Goal: Task Accomplishment & Management: Use online tool/utility

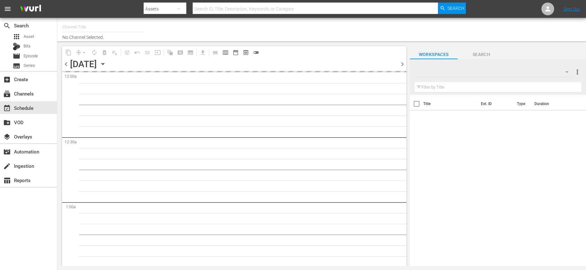
type input "Made It Myself TV (1876)"
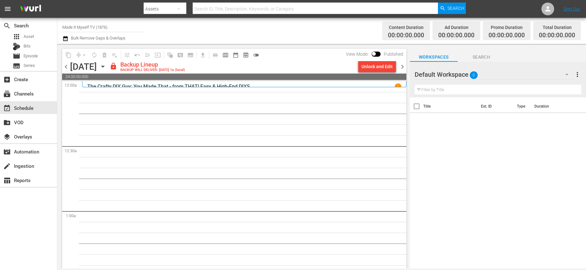
click at [358, 62] on div "Unlock and Edit" at bounding box center [377, 66] width 43 height 11
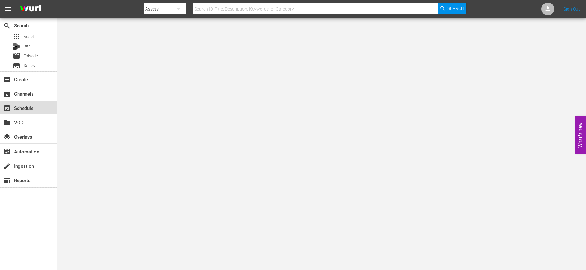
click at [40, 105] on div "event_available Schedule" at bounding box center [28, 107] width 57 height 13
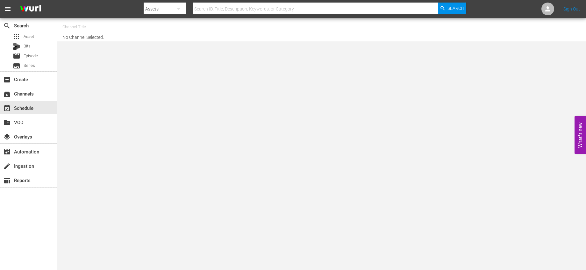
click at [118, 35] on div at bounding box center [103, 35] width 82 height 0
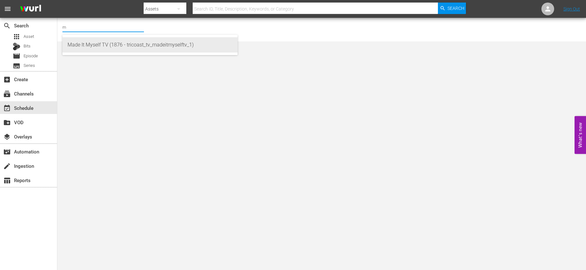
click at [151, 50] on div "Made It Myself TV (1876 - tricoast_tv_madeitmyselftv_1)" at bounding box center [150, 44] width 165 height 15
type input "Made It Myself TV (1876 - tricoast_tv_madeitmyselftv_1)"
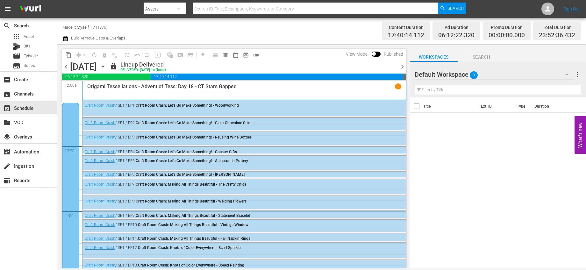
click at [400, 68] on span "chevron_right" at bounding box center [403, 67] width 8 height 8
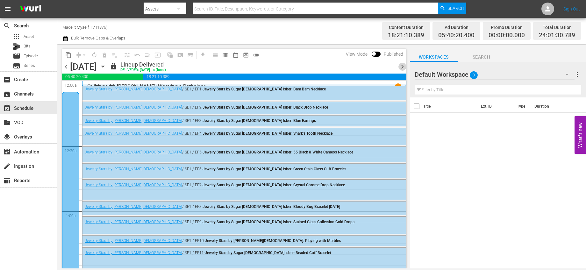
click at [400, 68] on span "chevron_right" at bounding box center [403, 67] width 8 height 8
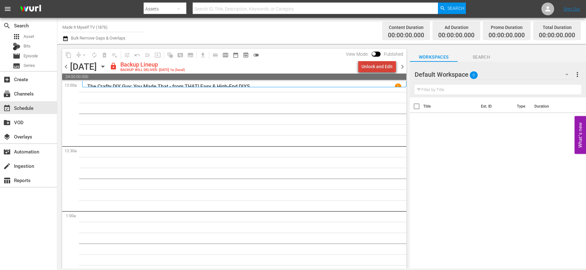
click at [381, 64] on div "Unlock and Edit" at bounding box center [377, 66] width 31 height 11
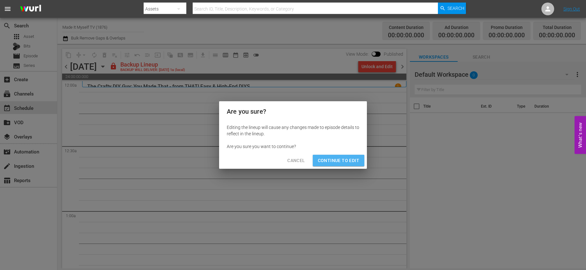
click at [354, 159] on span "Continue to Edit" at bounding box center [338, 161] width 41 height 8
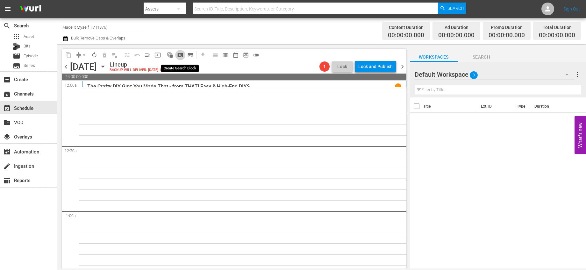
click at [182, 54] on span "pageview_outlined" at bounding box center [180, 55] width 6 height 6
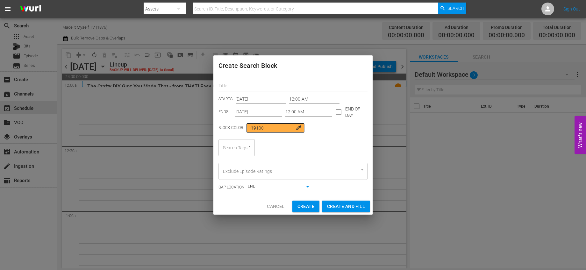
click at [298, 97] on input "12:00 AM" at bounding box center [314, 100] width 50 height 10
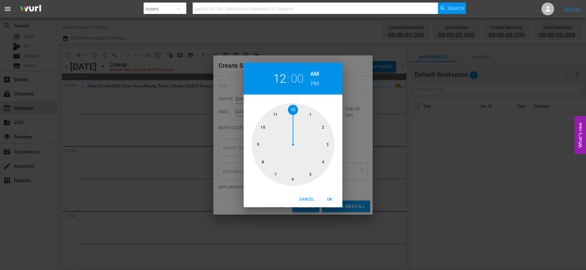
click at [291, 111] on div at bounding box center [293, 144] width 83 height 83
click at [309, 113] on div at bounding box center [293, 144] width 83 height 83
click at [329, 201] on span "OK" at bounding box center [329, 199] width 15 height 7
type input "12:05 AM"
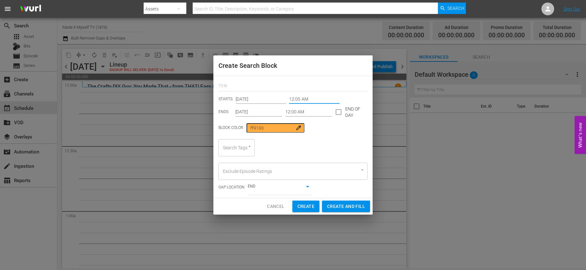
click at [297, 113] on input "12:00 AM" at bounding box center [308, 112] width 47 height 10
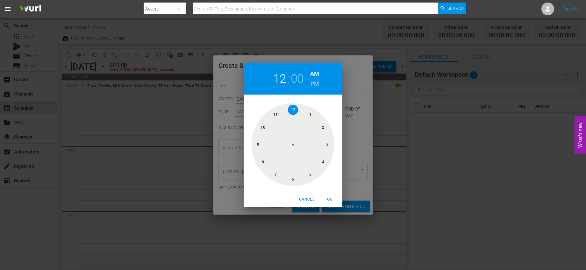
click at [326, 146] on div at bounding box center [293, 144] width 83 height 83
click at [327, 144] on div at bounding box center [293, 144] width 83 height 83
click at [329, 200] on span "OK" at bounding box center [329, 199] width 15 height 7
type input "03:15 AM"
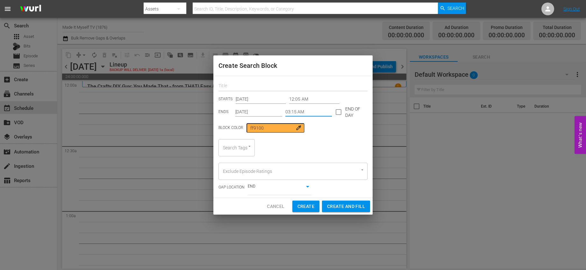
click at [267, 87] on input "text" at bounding box center [293, 87] width 149 height 10
click at [245, 141] on div "Search Tags" at bounding box center [237, 147] width 36 height 17
type input "Paper Crafts"
type input "pap"
click at [241, 161] on li "Paper Crafts" at bounding box center [237, 165] width 36 height 11
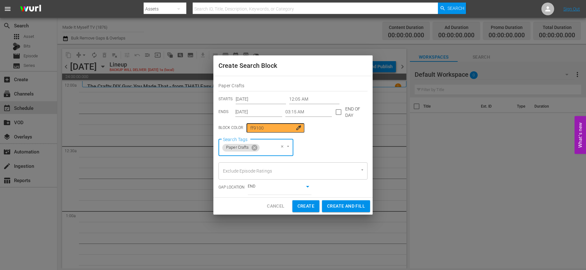
click at [347, 204] on span "Create and Fill" at bounding box center [346, 206] width 38 height 8
type input "12:00 AM"
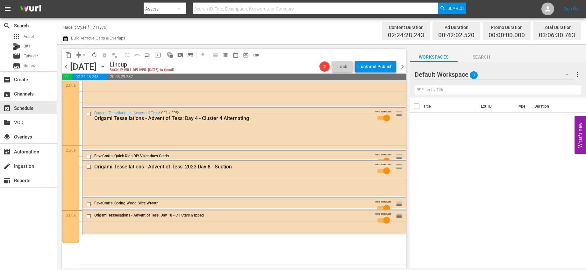
scroll to position [316, 0]
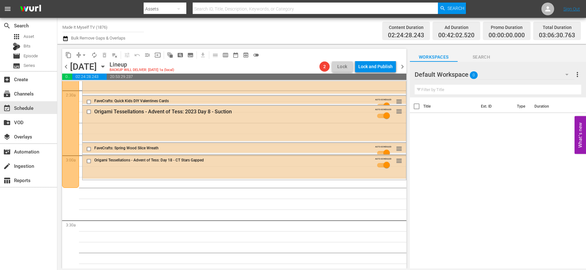
click at [84, 54] on span "arrow_drop_down" at bounding box center [84, 55] width 6 height 6
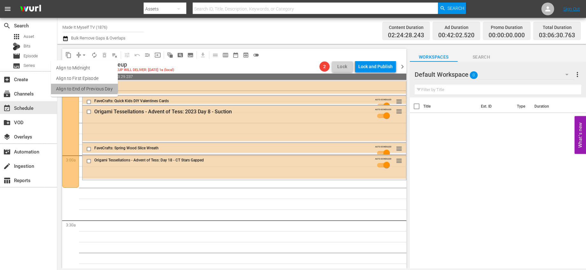
click at [83, 86] on li "Align to End of Previous Day" at bounding box center [84, 89] width 67 height 11
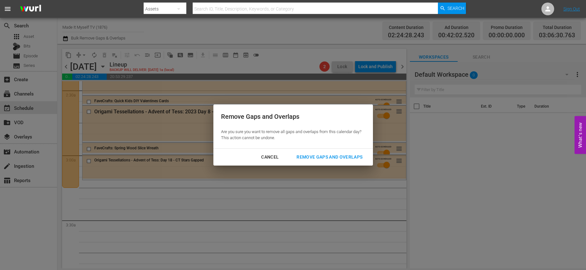
click at [320, 152] on button "Remove Gaps and Overlaps" at bounding box center [329, 157] width 81 height 12
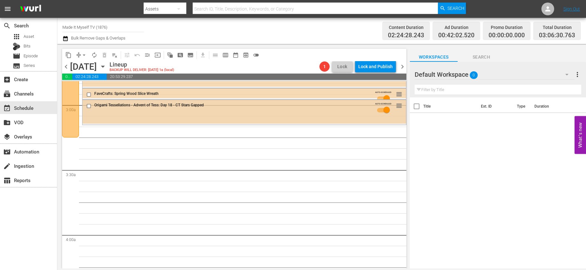
scroll to position [362, 0]
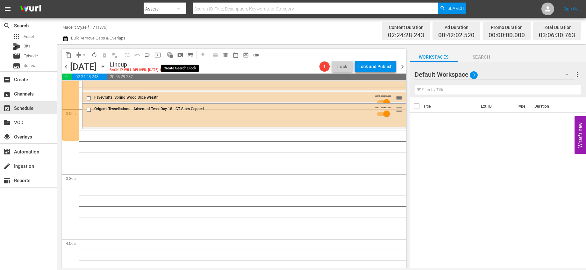
click at [180, 54] on span "pageview_outlined" at bounding box center [180, 55] width 6 height 6
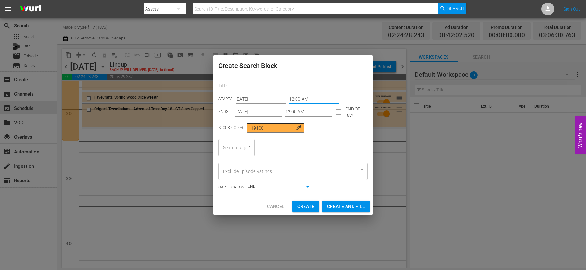
click at [290, 97] on input "12:00 AM" at bounding box center [314, 100] width 50 height 10
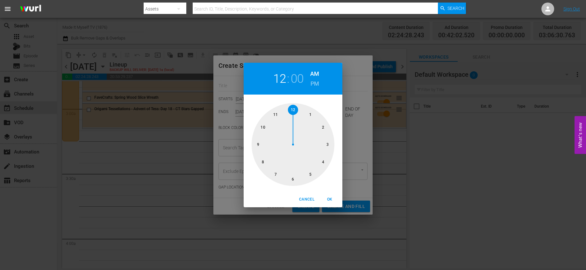
click at [328, 147] on div at bounding box center [293, 144] width 83 height 83
click at [327, 142] on div at bounding box center [293, 144] width 83 height 83
click at [330, 200] on span "OK" at bounding box center [329, 199] width 15 height 7
type input "03:15 AM"
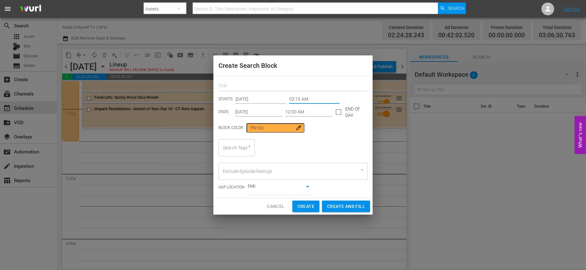
click at [258, 83] on input "text" at bounding box center [293, 87] width 149 height 10
type input "Entry"
click at [234, 150] on input "Search Tags" at bounding box center [227, 147] width 13 height 11
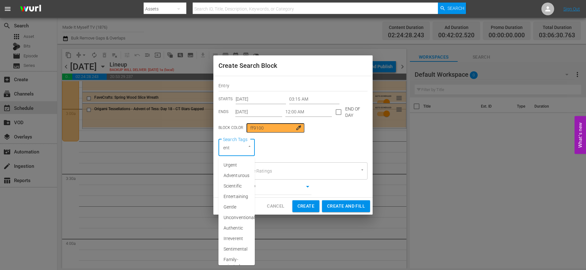
type input "entr"
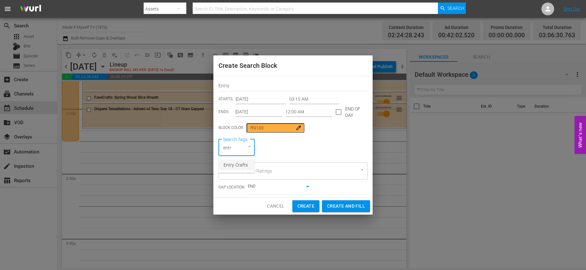
click at [239, 166] on span "Entry Crafts" at bounding box center [236, 165] width 24 height 7
click at [313, 113] on input "12:00 AM" at bounding box center [308, 112] width 47 height 10
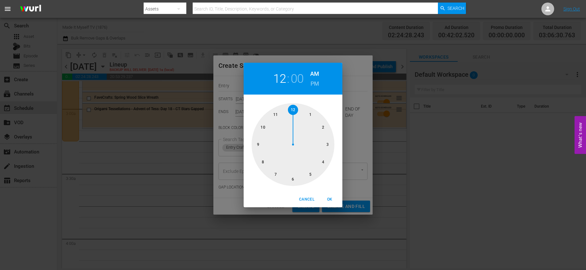
click at [292, 177] on div at bounding box center [293, 144] width 83 height 83
click at [321, 161] on div at bounding box center [293, 144] width 83 height 83
click at [329, 199] on span "OK" at bounding box center [329, 199] width 15 height 7
type input "06:20 AM"
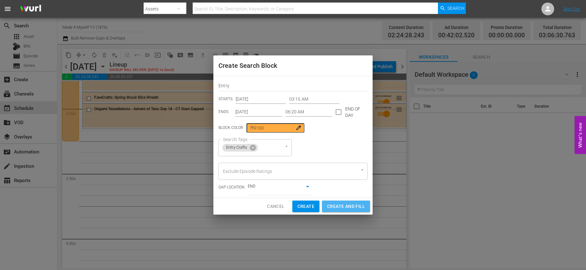
click at [345, 205] on span "Create and Fill" at bounding box center [346, 207] width 38 height 8
type input "12:00 AM"
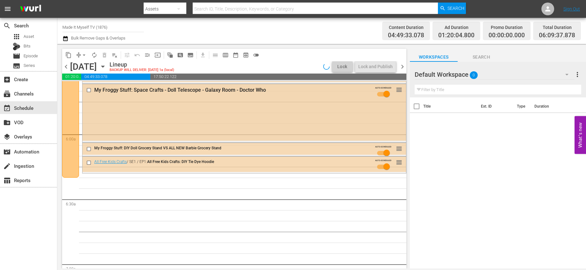
scroll to position [672, 0]
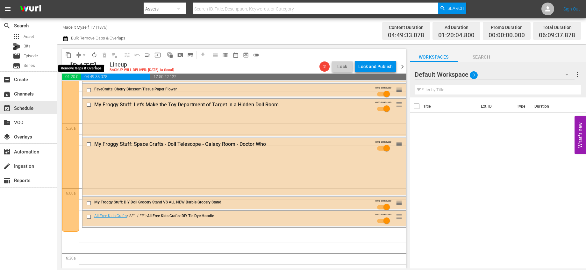
click at [85, 55] on span "arrow_drop_down" at bounding box center [84, 55] width 6 height 6
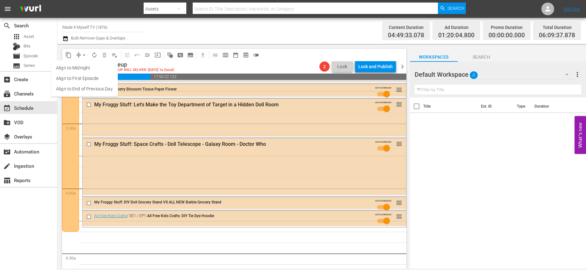
click at [107, 87] on li "Align to End of Previous Day" at bounding box center [84, 89] width 67 height 11
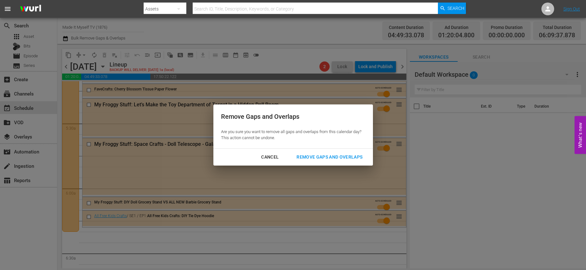
click at [345, 156] on div "Remove Gaps and Overlaps" at bounding box center [329, 157] width 76 height 8
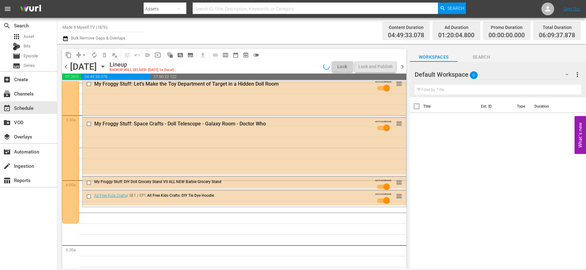
scroll to position [741, 0]
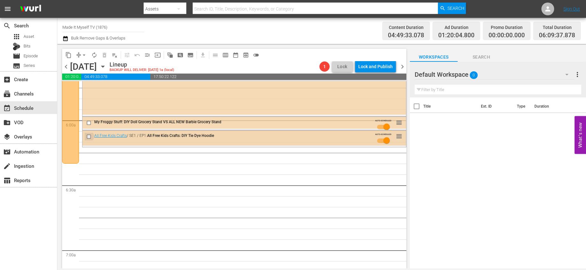
click at [88, 137] on input "checkbox" at bounding box center [89, 136] width 7 height 5
click at [88, 123] on input "checkbox" at bounding box center [89, 122] width 7 height 5
click at [102, 55] on span "delete_forever_outlined" at bounding box center [104, 55] width 6 height 6
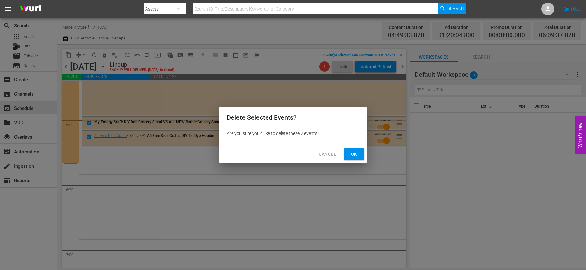
click at [347, 149] on button "Ok" at bounding box center [354, 154] width 20 height 12
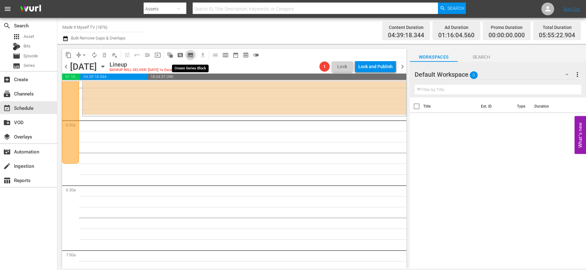
click at [190, 55] on span "subtitles_outlined" at bounding box center [190, 55] width 6 height 6
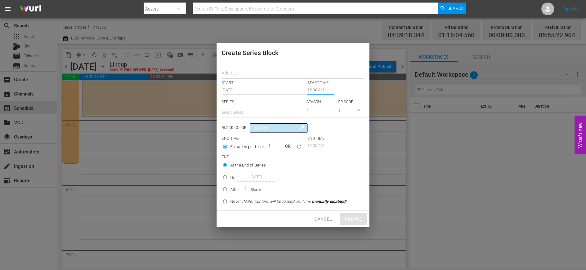
click at [310, 88] on input "12:00 AM" at bounding box center [320, 90] width 27 height 9
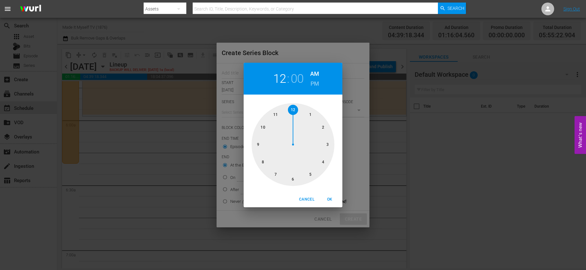
click at [295, 176] on div at bounding box center [293, 144] width 83 height 83
click at [323, 161] on div at bounding box center [293, 144] width 83 height 83
click at [332, 200] on span "OK" at bounding box center [329, 199] width 15 height 7
type input "06:20 AM"
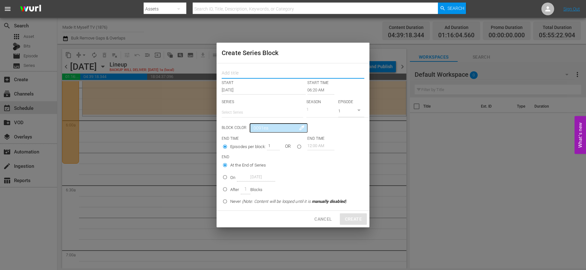
click at [282, 71] on input "text" at bounding box center [293, 74] width 143 height 10
type input "Lean"
click at [285, 112] on input "text" at bounding box center [263, 112] width 82 height 15
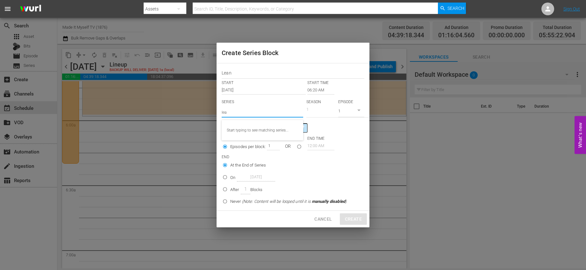
type input "lean"
drag, startPoint x: 249, startPoint y: 114, endPoint x: 201, endPoint y: 107, distance: 48.5
click at [201, 107] on div "Create Series Block Lean START START TIME Oct 9th 2025 06:20 AM SERIES Select S…" at bounding box center [293, 135] width 586 height 270
click at [321, 216] on span "Cancel" at bounding box center [323, 219] width 18 height 8
type input "12:00 AM"
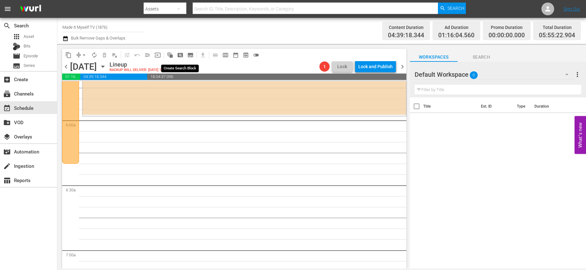
click at [184, 56] on button "pageview_outlined" at bounding box center [180, 55] width 10 height 10
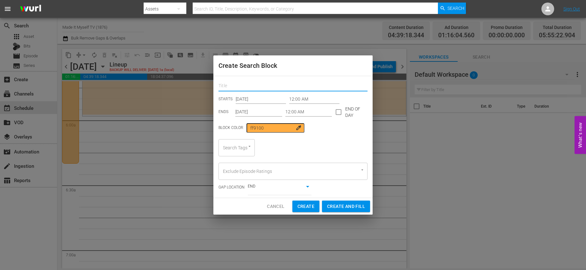
click at [268, 89] on input "text" at bounding box center [293, 87] width 149 height 10
type input "Lean"
click at [290, 98] on input "12:00 AM" at bounding box center [314, 100] width 50 height 10
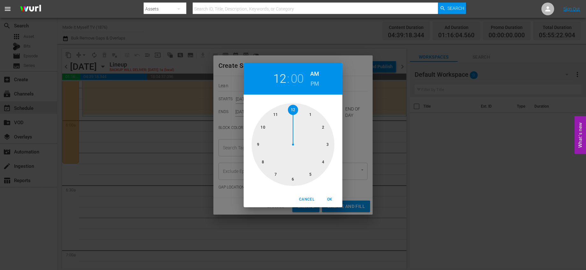
click at [294, 177] on div at bounding box center [293, 144] width 83 height 83
click at [322, 164] on div at bounding box center [293, 144] width 83 height 83
click at [333, 199] on span "OK" at bounding box center [329, 199] width 15 height 7
type input "06:20 AM"
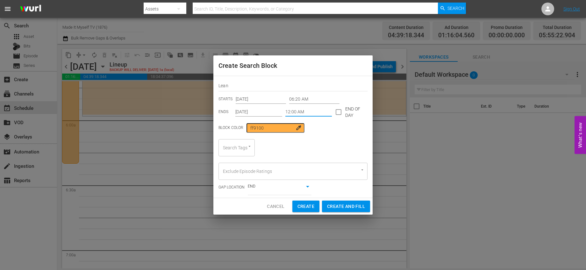
click at [304, 114] on input "12:00 AM" at bounding box center [308, 112] width 47 height 10
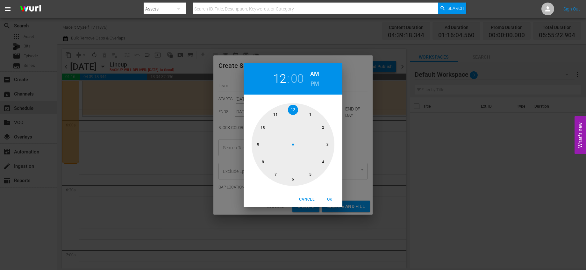
click at [258, 144] on div at bounding box center [293, 144] width 83 height 83
click at [329, 144] on div at bounding box center [293, 144] width 83 height 83
click at [331, 198] on span "OK" at bounding box center [329, 199] width 15 height 7
type input "09:15 AM"
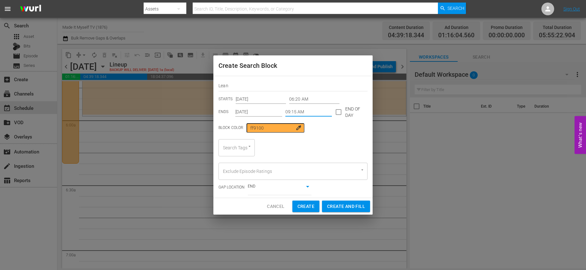
click at [245, 147] on div at bounding box center [246, 146] width 11 height 7
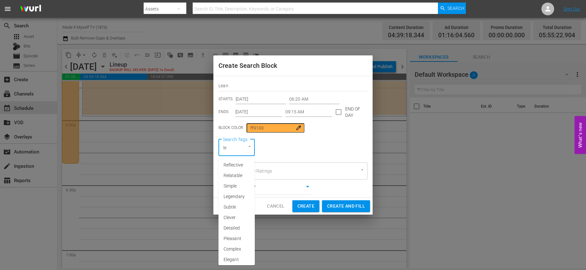
type input "lea"
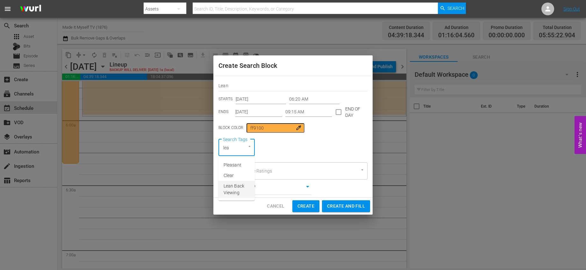
click at [240, 186] on span "Lean Back Viewing" at bounding box center [237, 189] width 26 height 13
click at [340, 209] on span "Create and Fill" at bounding box center [346, 206] width 38 height 8
type input "12:00 AM"
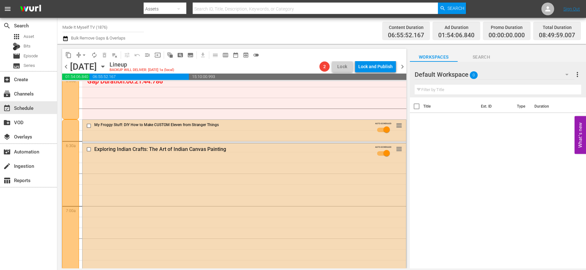
scroll to position [785, 0]
click at [85, 57] on span "arrow_drop_down" at bounding box center [84, 55] width 6 height 6
click at [101, 85] on li "Align to End of Previous Day" at bounding box center [84, 89] width 67 height 11
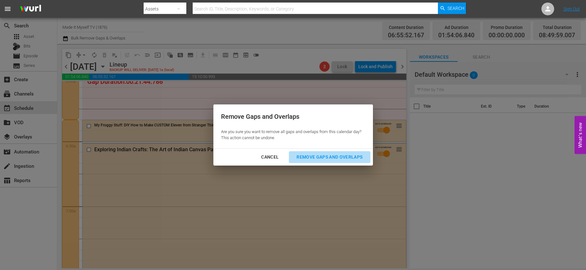
click at [314, 158] on div "Remove Gaps and Overlaps" at bounding box center [329, 157] width 76 height 8
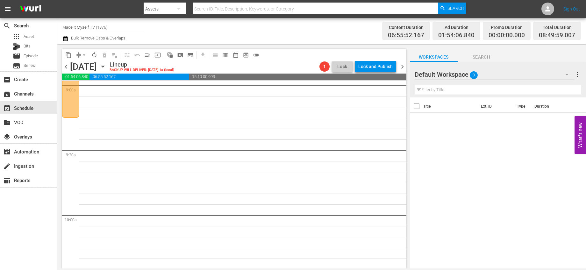
scroll to position [1043, 0]
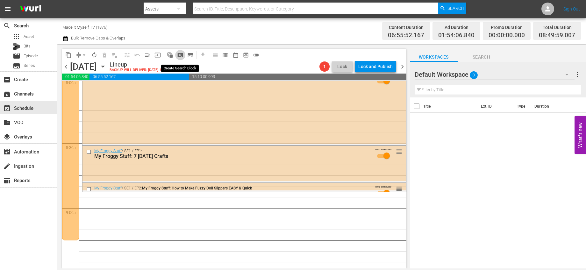
click at [180, 55] on span "pageview_outlined" at bounding box center [180, 55] width 6 height 6
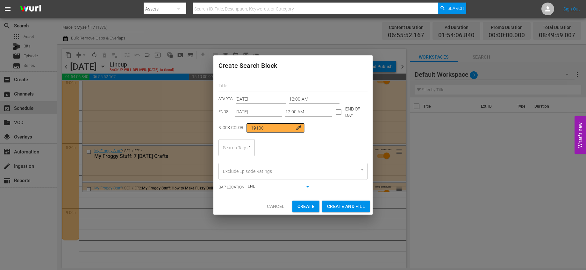
click at [279, 86] on input "text" at bounding box center [293, 87] width 149 height 10
type input "Upcycling"
click at [297, 97] on input "12:00 AM" at bounding box center [314, 100] width 50 height 10
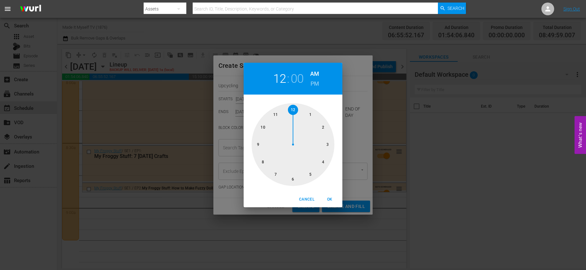
click at [259, 147] on div at bounding box center [293, 144] width 83 height 83
click at [331, 146] on div at bounding box center [293, 144] width 83 height 83
click at [325, 198] on span "OK" at bounding box center [329, 199] width 15 height 7
type input "09:15 AM"
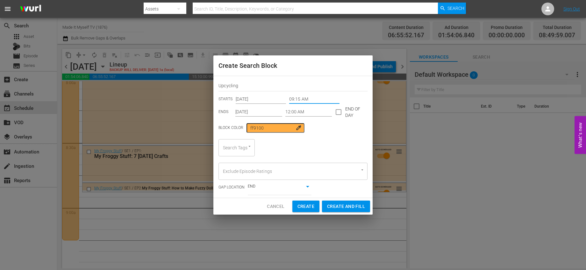
click at [270, 112] on input "Oct 9th 2025" at bounding box center [258, 112] width 47 height 10
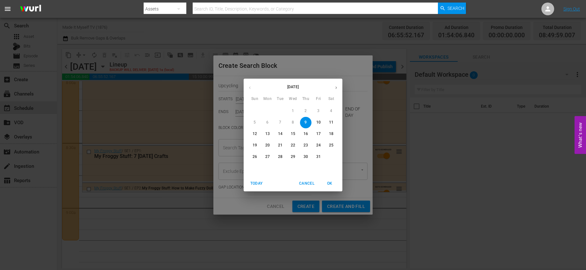
drag, startPoint x: 305, startPoint y: 184, endPoint x: 305, endPoint y: 180, distance: 3.8
click at [305, 184] on span "Cancel" at bounding box center [306, 183] width 15 height 7
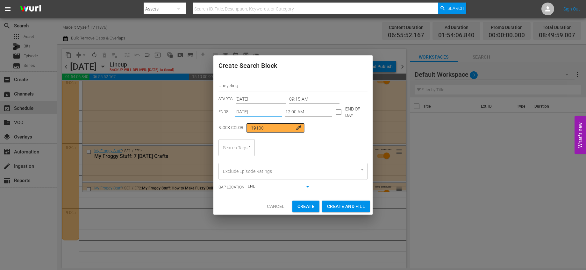
click at [296, 112] on input "12:00 AM" at bounding box center [308, 112] width 47 height 10
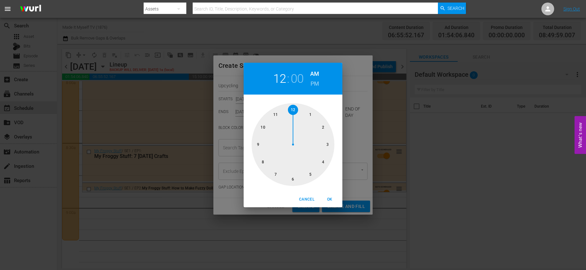
click at [295, 108] on div at bounding box center [293, 144] width 83 height 83
click at [323, 161] on div at bounding box center [293, 144] width 83 height 83
click at [317, 83] on h6 "PM" at bounding box center [315, 84] width 9 height 10
click at [332, 201] on span "OK" at bounding box center [329, 199] width 15 height 7
type input "12:20 PM"
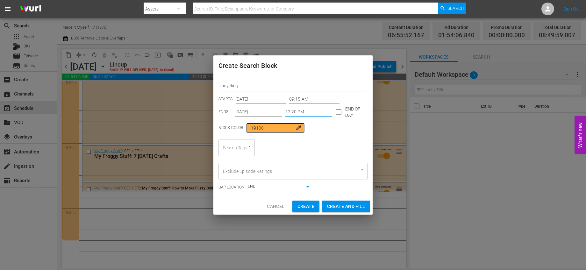
click at [244, 152] on div "Search Tags" at bounding box center [237, 147] width 36 height 17
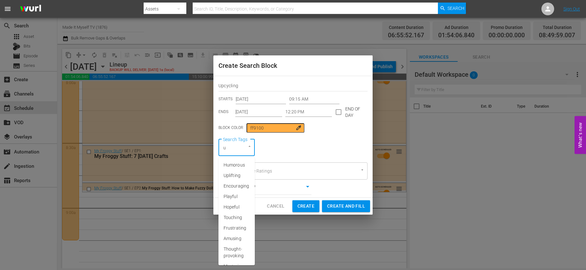
type input "up"
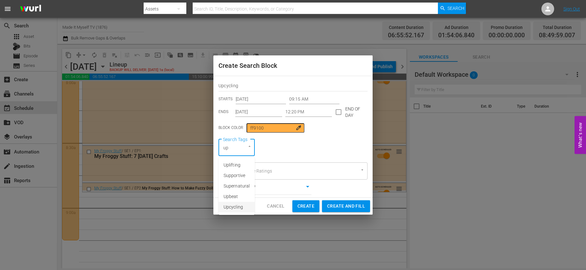
click at [240, 206] on span "Upcycling" at bounding box center [233, 207] width 19 height 7
click at [333, 207] on span "Create and Fill" at bounding box center [346, 206] width 38 height 8
type input "12:00 AM"
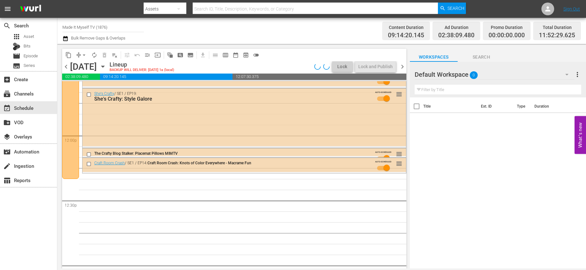
scroll to position [1506, 0]
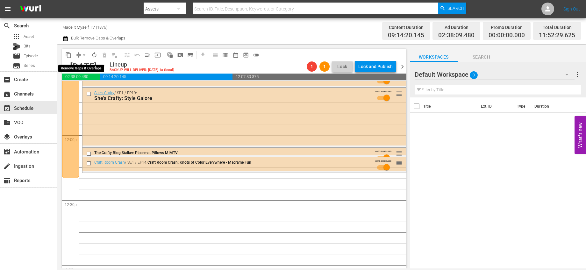
click at [85, 57] on span "arrow_drop_down" at bounding box center [84, 55] width 6 height 6
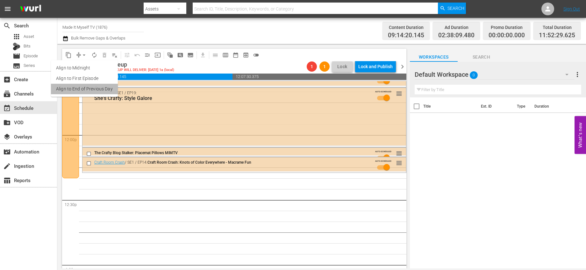
click at [111, 94] on li "Align to End of Previous Day" at bounding box center [84, 89] width 67 height 11
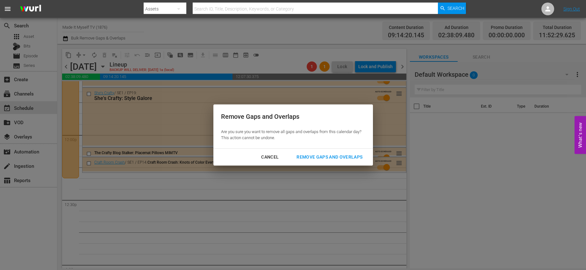
click at [315, 155] on div "Remove Gaps and Overlaps" at bounding box center [329, 157] width 76 height 8
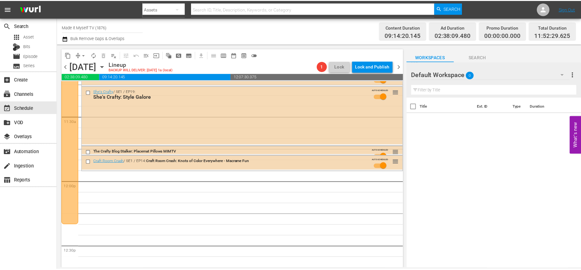
scroll to position [1464, 0]
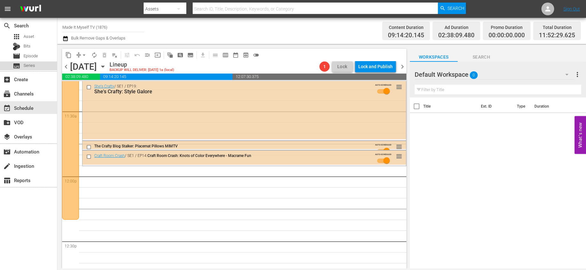
click at [31, 64] on span "Series" at bounding box center [29, 65] width 11 height 6
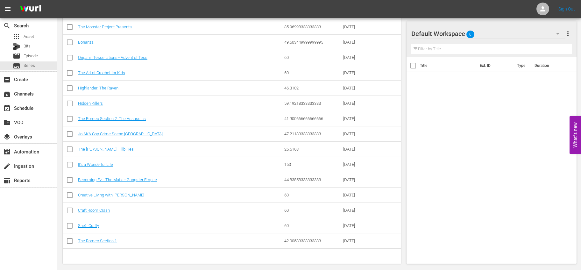
scroll to position [225, 0]
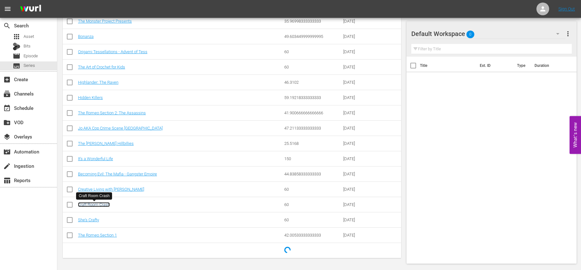
click at [92, 204] on link "Craft Room Crash" at bounding box center [94, 204] width 32 height 5
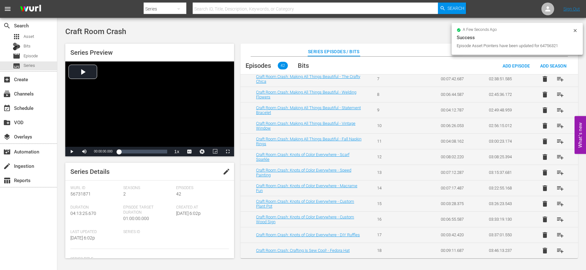
scroll to position [480, 0]
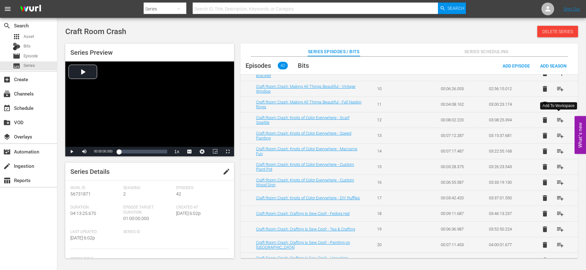
click at [557, 118] on span "playlist_add" at bounding box center [561, 120] width 8 height 8
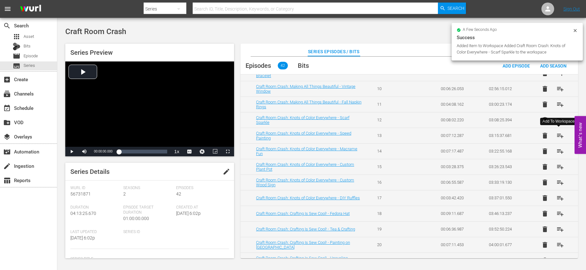
click at [561, 134] on span "playlist_add" at bounding box center [561, 136] width 8 height 8
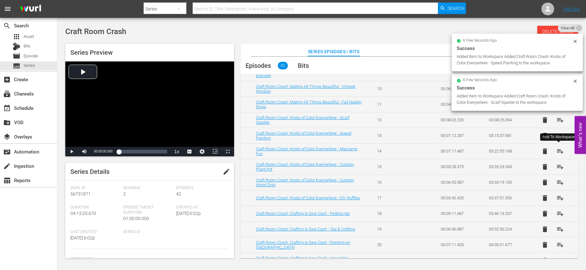
click at [561, 150] on span "playlist_add" at bounding box center [561, 151] width 8 height 8
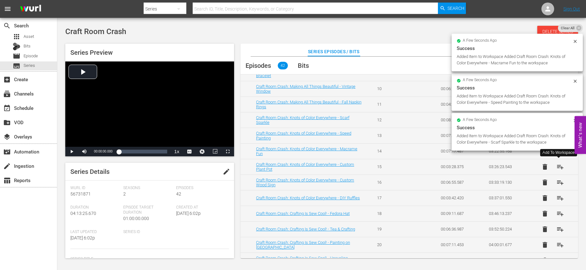
click at [561, 166] on span "playlist_add" at bounding box center [561, 167] width 8 height 8
click at [561, 180] on span "playlist_add" at bounding box center [561, 183] width 8 height 8
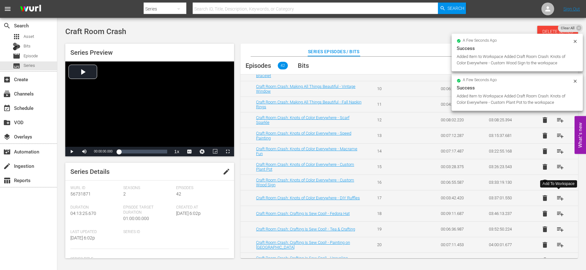
click at [558, 191] on button "playlist_add" at bounding box center [560, 197] width 15 height 15
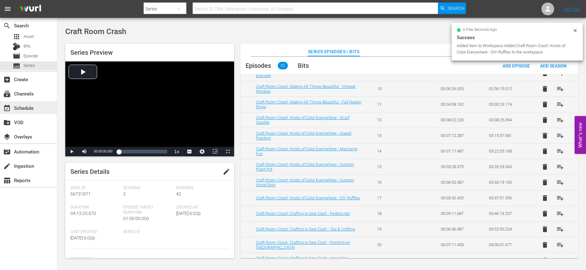
click at [25, 109] on div "event_available Schedule" at bounding box center [18, 107] width 36 height 6
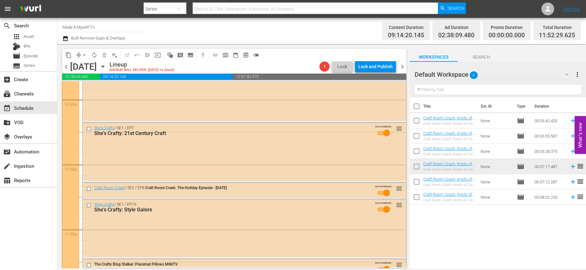
scroll to position [1476, 0]
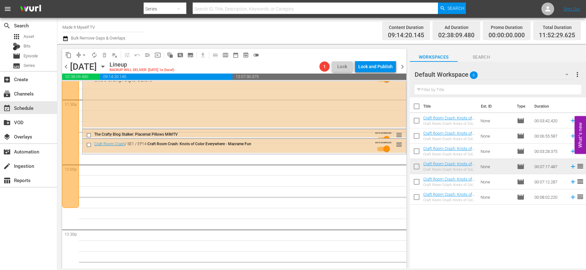
click at [418, 164] on input "checkbox" at bounding box center [416, 167] width 13 height 13
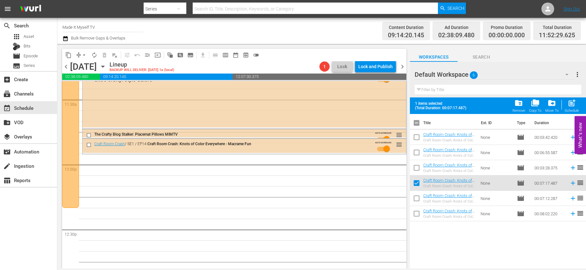
click at [514, 104] on div "folder_delete Remove" at bounding box center [519, 106] width 13 height 14
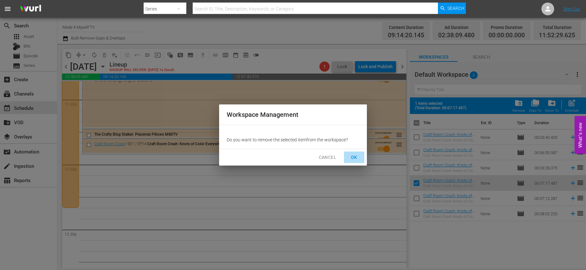
click at [359, 157] on span "OK" at bounding box center [354, 158] width 10 height 8
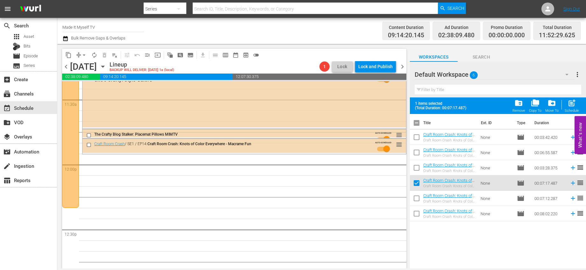
checkbox input "false"
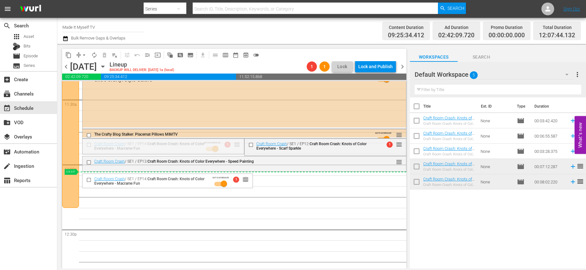
drag, startPoint x: 235, startPoint y: 145, endPoint x: 240, endPoint y: 173, distance: 28.8
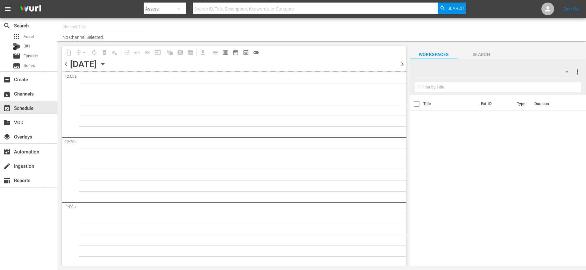
type input "Made It Myself TV (1876)"
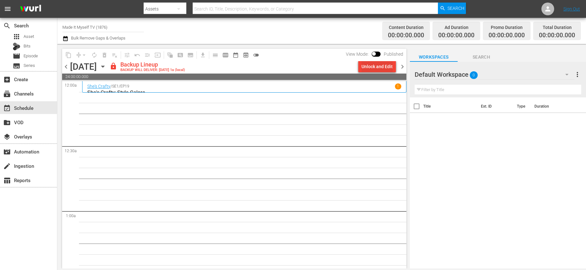
click at [365, 70] on div "Unlock and Edit" at bounding box center [377, 66] width 31 height 11
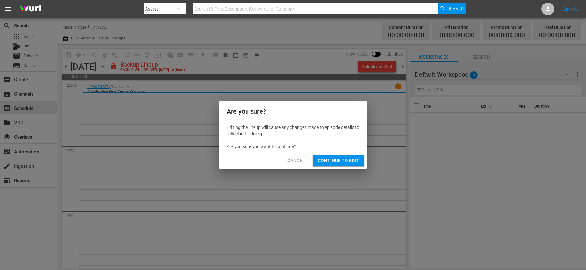
click at [347, 156] on button "Continue to Edit" at bounding box center [339, 161] width 52 height 12
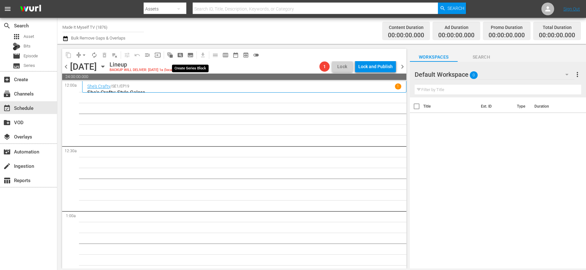
click at [192, 54] on span "subtitles_outlined" at bounding box center [190, 55] width 6 height 6
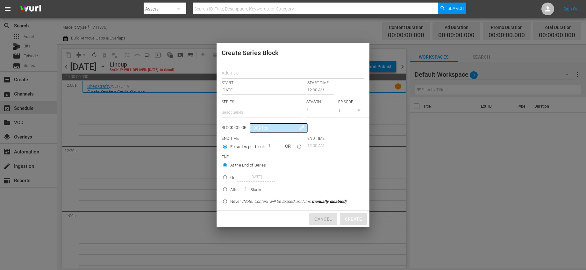
click at [331, 218] on span "Cancel" at bounding box center [323, 219] width 18 height 8
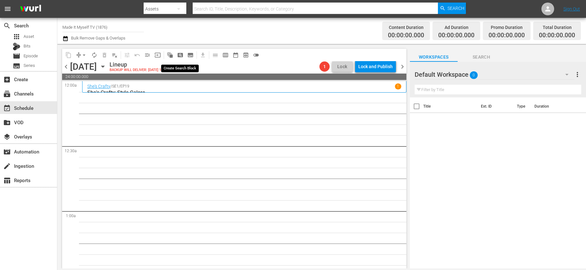
click at [180, 55] on span "pageview_outlined" at bounding box center [180, 55] width 6 height 6
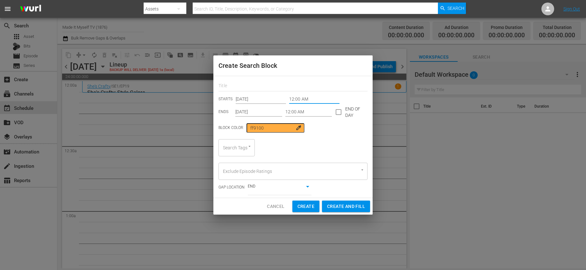
click at [303, 99] on input "12:00 AM" at bounding box center [314, 100] width 50 height 10
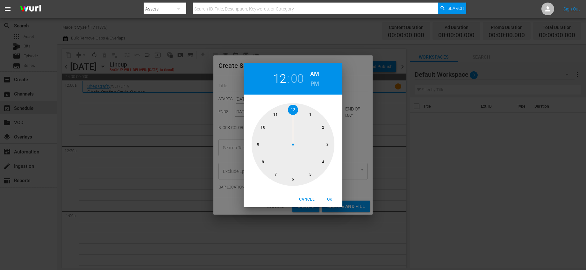
click at [292, 111] on div at bounding box center [293, 144] width 83 height 83
click at [318, 120] on div at bounding box center [293, 144] width 83 height 83
click at [317, 119] on div at bounding box center [293, 144] width 83 height 83
click at [318, 120] on div at bounding box center [293, 144] width 83 height 83
click at [330, 196] on button "OK" at bounding box center [330, 199] width 20 height 11
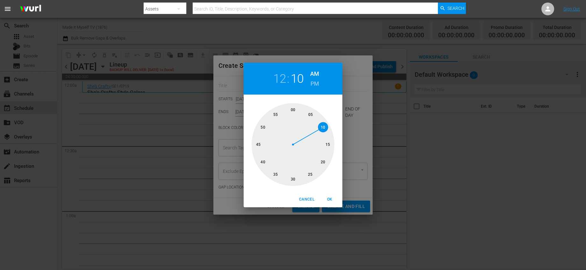
type input "12:10 AM"
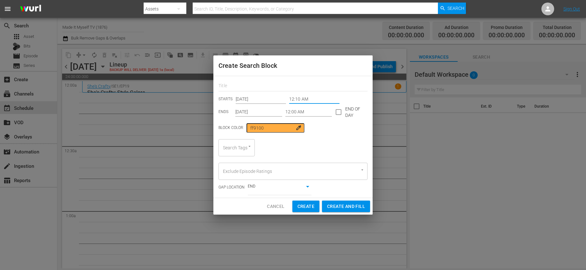
click at [288, 114] on input "12:00 AM" at bounding box center [308, 112] width 47 height 10
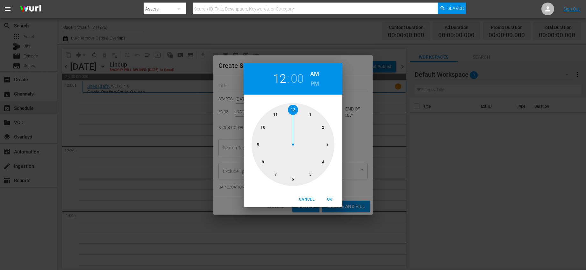
click at [328, 143] on div at bounding box center [293, 144] width 83 height 83
click at [328, 144] on div at bounding box center [293, 144] width 83 height 83
click at [333, 196] on span "OK" at bounding box center [329, 199] width 15 height 7
type input "03:15 AM"
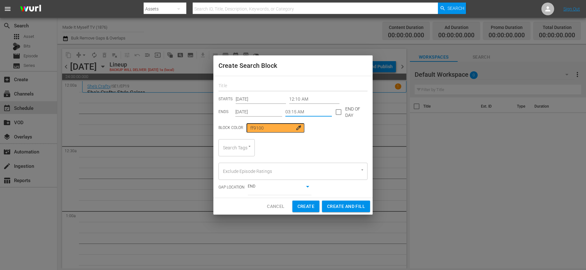
click at [269, 90] on input "text" at bounding box center [293, 87] width 149 height 10
type input "DIY"
click at [227, 150] on input "Search Tags" at bounding box center [227, 147] width 13 height 11
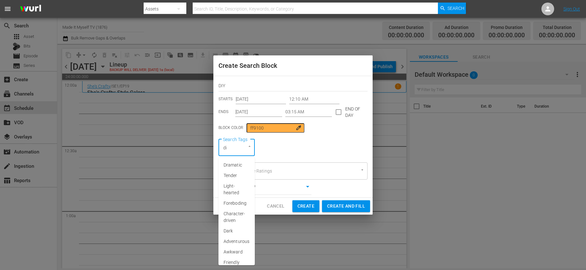
type input "diy"
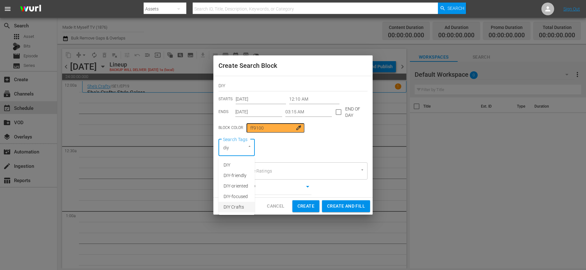
click at [232, 207] on span "DIY Crafts" at bounding box center [234, 207] width 20 height 7
click at [346, 204] on span "Create and Fill" at bounding box center [346, 206] width 38 height 8
type input "12:00 AM"
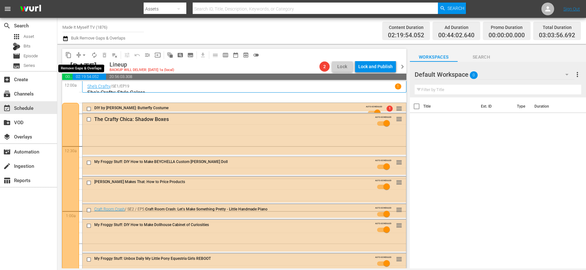
click at [86, 54] on span "arrow_drop_down" at bounding box center [84, 55] width 6 height 6
click at [100, 84] on li "Align to End of Previous Day" at bounding box center [84, 89] width 67 height 11
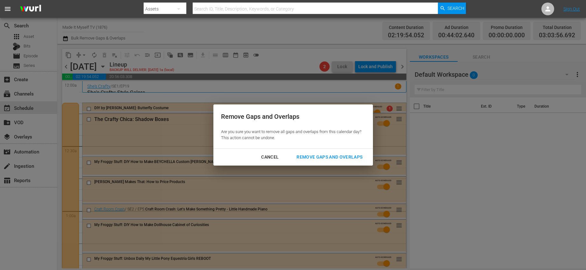
click at [322, 157] on div "Remove Gaps and Overlaps" at bounding box center [329, 157] width 76 height 8
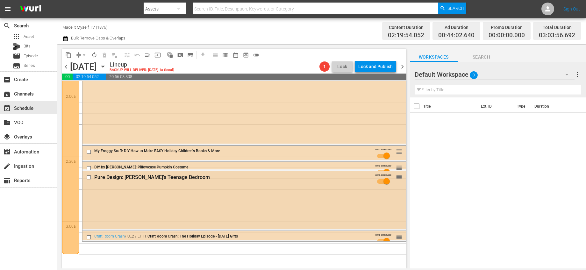
scroll to position [262, 0]
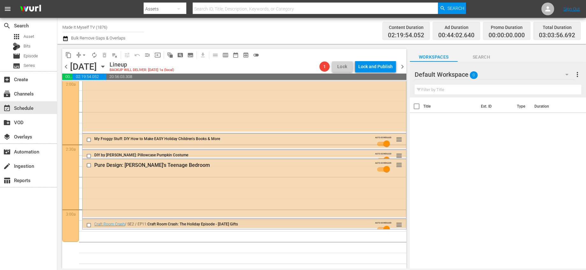
click at [90, 225] on input "checkbox" at bounding box center [89, 225] width 7 height 5
click at [104, 57] on span "delete_forever_outlined" at bounding box center [104, 55] width 6 height 6
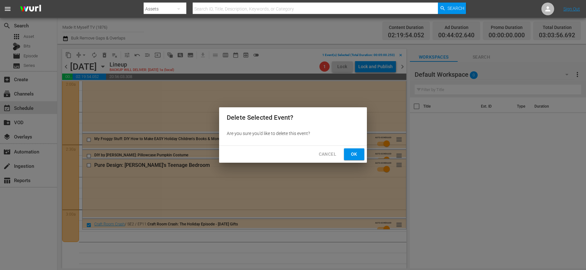
click at [353, 152] on span "Ok" at bounding box center [354, 154] width 10 height 8
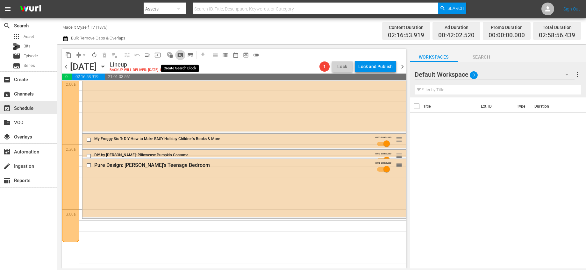
click at [183, 54] on span "pageview_outlined" at bounding box center [180, 55] width 6 height 6
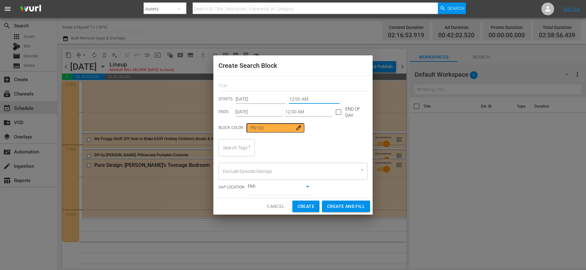
click at [301, 100] on input "12:00 AM" at bounding box center [314, 100] width 50 height 10
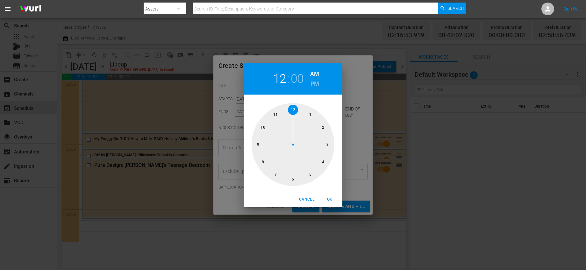
click at [330, 143] on div at bounding box center [293, 144] width 83 height 83
click at [329, 143] on div at bounding box center [293, 144] width 83 height 83
click at [332, 196] on span "OK" at bounding box center [329, 199] width 15 height 7
type input "03:15 AM"
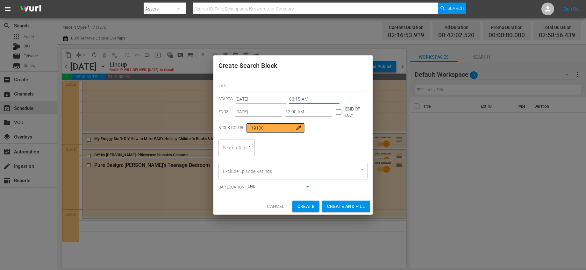
click at [311, 87] on input "text" at bounding box center [293, 87] width 149 height 10
type input "WoodWorking"
click at [233, 146] on input "Search Tags" at bounding box center [227, 147] width 13 height 11
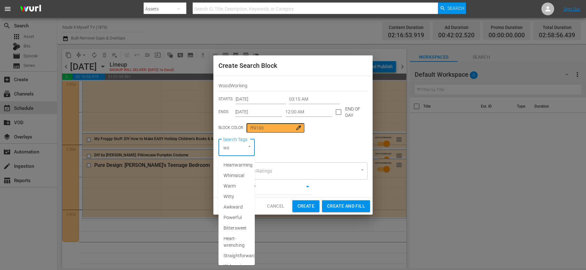
type input "woo"
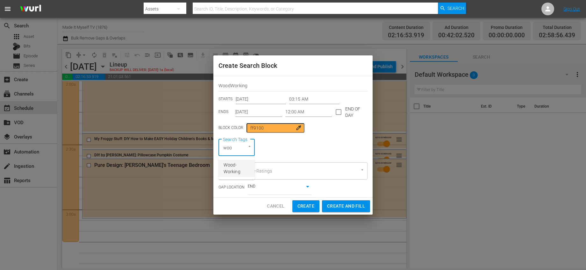
click at [234, 168] on span "Wood-Working" at bounding box center [237, 168] width 26 height 13
click at [302, 112] on input "12:00 AM" at bounding box center [308, 112] width 47 height 10
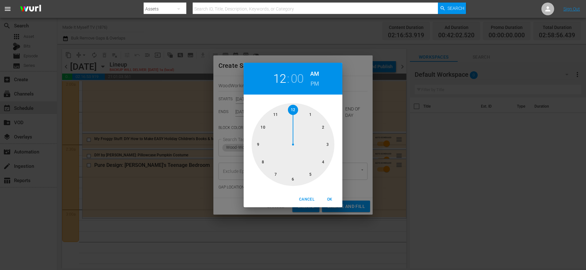
click at [290, 178] on div at bounding box center [293, 144] width 83 height 83
click at [330, 145] on div at bounding box center [293, 144] width 83 height 83
click at [333, 197] on span "OK" at bounding box center [329, 199] width 15 height 7
type input "06:15 AM"
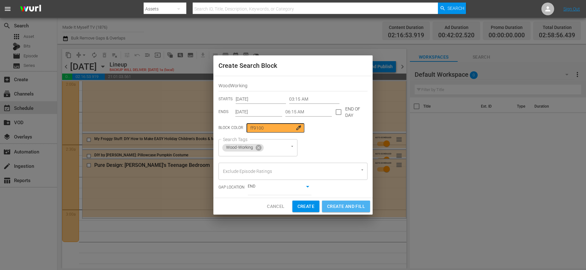
click at [357, 205] on span "Create and Fill" at bounding box center [346, 207] width 38 height 8
type input "12:00 AM"
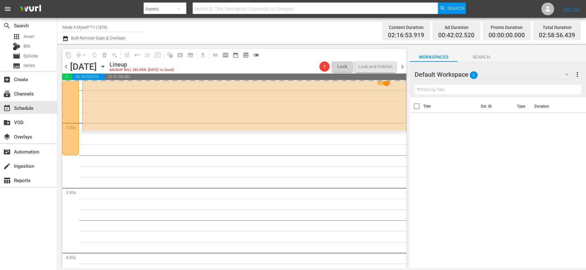
scroll to position [383, 0]
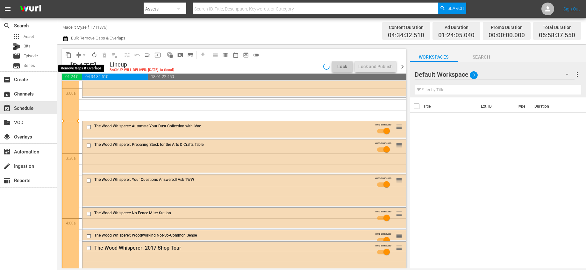
click at [85, 54] on span "arrow_drop_down" at bounding box center [84, 55] width 6 height 6
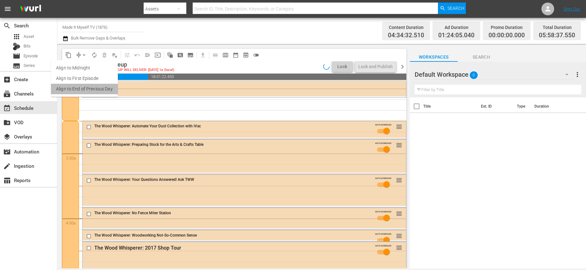
click at [92, 88] on li "Align to End of Previous Day" at bounding box center [84, 89] width 67 height 11
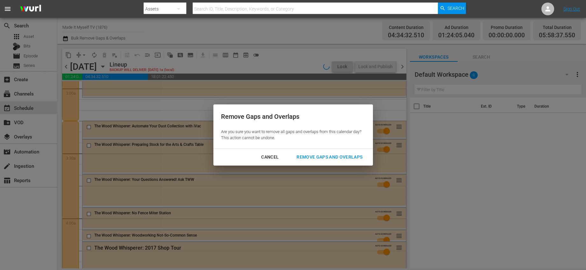
click at [300, 155] on div "Remove Gaps and Overlaps" at bounding box center [329, 157] width 76 height 8
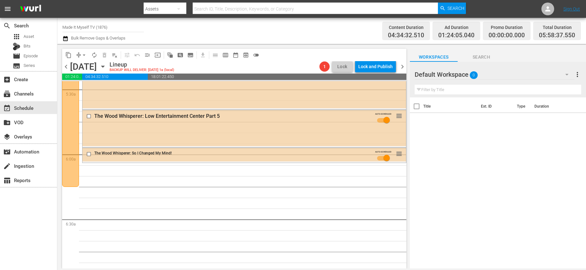
scroll to position [715, 0]
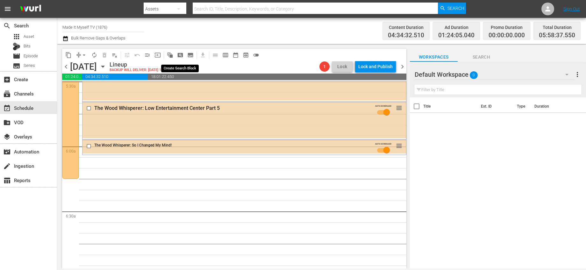
click at [182, 57] on span "pageview_outlined" at bounding box center [180, 55] width 6 height 6
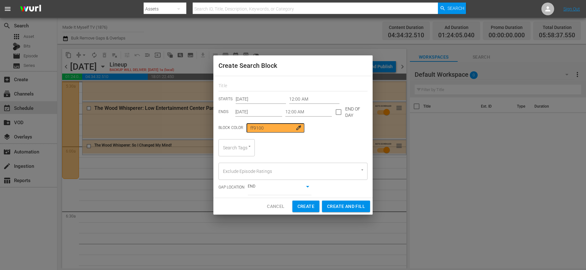
click at [242, 81] on div at bounding box center [293, 85] width 149 height 13
click at [243, 83] on input "text" at bounding box center [293, 87] width 149 height 10
type input "y"
type input "Yarn"
click at [292, 95] on input "12:00 AM" at bounding box center [314, 100] width 50 height 10
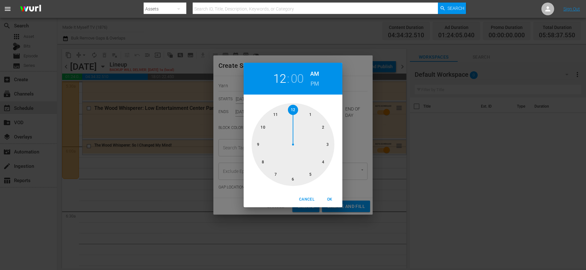
click at [282, 183] on div at bounding box center [293, 144] width 83 height 83
click at [282, 84] on h2 "07" at bounding box center [279, 79] width 13 height 14
click at [291, 177] on div at bounding box center [293, 144] width 83 height 83
click at [330, 144] on div at bounding box center [293, 144] width 83 height 83
click at [330, 195] on button "OK" at bounding box center [330, 199] width 20 height 11
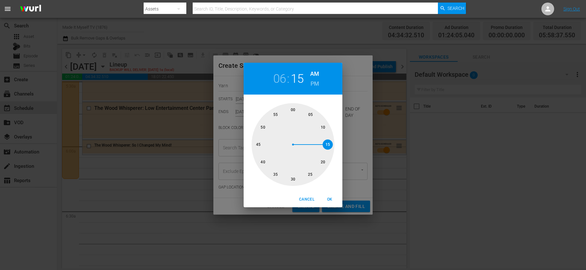
type input "06:15 AM"
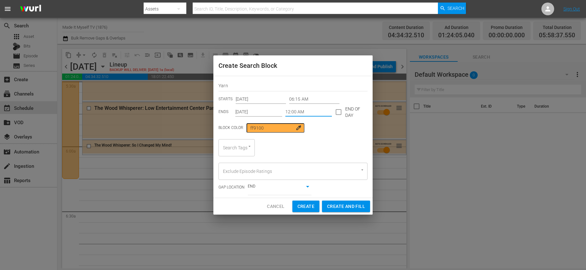
click at [301, 112] on input "12:00 AM" at bounding box center [308, 112] width 47 height 10
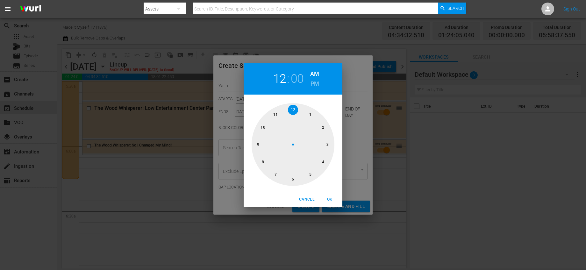
click at [259, 146] on div at bounding box center [293, 144] width 83 height 83
click at [329, 145] on div at bounding box center [293, 144] width 83 height 83
click at [327, 197] on span "OK" at bounding box center [329, 199] width 15 height 7
type input "09:15 AM"
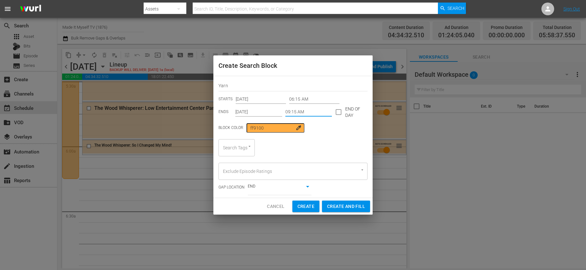
click at [236, 150] on div "Search Tags" at bounding box center [237, 147] width 36 height 17
type input "yar"
click at [241, 168] on li "Yarn" at bounding box center [237, 165] width 36 height 11
click at [339, 205] on span "Create and Fill" at bounding box center [346, 206] width 38 height 8
type input "12:00 AM"
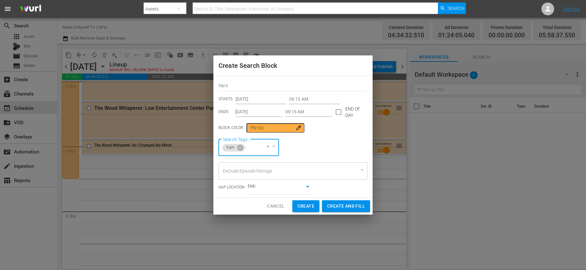
type input "12:00 AM"
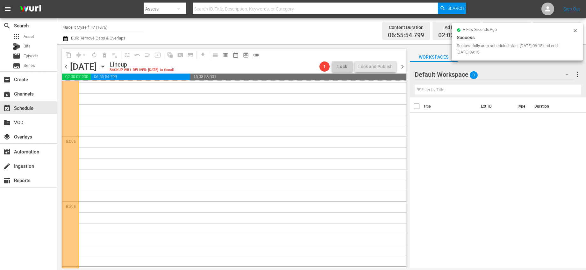
scroll to position [1085, 0]
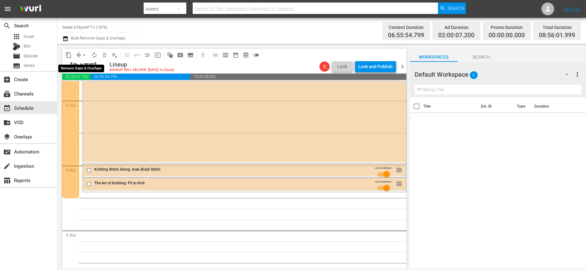
click at [85, 54] on span "arrow_drop_down" at bounding box center [84, 55] width 6 height 6
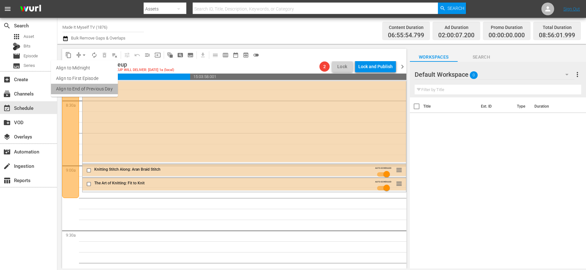
click at [91, 87] on li "Align to End of Previous Day" at bounding box center [84, 89] width 67 height 11
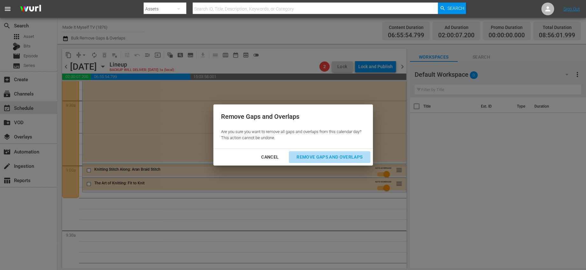
click at [305, 157] on div "Remove Gaps and Overlaps" at bounding box center [329, 157] width 76 height 8
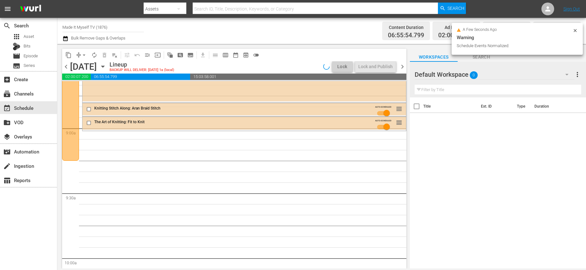
scroll to position [1151, 0]
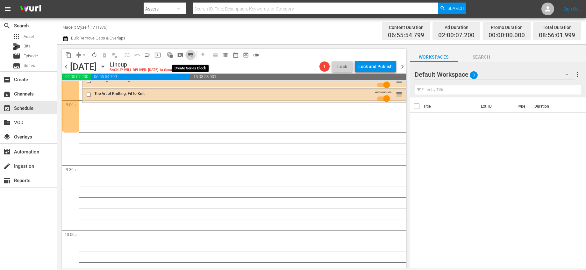
click at [191, 55] on span "subtitles_outlined" at bounding box center [190, 55] width 6 height 6
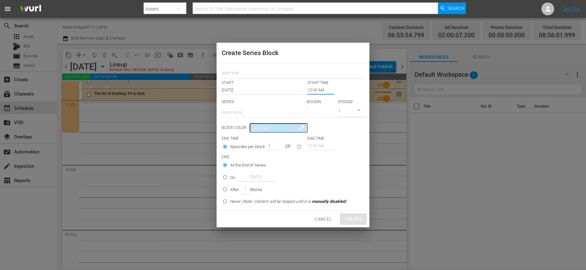
click at [307, 89] on input "12:00 AM" at bounding box center [320, 90] width 27 height 9
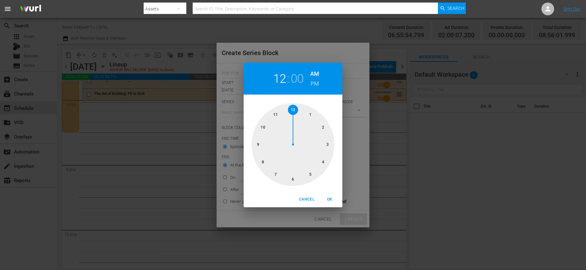
click at [257, 146] on div at bounding box center [293, 144] width 83 height 83
click at [327, 142] on div at bounding box center [293, 144] width 83 height 83
click at [328, 146] on div at bounding box center [293, 144] width 83 height 83
click at [328, 143] on div at bounding box center [293, 144] width 83 height 83
click at [328, 197] on span "OK" at bounding box center [329, 199] width 15 height 7
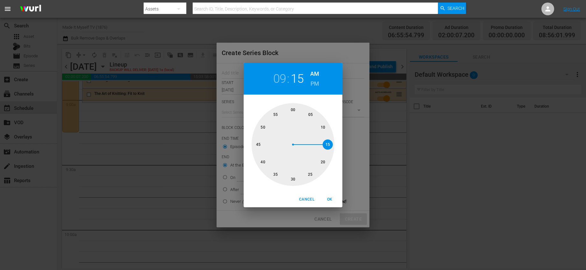
type input "09:15 AM"
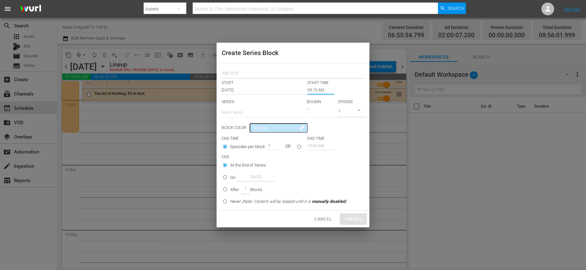
click at [246, 73] on input "text" at bounding box center [293, 74] width 143 height 10
type input "Jewelry"
click at [246, 108] on input "text" at bounding box center [263, 112] width 82 height 15
click at [253, 131] on div "Jewelry Stars by Sugar Gay Isber" at bounding box center [262, 130] width 71 height 15
type input "Jewelry Stars by Sugar Gay Isber"
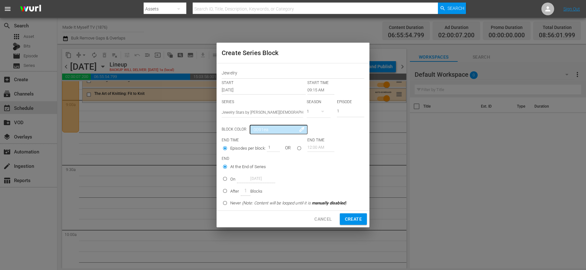
click at [299, 147] on input "seriesBlockEndTime" at bounding box center [299, 149] width 11 height 11
radio input "true"
click at [318, 148] on input "12:00 AM" at bounding box center [320, 147] width 27 height 9
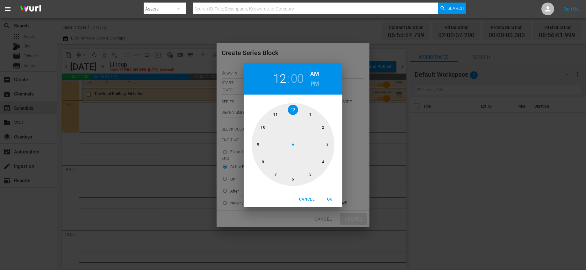
click at [293, 111] on div at bounding box center [293, 144] width 83 height 83
click at [323, 162] on div at bounding box center [293, 144] width 83 height 83
click at [315, 86] on h6 "PM" at bounding box center [315, 84] width 9 height 10
click at [330, 198] on span "OK" at bounding box center [329, 199] width 15 height 7
type input "12:20 PM"
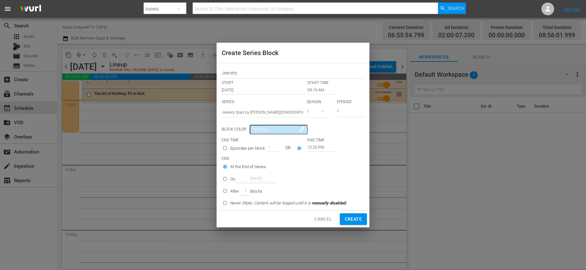
click at [264, 188] on label "After 1 Blocks" at bounding box center [283, 191] width 127 height 11
click at [230, 188] on input "After 1 Blocks" at bounding box center [225, 192] width 11 height 11
radio input "false"
radio input "true"
click at [349, 219] on span "Create" at bounding box center [353, 219] width 17 height 8
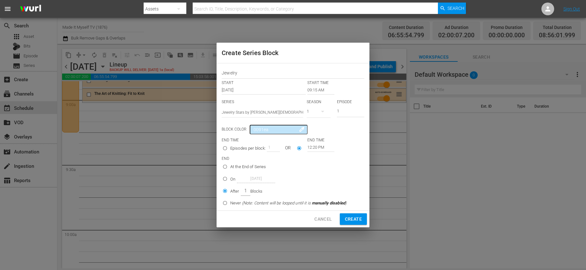
type input "12:00 AM"
radio input "true"
type input "12:00 AM"
radio input "true"
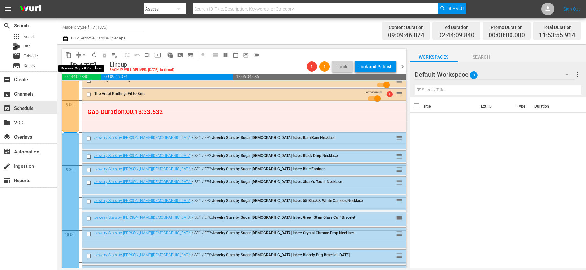
click at [86, 54] on span "arrow_drop_down" at bounding box center [84, 55] width 6 height 6
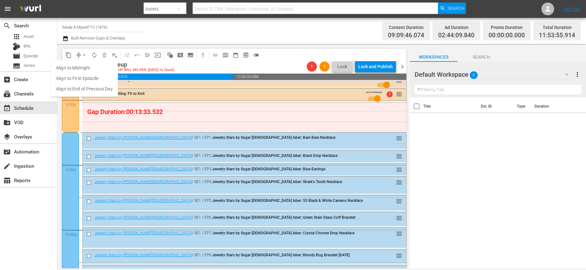
click at [95, 86] on li "Align to End of Previous Day" at bounding box center [84, 89] width 67 height 11
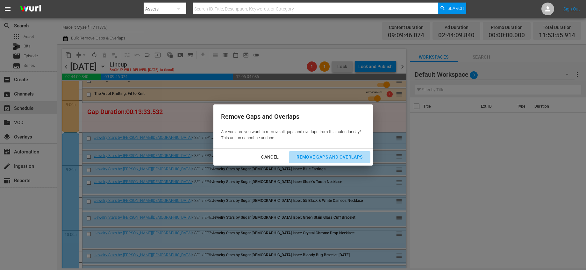
click at [319, 160] on div "Remove Gaps and Overlaps" at bounding box center [329, 157] width 76 height 8
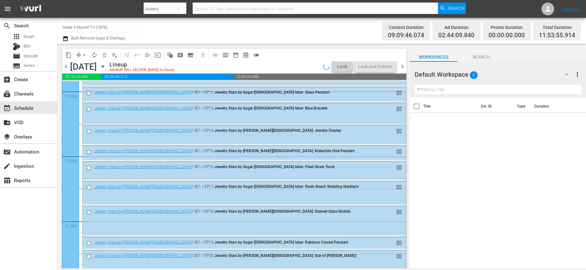
scroll to position [1486, 0]
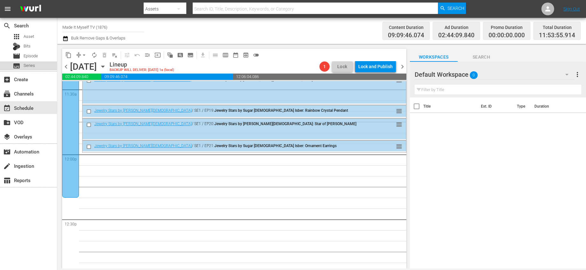
click at [32, 63] on span "Series" at bounding box center [29, 65] width 11 height 6
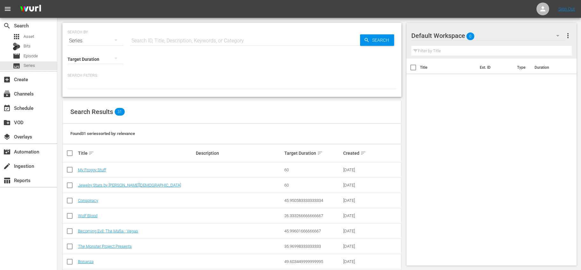
click at [129, 181] on td "Jewelry Stars by Sugar Gay Isber" at bounding box center [136, 185] width 118 height 15
click at [130, 185] on link "Jewelry Stars by Sugar Gay Isber" at bounding box center [129, 185] width 103 height 5
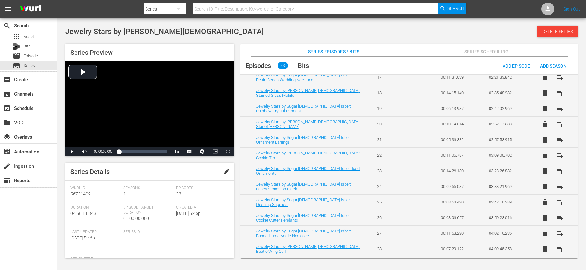
scroll to position [331, 0]
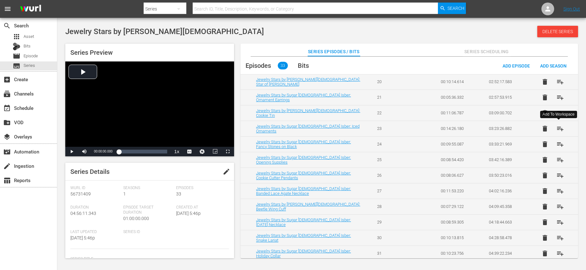
click at [561, 126] on span "playlist_add" at bounding box center [561, 129] width 8 height 8
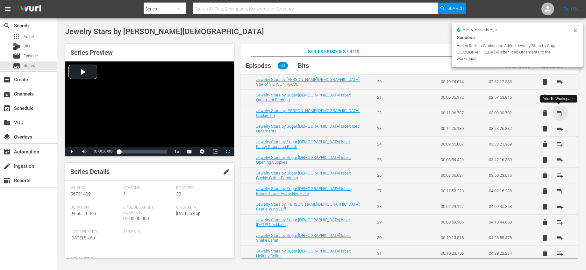
click at [559, 115] on span "playlist_add" at bounding box center [561, 113] width 8 height 8
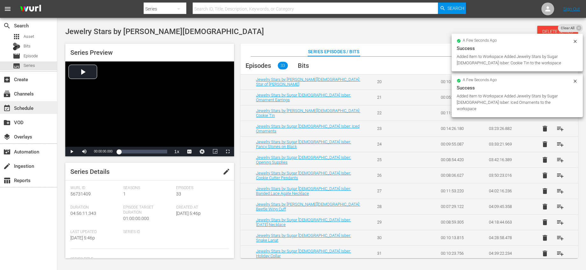
click at [34, 108] on div "event_available Schedule" at bounding box center [18, 107] width 36 height 6
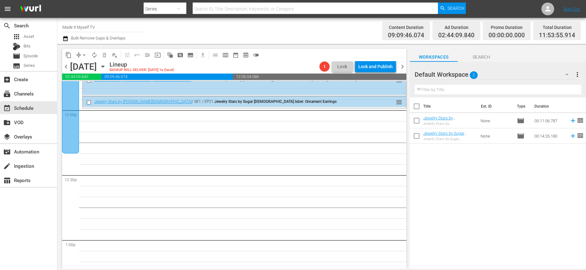
scroll to position [1525, 0]
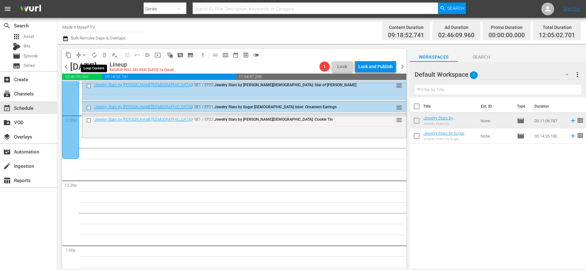
click at [96, 53] on span "autorenew_outlined" at bounding box center [94, 55] width 6 height 6
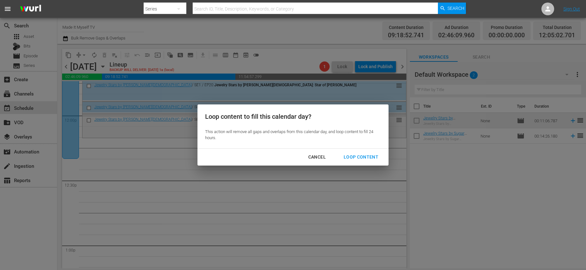
click at [363, 158] on div "Loop Content" at bounding box center [361, 157] width 45 height 8
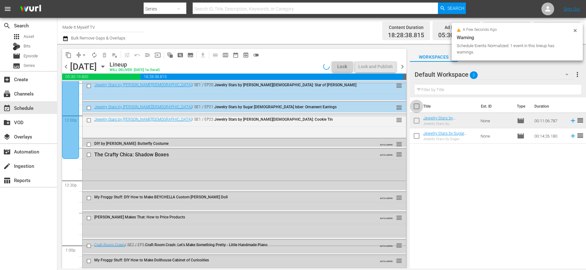
click at [414, 105] on input "checkbox" at bounding box center [416, 107] width 13 height 13
checkbox input "true"
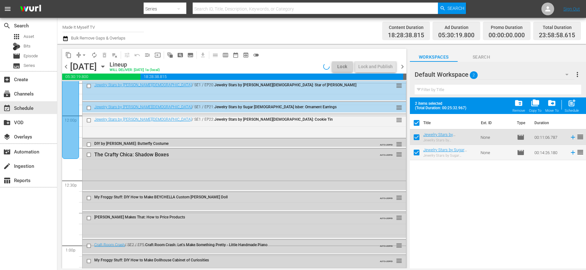
click at [516, 104] on span "folder_delete" at bounding box center [518, 103] width 9 height 9
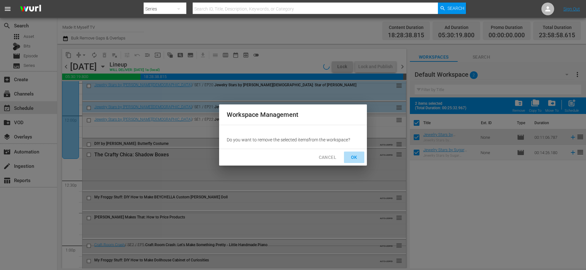
click at [363, 155] on button "OK" at bounding box center [354, 158] width 20 height 12
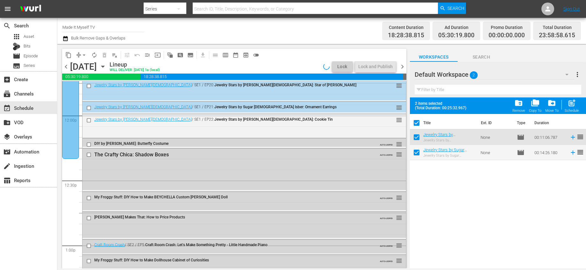
checkbox input "false"
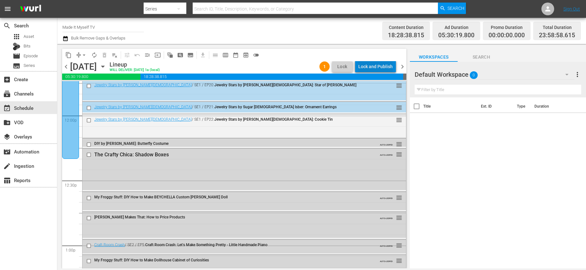
click at [385, 66] on div "Lock and Publish" at bounding box center [375, 66] width 34 height 11
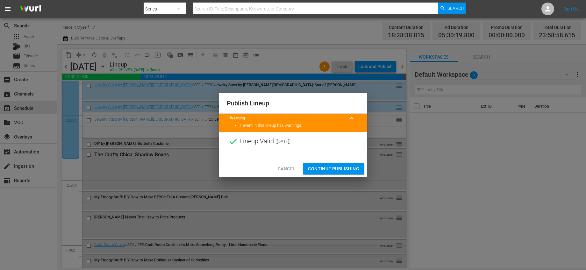
click at [344, 169] on span "Continue Publishing" at bounding box center [333, 169] width 51 height 8
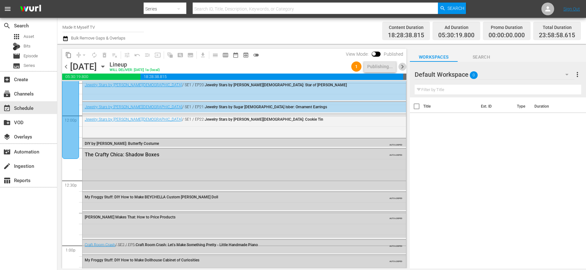
click at [401, 65] on span "chevron_right" at bounding box center [403, 67] width 8 height 8
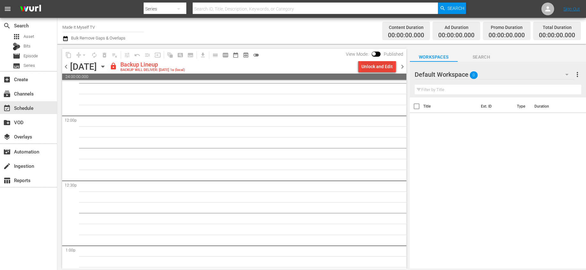
click at [391, 68] on div "Unlock and Edit" at bounding box center [377, 66] width 31 height 11
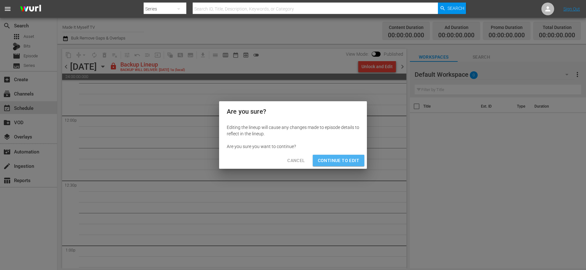
click at [356, 159] on span "Continue to Edit" at bounding box center [338, 161] width 41 height 8
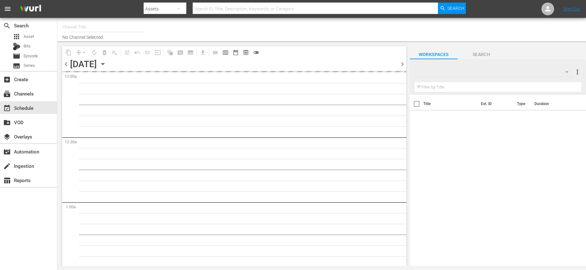
type input "Made It Myself TV (1876)"
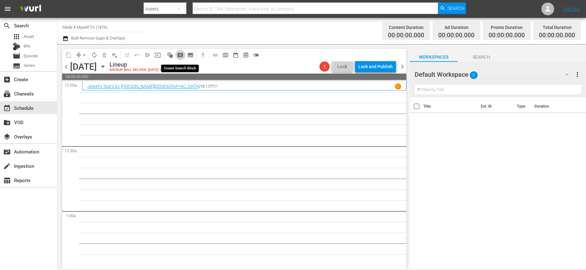
click at [177, 56] on span "pageview_outlined" at bounding box center [180, 55] width 6 height 6
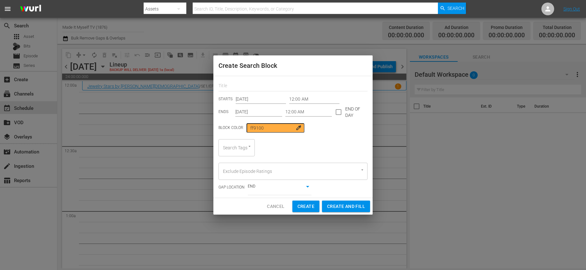
click at [293, 98] on input "12:00 AM" at bounding box center [314, 100] width 50 height 10
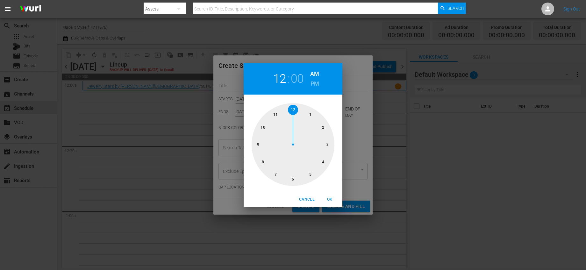
click at [296, 109] on div at bounding box center [293, 144] width 83 height 83
click at [309, 114] on div at bounding box center [293, 144] width 83 height 83
click at [329, 196] on button "OK" at bounding box center [330, 199] width 20 height 11
type input "12:05 AM"
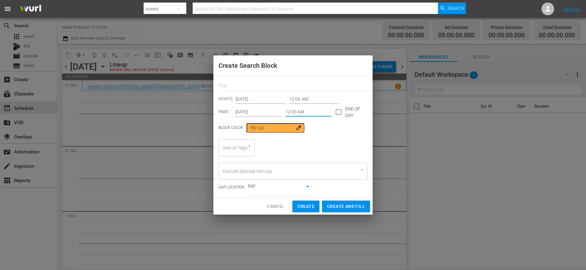
click at [298, 113] on input "12:00 AM" at bounding box center [308, 112] width 47 height 10
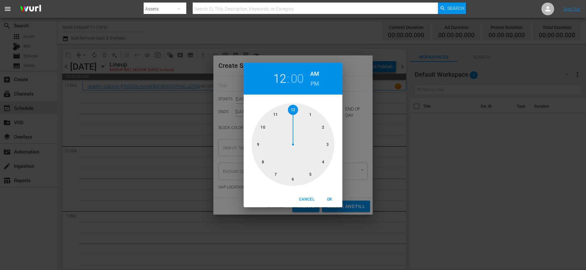
click at [327, 142] on div at bounding box center [293, 144] width 83 height 83
click at [330, 143] on div at bounding box center [293, 144] width 83 height 83
click at [332, 198] on span "OK" at bounding box center [329, 199] width 15 height 7
type input "03:15 AM"
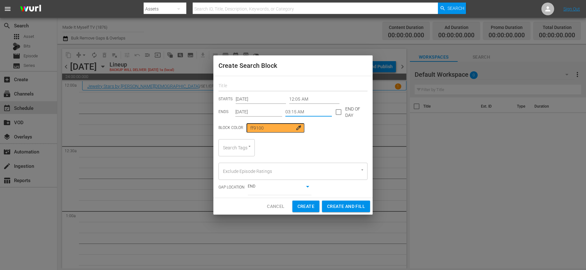
click at [266, 85] on input "text" at bounding box center [293, 87] width 149 height 10
click at [247, 145] on button "Open" at bounding box center [250, 146] width 6 height 6
type input "Fashion"
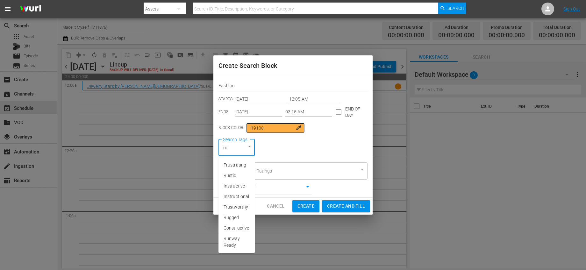
type input "run"
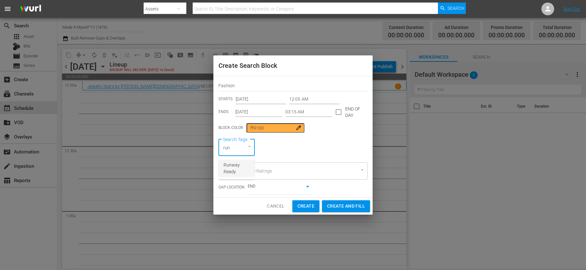
click at [235, 164] on span "Runway Ready" at bounding box center [237, 168] width 26 height 13
click at [350, 207] on span "Create and Fill" at bounding box center [346, 206] width 38 height 8
type input "12:00 AM"
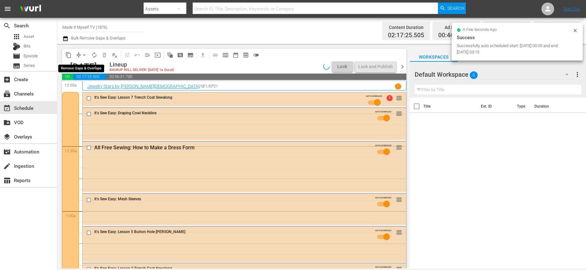
click at [84, 55] on span "arrow_drop_down" at bounding box center [84, 55] width 6 height 6
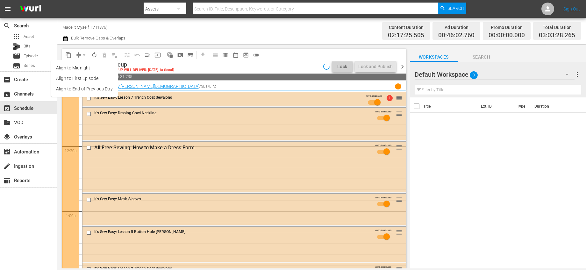
click at [90, 89] on li "Align to End of Previous Day" at bounding box center [84, 89] width 67 height 11
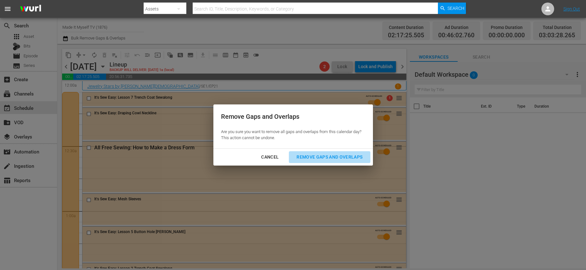
click at [321, 152] on button "Remove Gaps and Overlaps" at bounding box center [329, 157] width 81 height 12
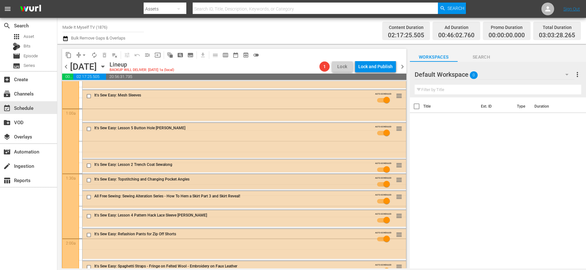
scroll to position [100, 0]
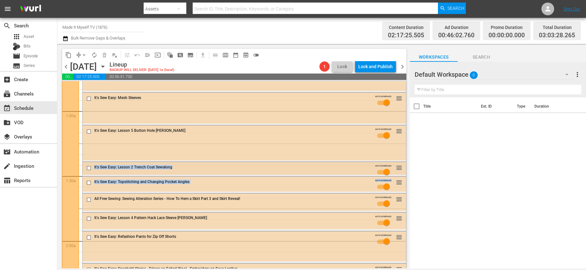
drag, startPoint x: 387, startPoint y: 206, endPoint x: 386, endPoint y: 173, distance: 32.8
click at [410, 201] on div "Title Ext. ID Type Duration" at bounding box center [498, 183] width 176 height 172
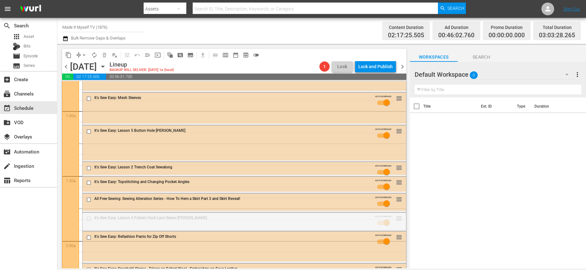
drag, startPoint x: 383, startPoint y: 180, endPoint x: 380, endPoint y: 130, distance: 50.1
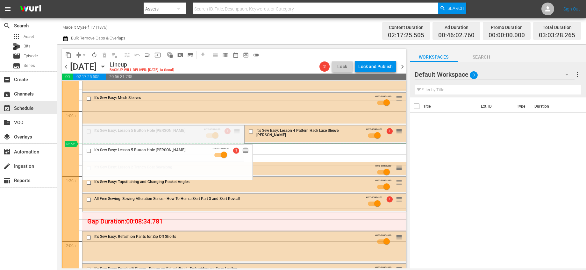
drag, startPoint x: 237, startPoint y: 128, endPoint x: 260, endPoint y: 144, distance: 27.7
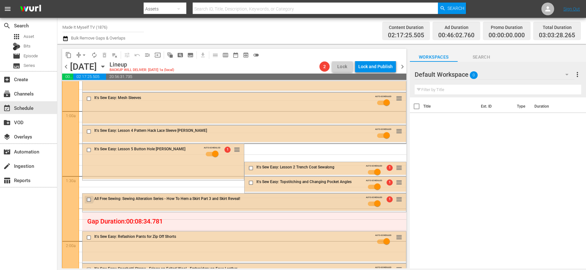
click at [88, 201] on input "checkbox" at bounding box center [89, 199] width 7 height 5
click at [106, 54] on span "delete_forever_outlined" at bounding box center [104, 55] width 6 height 6
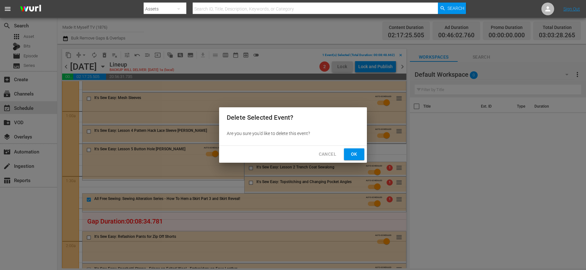
click at [345, 157] on button "Ok" at bounding box center [354, 154] width 20 height 12
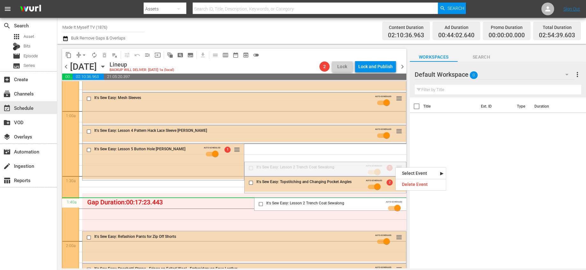
drag, startPoint x: 395, startPoint y: 167, endPoint x: 397, endPoint y: 202, distance: 35.7
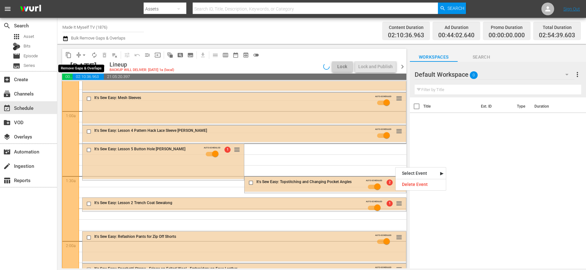
click at [86, 54] on span "arrow_drop_down" at bounding box center [84, 55] width 6 height 6
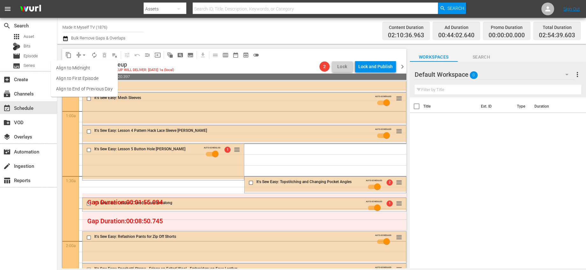
click at [91, 87] on li "Align to End of Previous Day" at bounding box center [84, 89] width 67 height 11
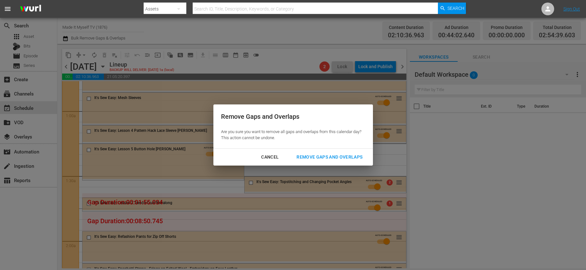
click at [305, 150] on div "Cancel Remove Gaps and Overlaps" at bounding box center [293, 157] width 160 height 17
click at [307, 153] on div "Remove Gaps and Overlaps" at bounding box center [329, 157] width 76 height 8
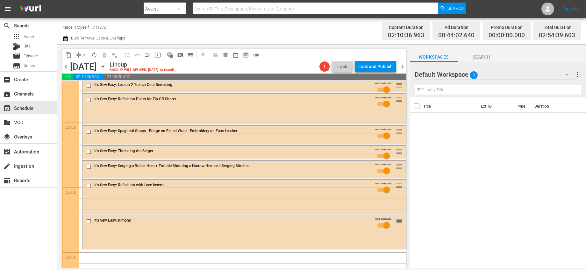
scroll to position [349, 0]
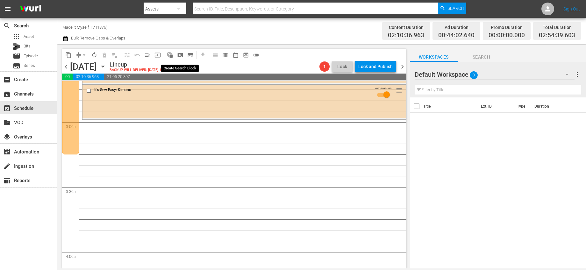
click at [181, 52] on span "pageview_outlined" at bounding box center [180, 55] width 6 height 6
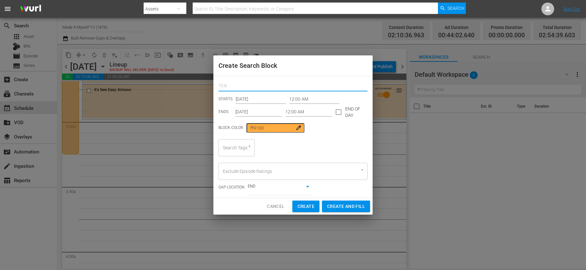
click at [233, 88] on input "text" at bounding box center [293, 87] width 149 height 10
type input "Needle"
click at [292, 99] on input "12:00 AM" at bounding box center [314, 100] width 50 height 10
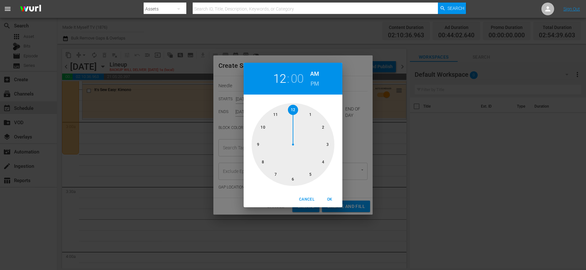
click at [329, 145] on div at bounding box center [293, 144] width 83 height 83
click at [327, 144] on div at bounding box center [293, 144] width 83 height 83
click at [325, 195] on button "OK" at bounding box center [330, 199] width 20 height 11
type input "03:15 AM"
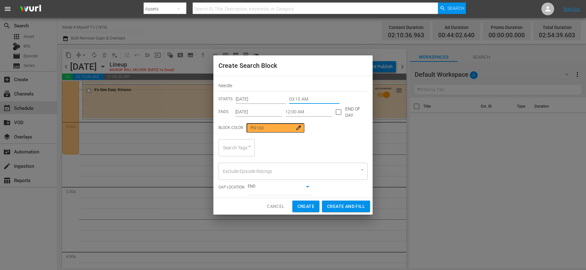
click at [305, 115] on input "12:00 AM" at bounding box center [308, 112] width 47 height 10
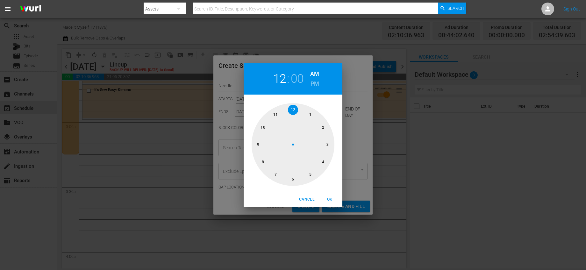
click at [293, 177] on div at bounding box center [293, 144] width 83 height 83
click at [328, 146] on div at bounding box center [293, 144] width 83 height 83
click at [327, 198] on span "OK" at bounding box center [329, 199] width 15 height 7
type input "06:15 AM"
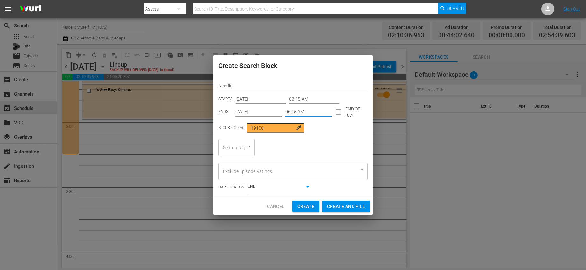
click at [237, 145] on div "Search Tags" at bounding box center [237, 147] width 36 height 17
type input "need"
click at [239, 161] on li "Needle Arts" at bounding box center [237, 165] width 36 height 11
click at [333, 205] on span "Create and Fill" at bounding box center [346, 207] width 38 height 8
type input "12:00 AM"
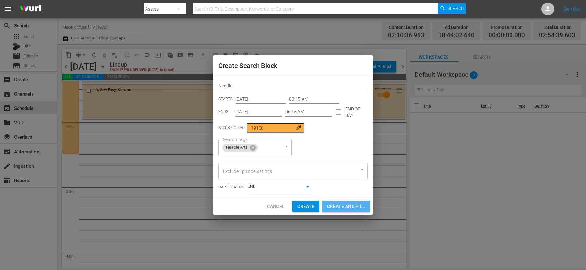
type input "12:00 AM"
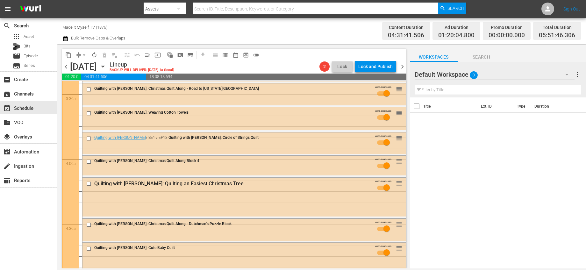
scroll to position [442, 0]
click at [83, 55] on span "arrow_drop_down" at bounding box center [84, 55] width 6 height 6
click at [98, 89] on li "Align to End of Previous Day" at bounding box center [84, 89] width 67 height 11
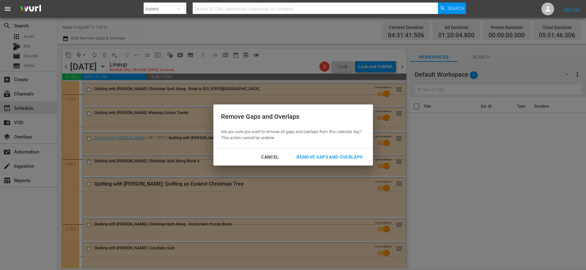
click at [341, 153] on button "Remove Gaps and Overlaps" at bounding box center [329, 157] width 81 height 12
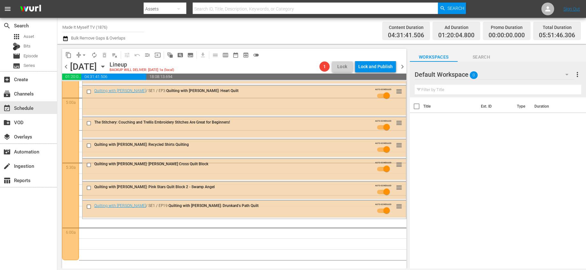
scroll to position [762, 0]
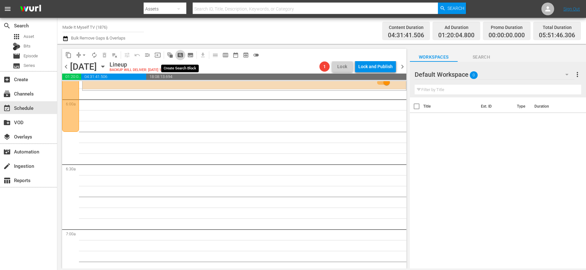
click at [179, 54] on span "pageview_outlined" at bounding box center [180, 55] width 6 height 6
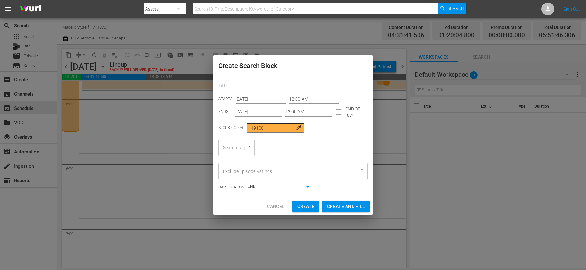
click at [295, 99] on input "12:00 AM" at bounding box center [314, 100] width 50 height 10
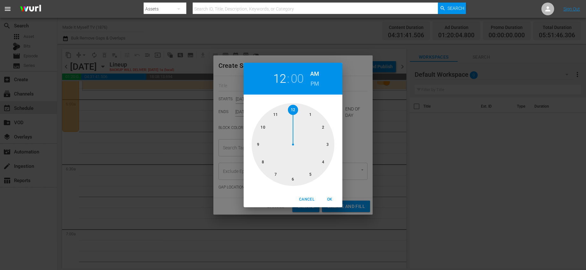
click at [293, 176] on div at bounding box center [293, 144] width 83 height 83
click at [328, 146] on div at bounding box center [293, 144] width 83 height 83
click at [331, 202] on span "OK" at bounding box center [329, 199] width 15 height 7
type input "06:15 AM"
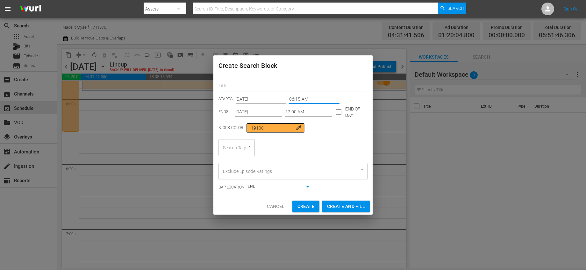
click at [300, 116] on input "12:00 AM" at bounding box center [308, 112] width 47 height 10
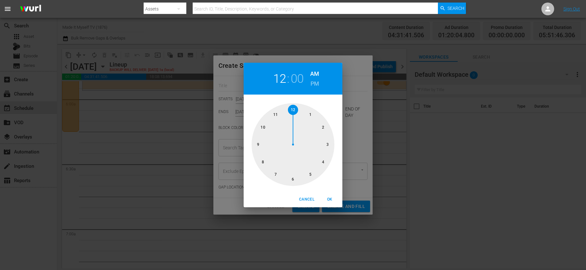
click at [260, 144] on div at bounding box center [293, 144] width 83 height 83
click at [325, 161] on div at bounding box center [293, 144] width 83 height 83
click at [330, 198] on span "OK" at bounding box center [329, 199] width 15 height 7
type input "09:20 AM"
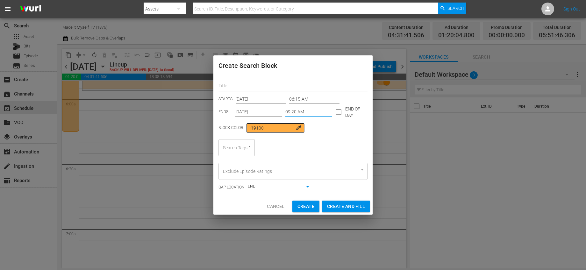
drag, startPoint x: 276, startPoint y: 92, endPoint x: 273, endPoint y: 86, distance: 6.1
click at [276, 91] on div "STARTS Oct 11th 2025 06:15 AM ENDS Oct 11th 2025 09:20 AM END OF DAY Block Colo…" at bounding box center [292, 137] width 159 height 122
click at [273, 86] on input "text" at bounding box center [293, 87] width 149 height 10
type input "WoodWorking"
click at [235, 147] on div "Search Tags" at bounding box center [237, 147] width 36 height 17
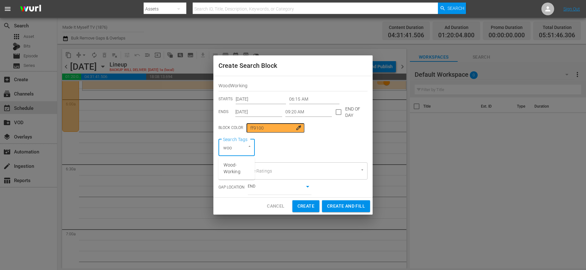
type input "wood"
click at [246, 168] on span "Wood-Working" at bounding box center [237, 168] width 26 height 13
click at [315, 149] on div "Search Tags Wood-Working Search Tags" at bounding box center [293, 147] width 149 height 17
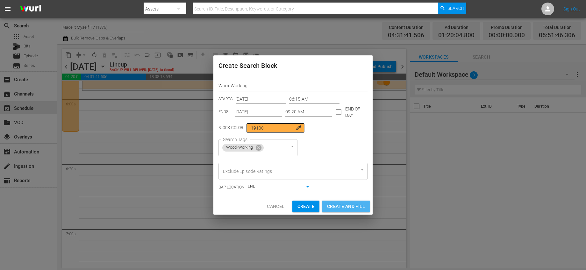
click at [347, 204] on span "Create and Fill" at bounding box center [346, 207] width 38 height 8
type input "12:00 AM"
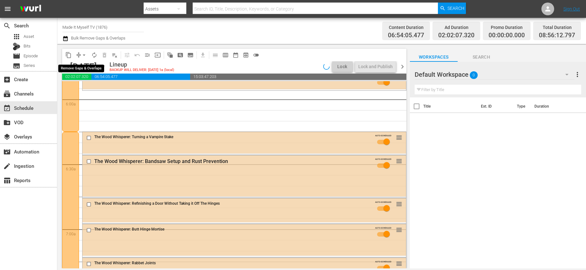
click at [84, 54] on span "arrow_drop_down" at bounding box center [84, 55] width 6 height 6
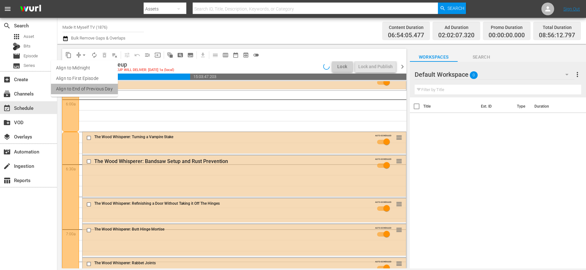
click at [103, 86] on li "Align to End of Previous Day" at bounding box center [84, 89] width 67 height 11
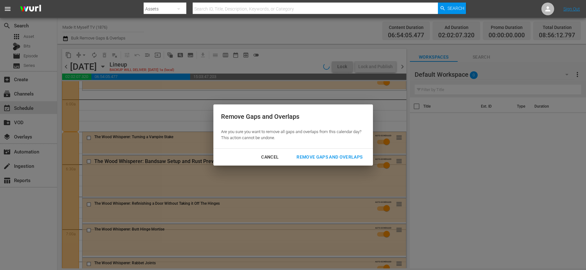
click at [320, 157] on div "Remove Gaps and Overlaps" at bounding box center [329, 157] width 76 height 8
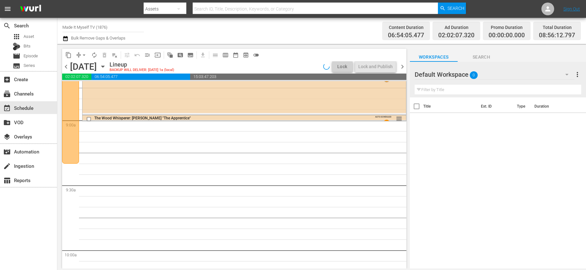
scroll to position [1132, 0]
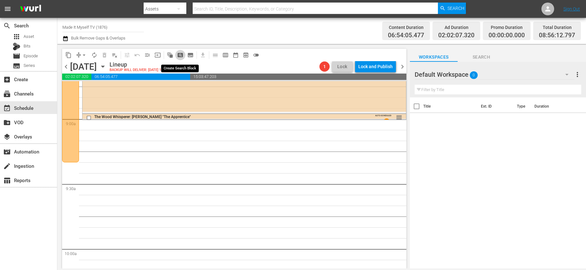
click at [177, 55] on button "pageview_outlined" at bounding box center [180, 55] width 10 height 10
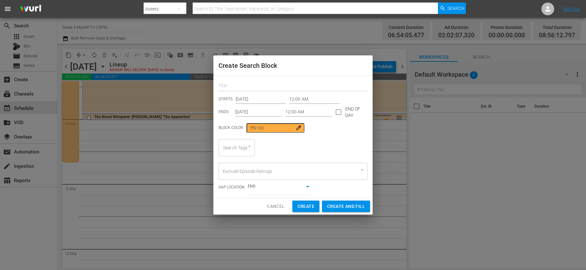
click at [238, 90] on input "text" at bounding box center [293, 87] width 149 height 10
type input "Yarn"
click at [301, 101] on input "12:00 AM" at bounding box center [314, 100] width 50 height 10
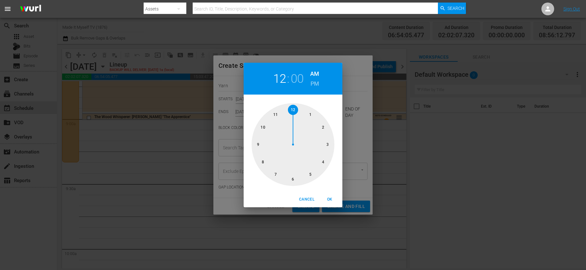
click at [258, 147] on div at bounding box center [293, 144] width 83 height 83
click at [322, 163] on div at bounding box center [293, 144] width 83 height 83
click at [334, 201] on span "OK" at bounding box center [329, 199] width 15 height 7
type input "09:20 AM"
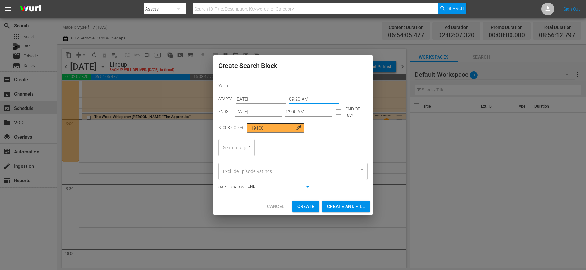
click at [306, 116] on input "12:00 AM" at bounding box center [308, 112] width 47 height 10
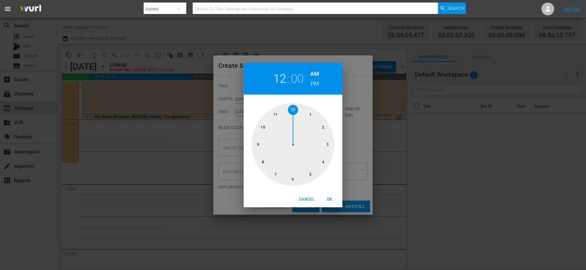
click at [297, 109] on div at bounding box center [293, 144] width 83 height 83
click at [313, 174] on div at bounding box center [293, 144] width 83 height 83
click at [314, 87] on h6 "PM" at bounding box center [315, 84] width 9 height 10
click at [328, 199] on span "OK" at bounding box center [329, 199] width 15 height 7
type input "12:25 PM"
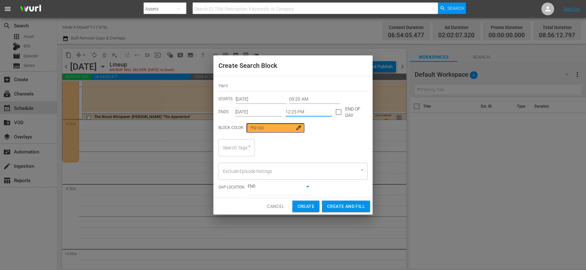
click at [245, 150] on div "Search Tags" at bounding box center [237, 147] width 36 height 17
type input "yarn"
click at [238, 162] on li "Yarn" at bounding box center [237, 165] width 36 height 11
click at [342, 208] on span "Create and Fill" at bounding box center [346, 206] width 38 height 8
type input "12:00 AM"
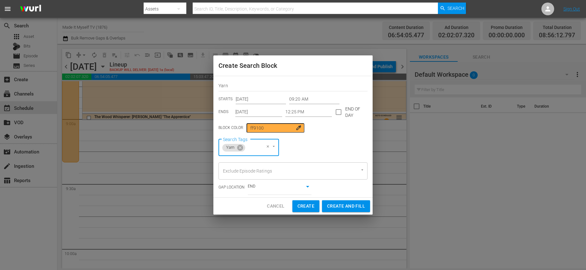
type input "12:00 AM"
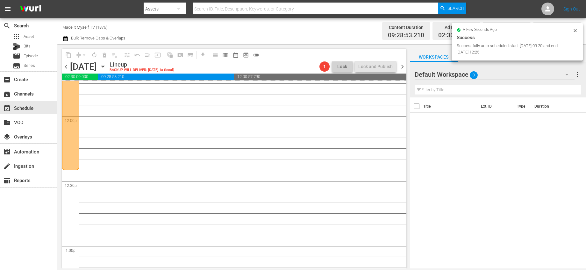
scroll to position [1523, 0]
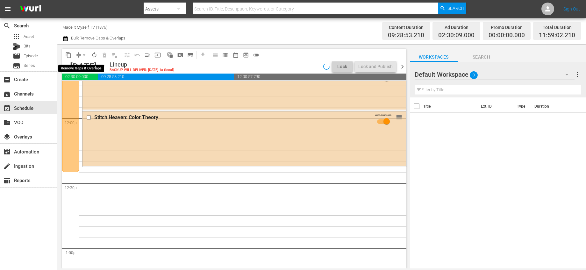
click at [85, 54] on span "arrow_drop_down" at bounding box center [84, 55] width 6 height 6
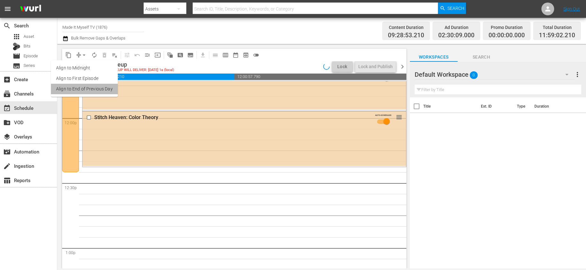
click at [92, 88] on li "Align to End of Previous Day" at bounding box center [84, 89] width 67 height 11
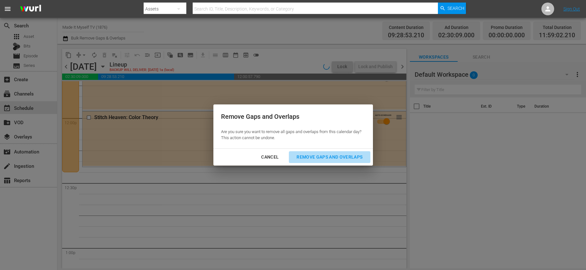
click at [297, 154] on div "Remove Gaps and Overlaps" at bounding box center [329, 157] width 76 height 8
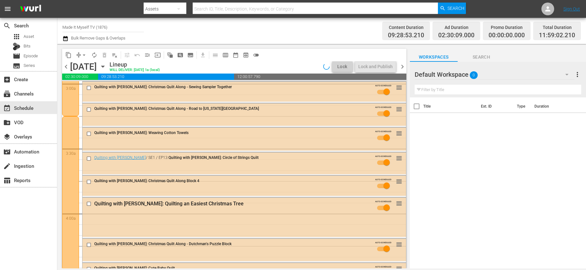
scroll to position [0, 0]
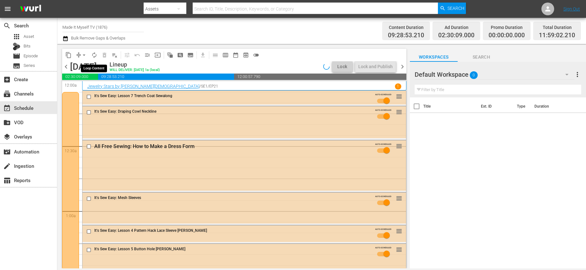
click at [94, 57] on span "autorenew_outlined" at bounding box center [94, 55] width 6 height 6
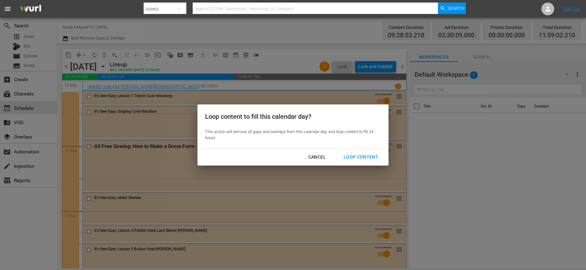
click at [352, 149] on div "Cancel Loop Content" at bounding box center [293, 157] width 191 height 17
click at [356, 155] on div "Loop Content" at bounding box center [361, 157] width 45 height 8
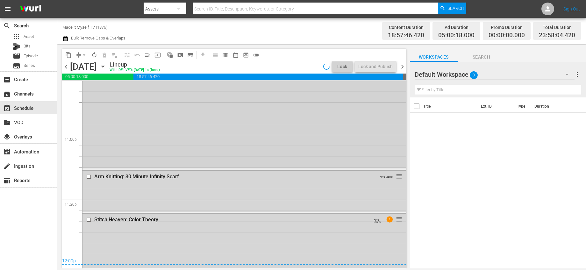
scroll to position [2937, 0]
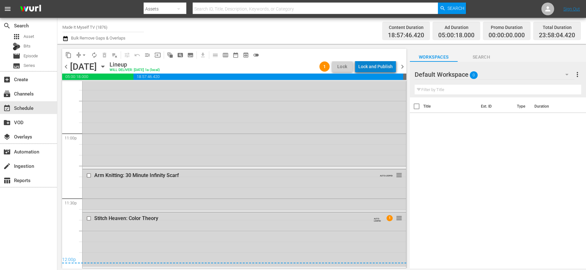
click at [385, 65] on div "Lock and Publish" at bounding box center [375, 66] width 34 height 11
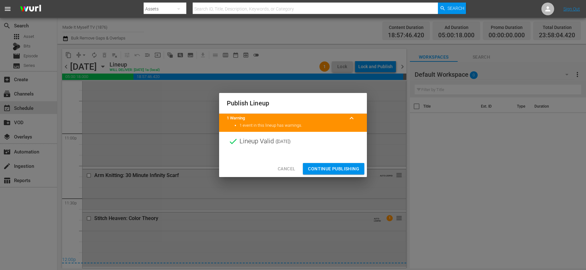
click at [335, 169] on span "Continue Publishing" at bounding box center [333, 169] width 51 height 8
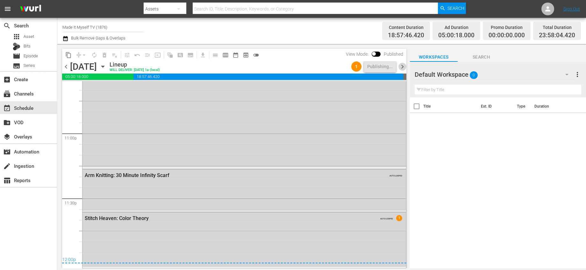
click at [403, 66] on span "chevron_right" at bounding box center [403, 67] width 8 height 8
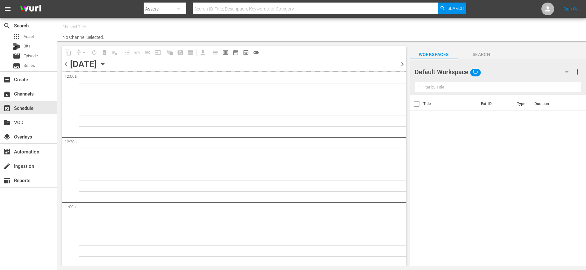
type input "Made It Myself TV (1876)"
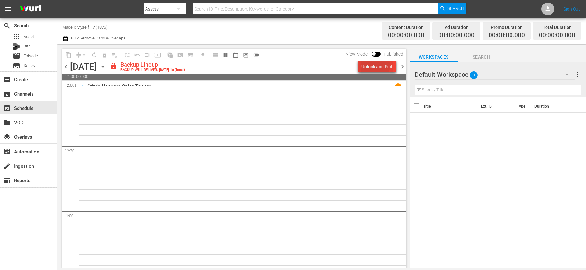
click at [374, 66] on div "Unlock and Edit" at bounding box center [377, 66] width 31 height 11
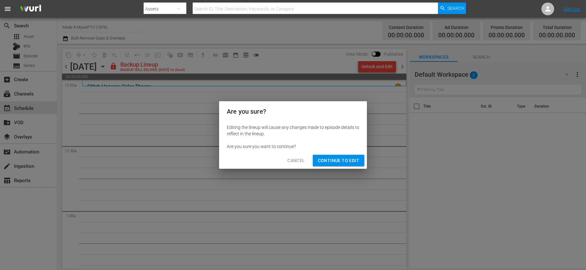
drag, startPoint x: 359, startPoint y: 161, endPoint x: 449, endPoint y: 134, distance: 93.9
click at [359, 161] on span "Continue to Edit" at bounding box center [338, 161] width 41 height 8
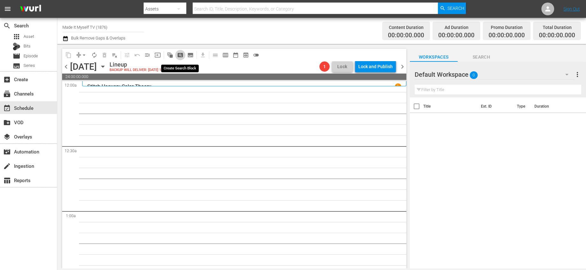
click at [180, 53] on span "pageview_outlined" at bounding box center [180, 55] width 6 height 6
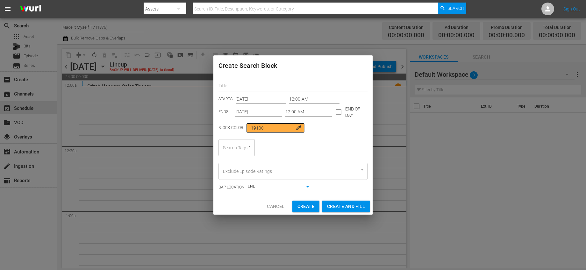
click at [300, 97] on input "12:00 AM" at bounding box center [314, 100] width 50 height 10
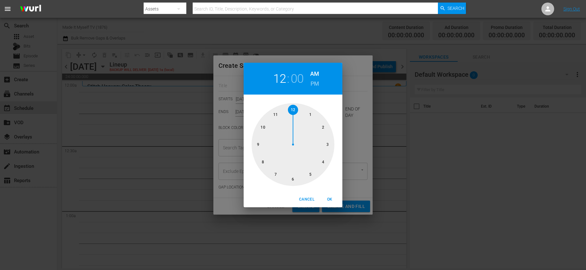
click at [291, 112] on div at bounding box center [293, 144] width 83 height 83
click at [307, 115] on div at bounding box center [293, 144] width 83 height 83
click at [335, 202] on span "OK" at bounding box center [329, 199] width 15 height 7
type input "12:05 AM"
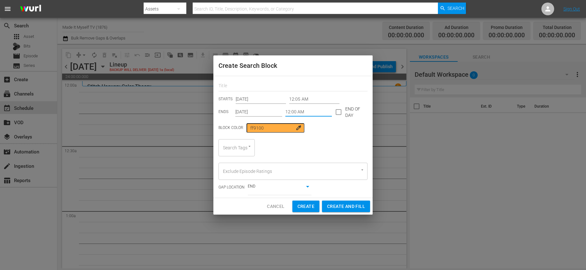
click at [286, 115] on input "12:00 AM" at bounding box center [308, 112] width 47 height 10
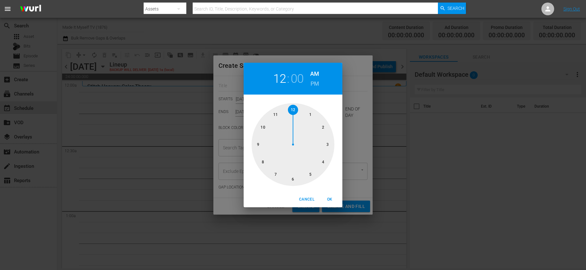
click at [326, 144] on div at bounding box center [293, 144] width 83 height 83
click at [325, 127] on div at bounding box center [293, 144] width 83 height 83
click at [328, 197] on span "OK" at bounding box center [329, 199] width 15 height 7
type input "03:10 AM"
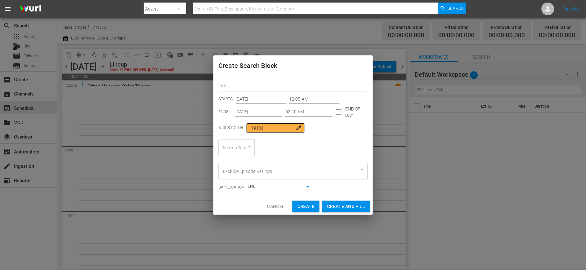
click at [277, 86] on input "text" at bounding box center [293, 87] width 149 height 10
type input "Paper Crafts"
click at [241, 142] on div "Search Tags" at bounding box center [237, 147] width 36 height 17
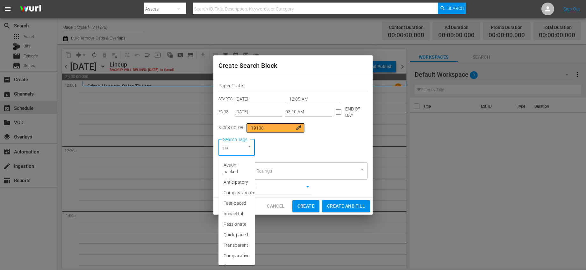
type input "pap"
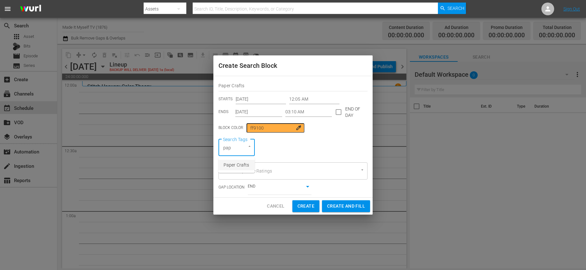
click at [234, 162] on li "Paper Crafts" at bounding box center [237, 165] width 36 height 11
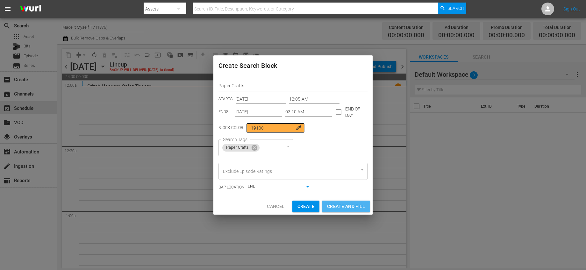
click at [340, 205] on span "Create and Fill" at bounding box center [346, 207] width 38 height 8
type input "12:00 AM"
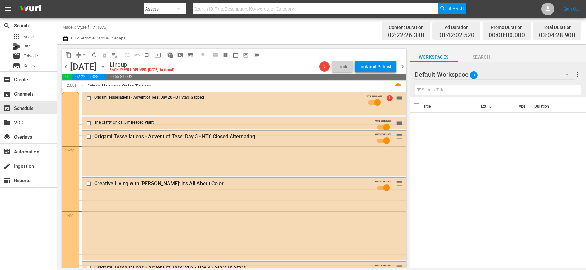
click at [85, 55] on span "arrow_drop_down" at bounding box center [84, 55] width 6 height 6
click at [94, 90] on li "Align to End of Previous Day" at bounding box center [84, 89] width 67 height 11
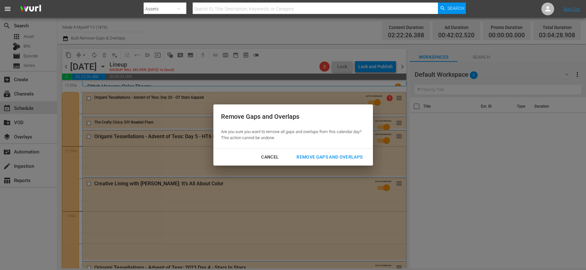
click at [319, 155] on div "Remove Gaps and Overlaps" at bounding box center [329, 157] width 76 height 8
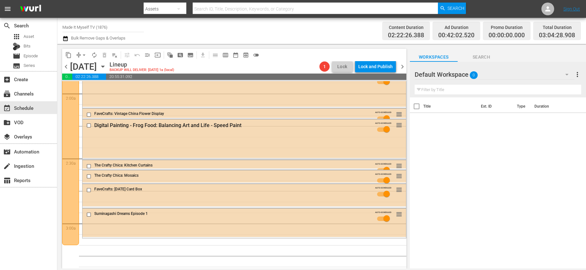
scroll to position [275, 0]
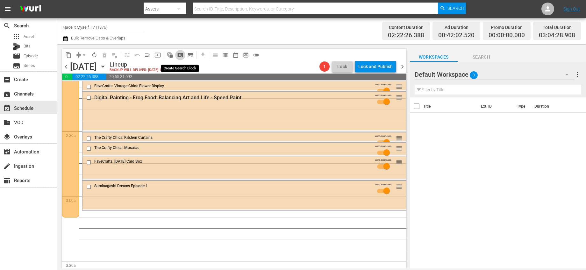
click at [182, 56] on span "pageview_outlined" at bounding box center [180, 55] width 6 height 6
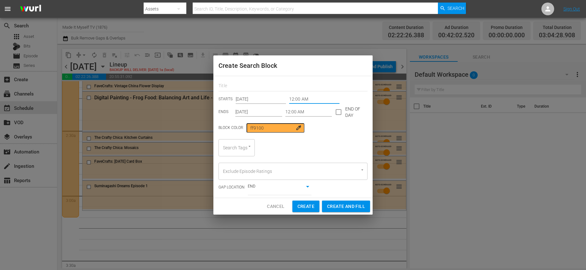
click at [290, 98] on input "12:00 AM" at bounding box center [314, 100] width 50 height 10
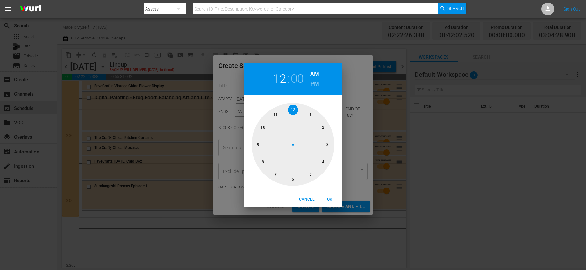
click at [327, 146] on div at bounding box center [293, 144] width 83 height 83
click at [323, 129] on div at bounding box center [293, 144] width 83 height 83
click at [331, 202] on span "OK" at bounding box center [329, 199] width 15 height 7
type input "03:10 AM"
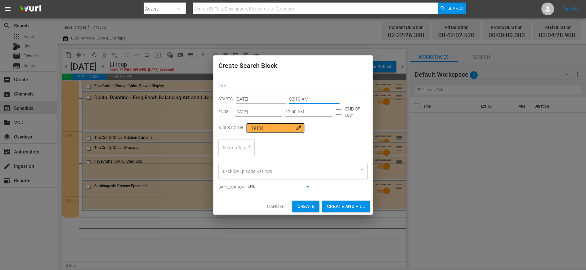
click at [301, 114] on input "12:00 AM" at bounding box center [308, 112] width 47 height 10
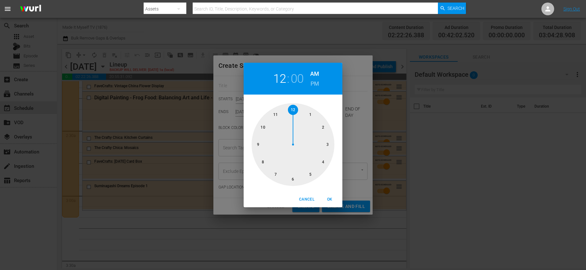
click at [294, 179] on div at bounding box center [293, 144] width 83 height 83
click at [312, 116] on div at bounding box center [293, 144] width 83 height 83
click at [330, 197] on span "OK" at bounding box center [329, 199] width 15 height 7
type input "06:05 AM"
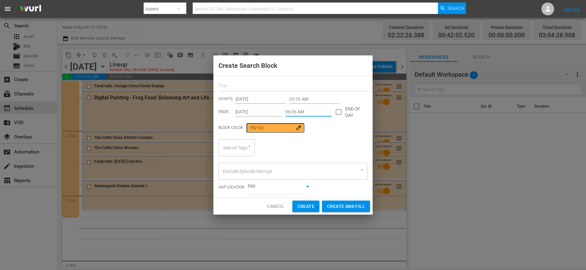
click at [277, 88] on input "text" at bounding box center [293, 87] width 149 height 10
type input "Fashion"
click at [243, 146] on div at bounding box center [246, 146] width 11 height 7
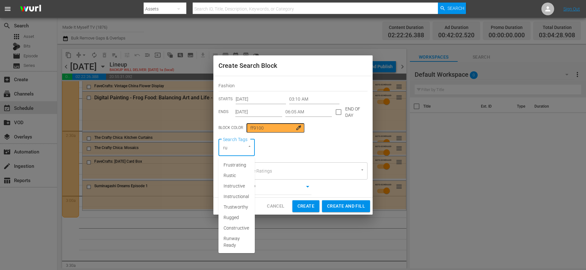
type input "run"
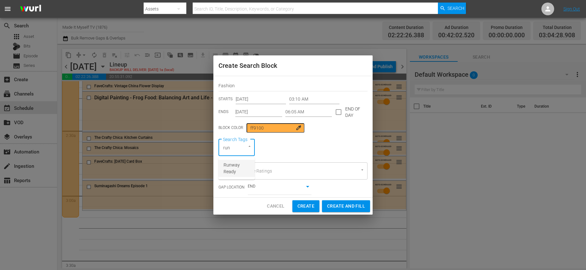
click at [231, 176] on li "Runway Ready" at bounding box center [237, 168] width 36 height 17
click at [336, 147] on div "Search Tags Runway Ready Search Tags" at bounding box center [293, 147] width 149 height 17
click at [361, 210] on span "Create and Fill" at bounding box center [346, 207] width 38 height 8
type input "12:00 AM"
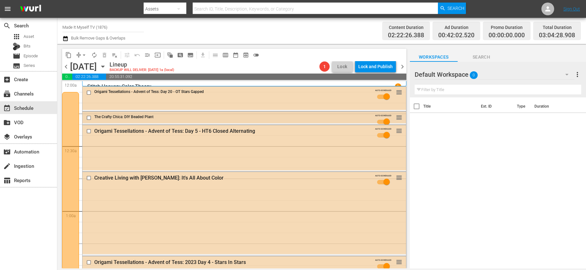
scroll to position [310, 0]
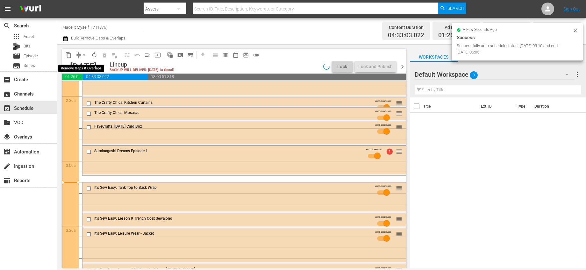
click at [86, 55] on span "arrow_drop_down" at bounding box center [84, 55] width 6 height 6
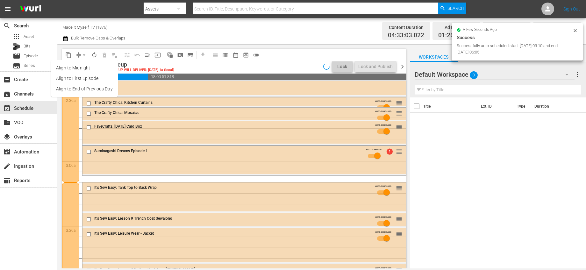
click at [97, 89] on li "Align to End of Previous Day" at bounding box center [84, 89] width 67 height 11
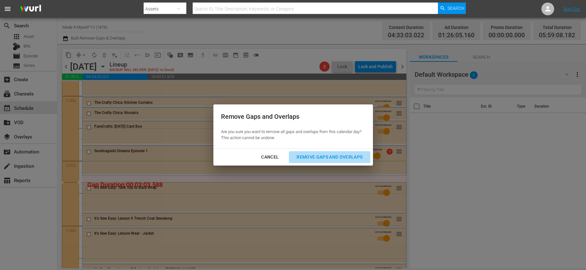
click at [341, 160] on div "Remove Gaps and Overlaps" at bounding box center [329, 157] width 76 height 8
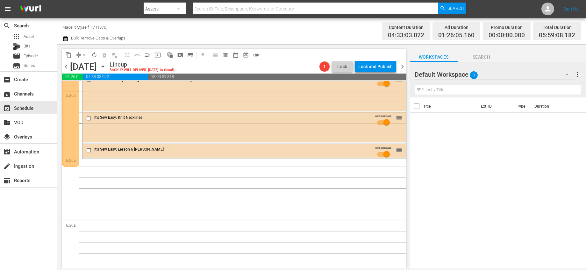
scroll to position [764, 0]
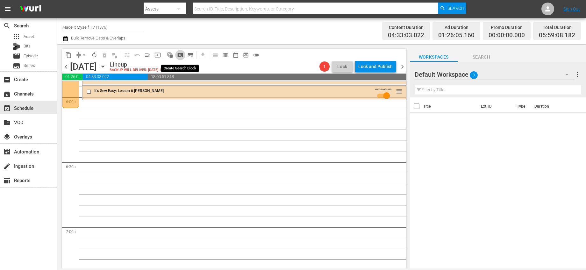
click at [183, 54] on span "pageview_outlined" at bounding box center [180, 55] width 6 height 6
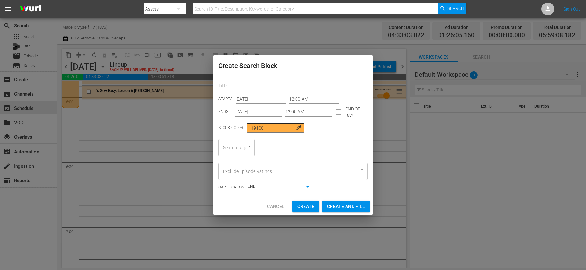
click at [299, 99] on input "12:00 AM" at bounding box center [314, 100] width 50 height 10
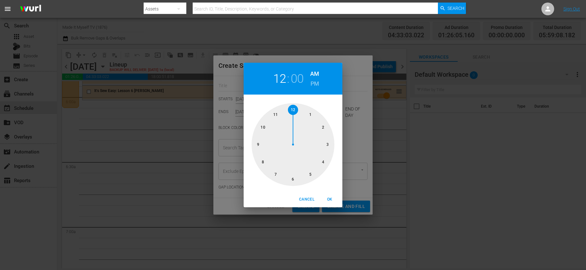
click at [294, 176] on div at bounding box center [293, 144] width 83 height 83
click at [310, 114] on div at bounding box center [293, 144] width 83 height 83
click at [326, 197] on span "OK" at bounding box center [329, 199] width 15 height 7
type input "06:05 AM"
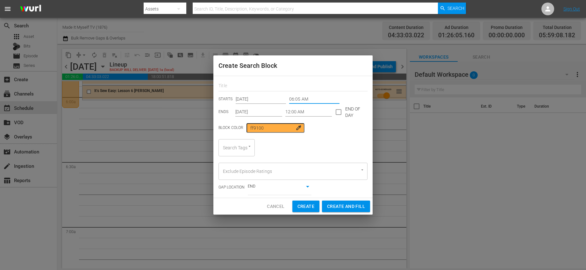
click at [314, 113] on input "12:00 AM" at bounding box center [308, 112] width 47 height 10
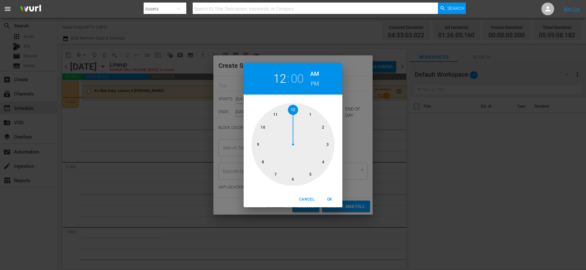
click at [259, 143] on div at bounding box center [293, 144] width 83 height 83
click at [308, 116] on div at bounding box center [293, 144] width 83 height 83
click at [327, 195] on button "OK" at bounding box center [330, 199] width 20 height 11
type input "09:05 AM"
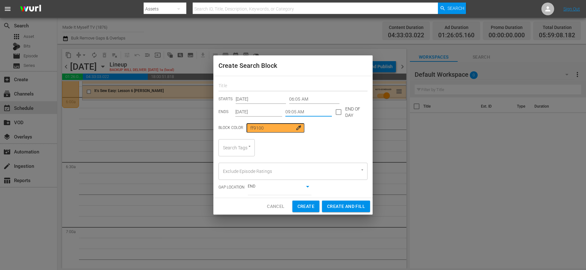
click at [245, 86] on input "text" at bounding box center [293, 87] width 149 height 10
type input "Lean Back"
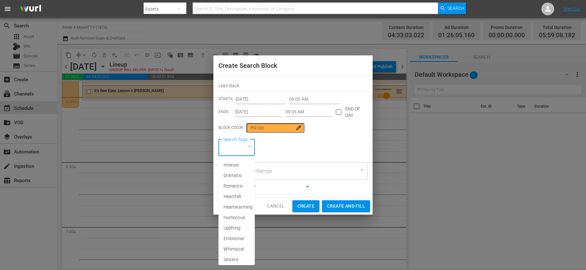
click at [227, 145] on input "Search Tags" at bounding box center [227, 147] width 13 height 11
type input "lean"
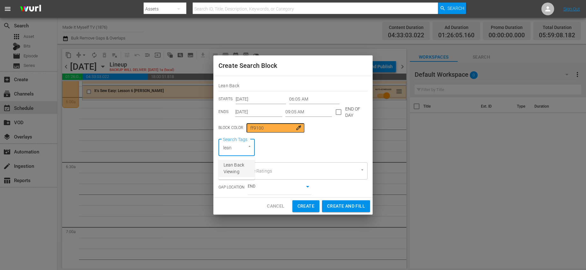
click at [228, 167] on span "Lean Back Viewing" at bounding box center [237, 168] width 26 height 13
click at [356, 203] on span "Create and Fill" at bounding box center [346, 206] width 38 height 8
type input "12:00 AM"
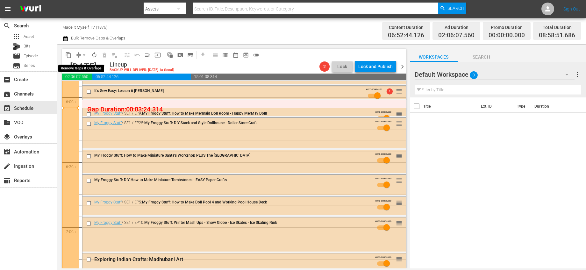
click at [83, 55] on span "arrow_drop_down" at bounding box center [84, 55] width 6 height 6
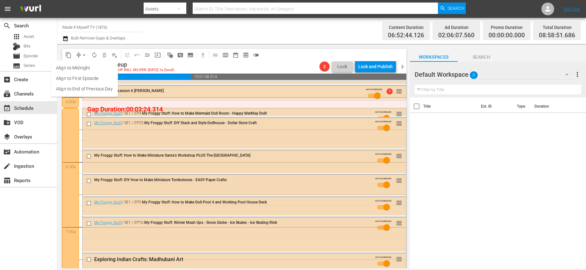
click at [104, 88] on li "Align to End of Previous Day" at bounding box center [84, 89] width 67 height 11
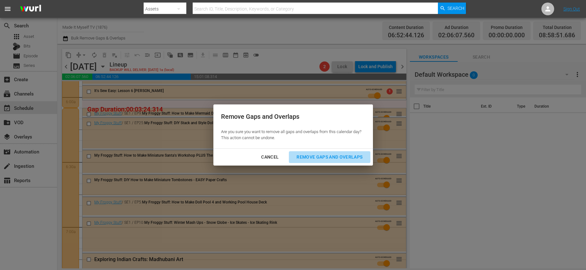
click at [357, 154] on div "Remove Gaps and Overlaps" at bounding box center [329, 157] width 76 height 8
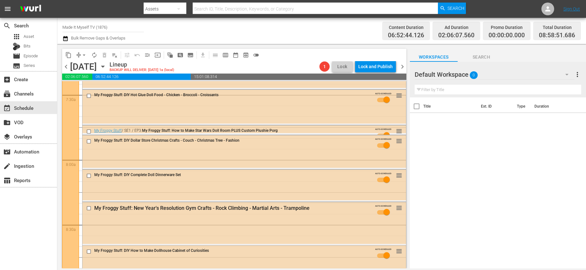
scroll to position [1087, 0]
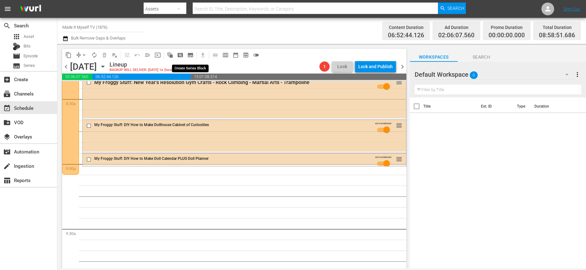
click at [188, 56] on span "subtitles_outlined" at bounding box center [190, 55] width 6 height 6
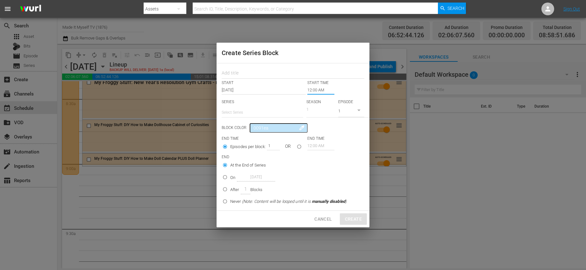
click at [320, 87] on input "12:00 AM" at bounding box center [320, 90] width 27 height 9
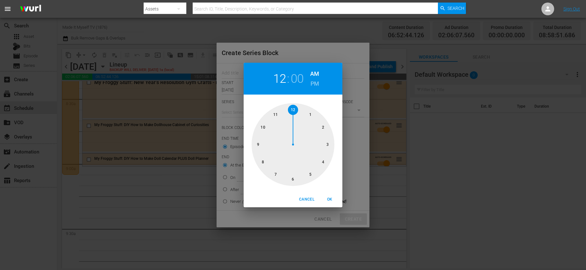
click at [256, 143] on div at bounding box center [293, 144] width 83 height 83
click at [311, 114] on div at bounding box center [293, 144] width 83 height 83
click at [329, 197] on span "OK" at bounding box center [329, 199] width 15 height 7
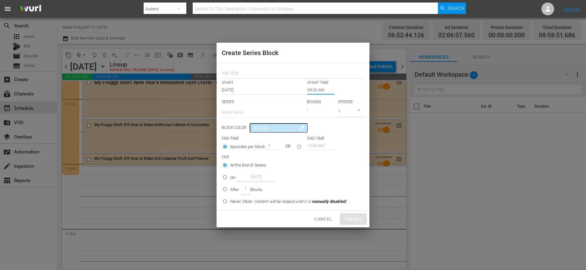
click at [318, 215] on button "Cancel" at bounding box center [323, 219] width 28 height 12
type input "12:00 AM"
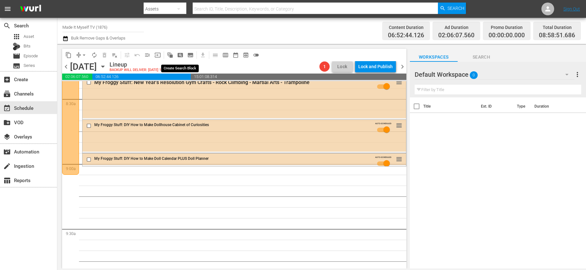
click at [183, 53] on button "pageview_outlined" at bounding box center [180, 55] width 10 height 10
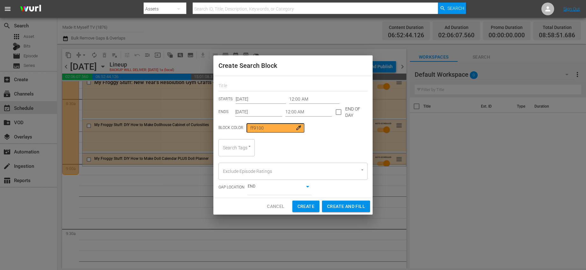
click at [309, 96] on input "12:00 AM" at bounding box center [314, 100] width 50 height 10
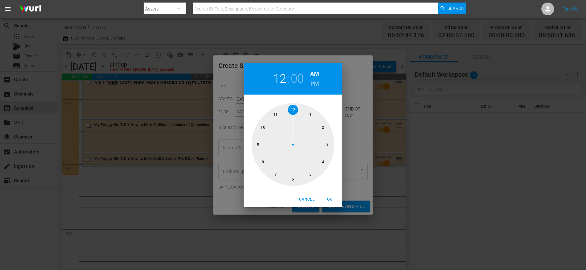
click at [258, 147] on div at bounding box center [293, 144] width 83 height 83
click at [309, 114] on div at bounding box center [293, 144] width 83 height 83
click at [332, 199] on span "OK" at bounding box center [329, 199] width 15 height 7
type input "09:05 AM"
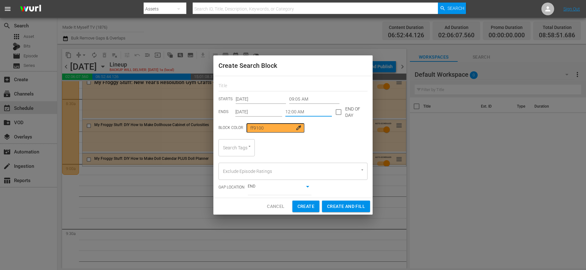
click at [307, 113] on input "12:00 AM" at bounding box center [308, 112] width 47 height 10
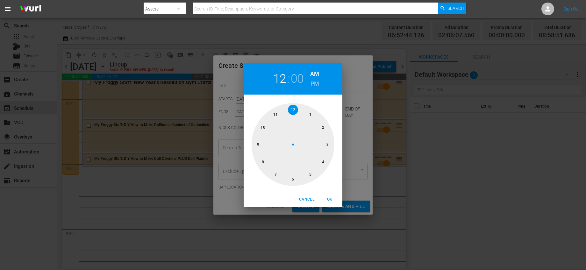
click at [297, 110] on div at bounding box center [293, 144] width 83 height 83
click at [327, 144] on div at bounding box center [293, 144] width 83 height 83
click at [312, 82] on h6 "PM" at bounding box center [315, 84] width 9 height 10
click at [326, 126] on div at bounding box center [293, 144] width 83 height 83
click at [329, 199] on span "OK" at bounding box center [329, 199] width 15 height 7
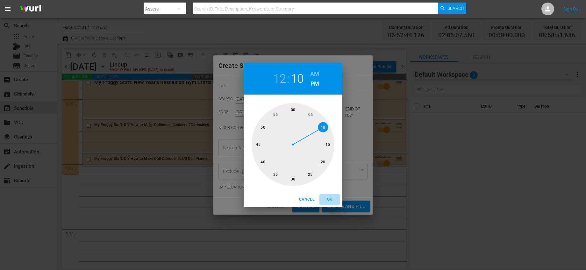
type input "12:10 PM"
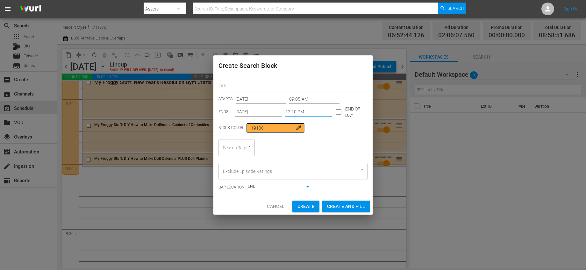
click at [306, 85] on input "text" at bounding box center [293, 87] width 149 height 10
type input "DIY"
click at [244, 149] on div at bounding box center [246, 146] width 11 height 7
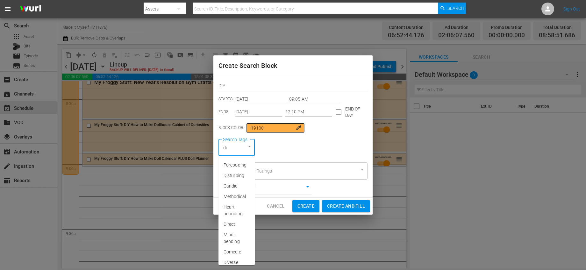
type input "diy"
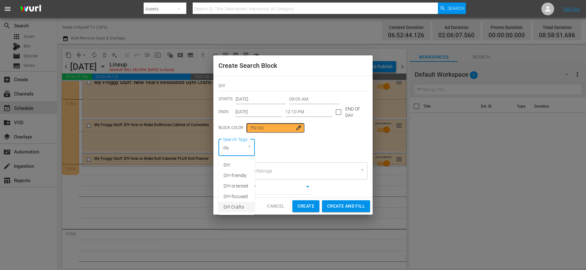
click at [241, 205] on span "DIY Crafts" at bounding box center [234, 207] width 20 height 7
click at [349, 176] on div "Exclude Episode Ratings" at bounding box center [293, 170] width 149 height 17
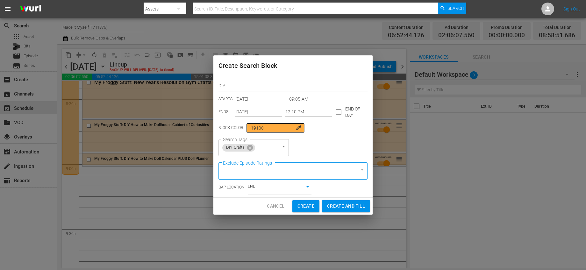
click at [361, 169] on icon "Open" at bounding box center [362, 170] width 5 height 5
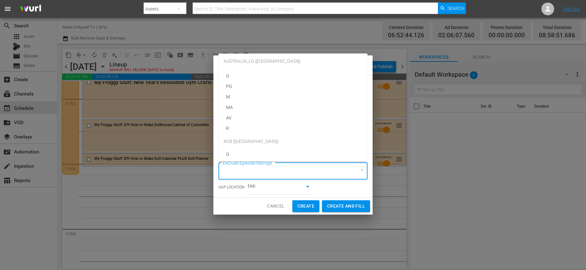
scroll to position [0, 0]
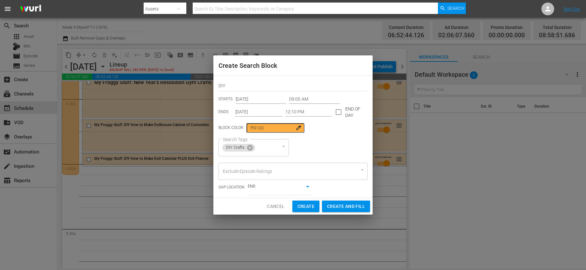
click at [335, 190] on div "GAP LOCATION END false" at bounding box center [293, 187] width 149 height 15
click at [351, 204] on span "Create and Fill" at bounding box center [346, 207] width 38 height 8
type input "12:00 AM"
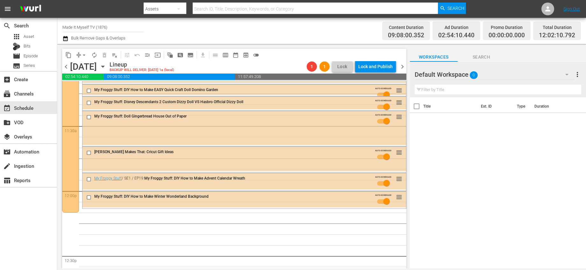
scroll to position [1451, 0]
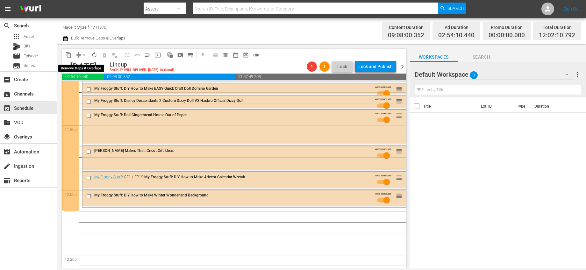
click at [84, 56] on span "arrow_drop_down" at bounding box center [84, 55] width 6 height 6
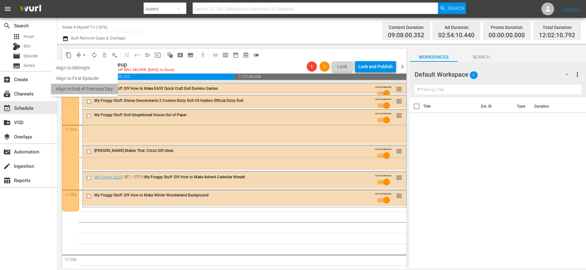
click at [106, 86] on li "Align to End of Previous Day" at bounding box center [84, 89] width 67 height 11
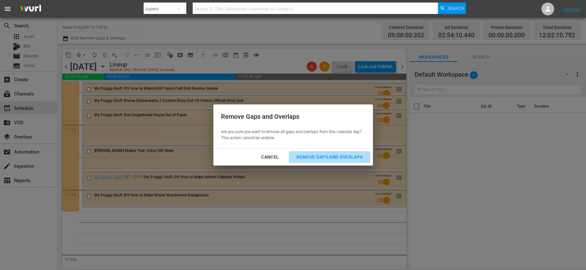
click at [331, 157] on div "Remove Gaps and Overlaps" at bounding box center [329, 157] width 76 height 8
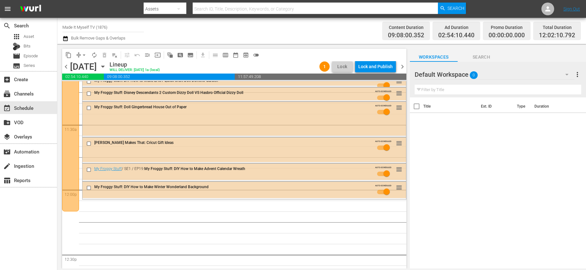
click at [92, 58] on span "autorenew_outlined" at bounding box center [94, 55] width 6 height 6
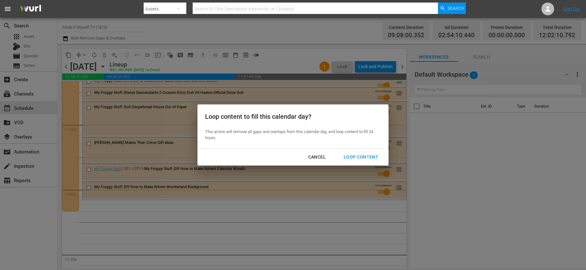
click at [349, 161] on button "Loop Content" at bounding box center [361, 157] width 50 height 12
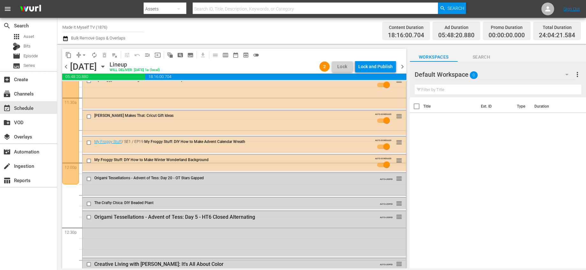
scroll to position [1466, 0]
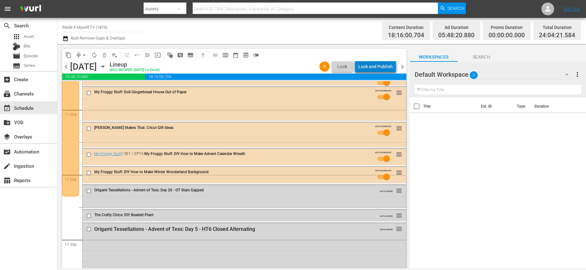
click at [378, 69] on div "Lock and Publish" at bounding box center [375, 66] width 34 height 11
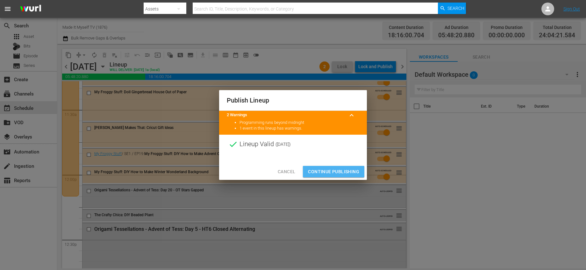
click at [331, 171] on span "Continue Publishing" at bounding box center [333, 172] width 51 height 8
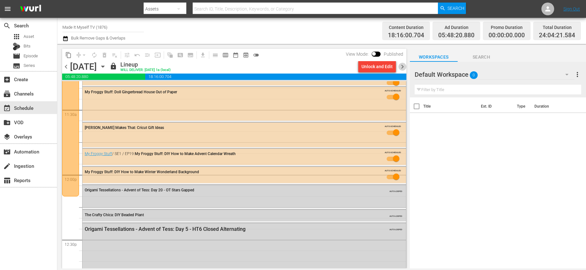
click at [403, 67] on span "chevron_right" at bounding box center [403, 67] width 8 height 8
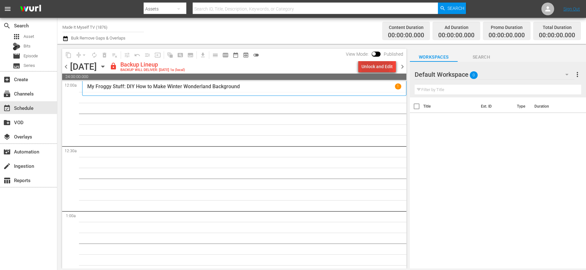
click at [368, 66] on div "Unlock and Edit" at bounding box center [377, 66] width 31 height 11
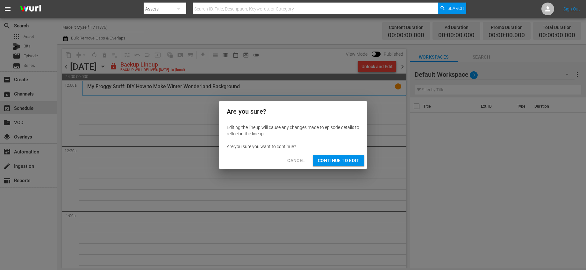
click at [335, 157] on span "Continue to Edit" at bounding box center [338, 161] width 41 height 8
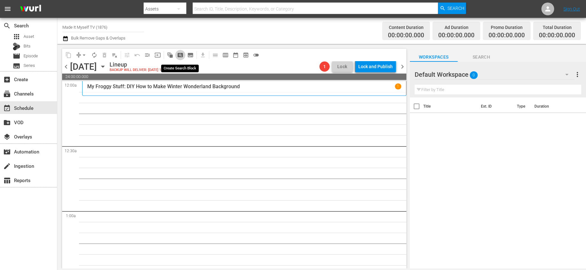
click at [179, 54] on span "pageview_outlined" at bounding box center [180, 55] width 6 height 6
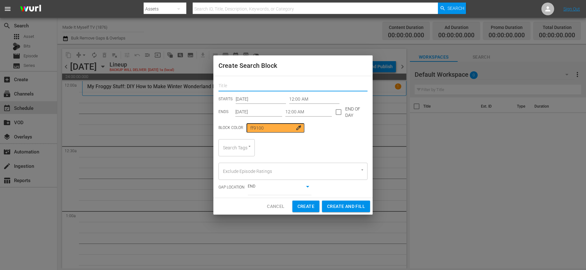
click at [260, 83] on input "text" at bounding box center [293, 87] width 149 height 10
type input "Fashion"
click at [289, 98] on input "12:00 AM" at bounding box center [314, 100] width 50 height 10
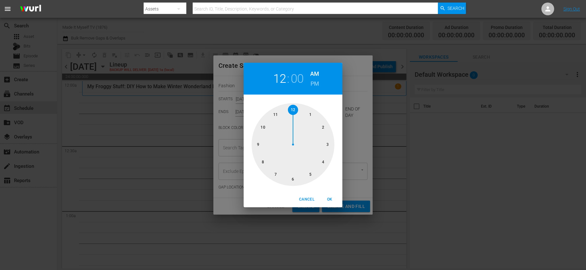
click at [295, 111] on div at bounding box center [293, 144] width 83 height 83
click at [323, 128] on div at bounding box center [293, 144] width 83 height 83
click at [326, 197] on span "OK" at bounding box center [329, 199] width 15 height 7
type input "12:10 AM"
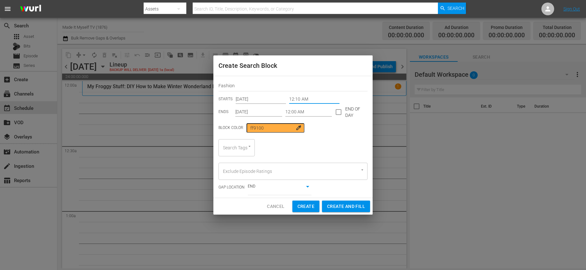
click at [254, 113] on input "[DATE]" at bounding box center [258, 112] width 47 height 10
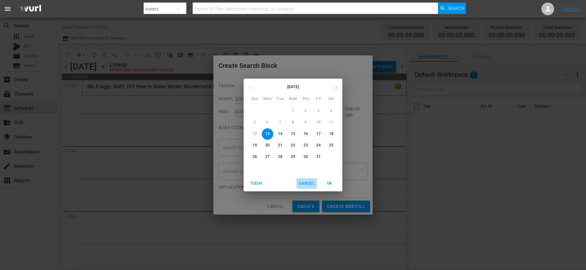
click at [313, 183] on span "Cancel" at bounding box center [306, 183] width 15 height 7
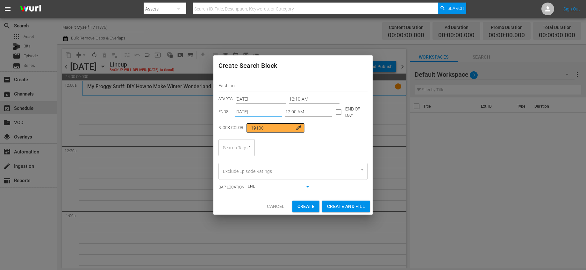
click at [298, 111] on input "12:00 AM" at bounding box center [308, 112] width 47 height 10
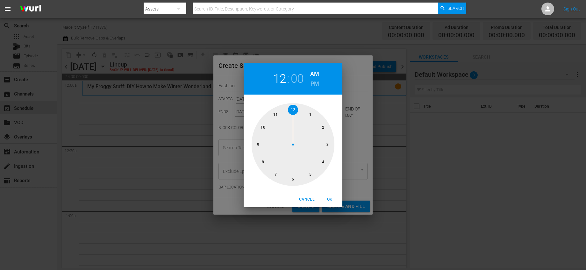
click at [326, 141] on div at bounding box center [293, 144] width 83 height 83
click at [324, 127] on div at bounding box center [293, 144] width 83 height 83
click at [332, 198] on span "OK" at bounding box center [329, 199] width 15 height 7
type input "03:10 AM"
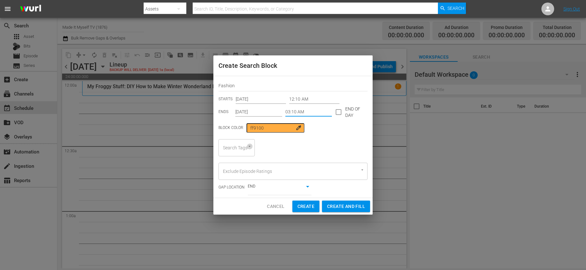
click at [252, 147] on button "Open" at bounding box center [250, 146] width 6 height 6
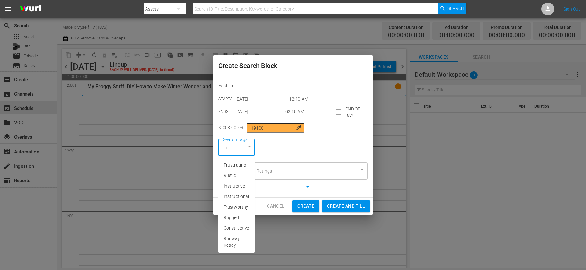
type input "run"
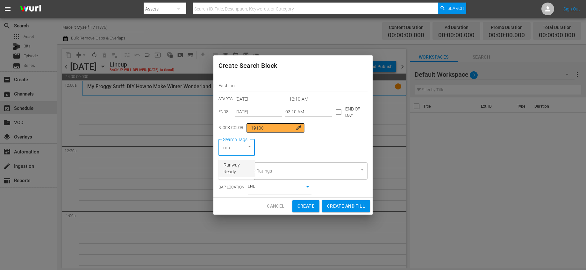
click at [248, 164] on span "Runway Ready" at bounding box center [237, 168] width 26 height 13
click at [341, 153] on div "Search Tags Runway Ready Search Tags" at bounding box center [293, 147] width 149 height 17
click at [340, 205] on span "Create and Fill" at bounding box center [346, 207] width 38 height 8
type input "12:00 AM"
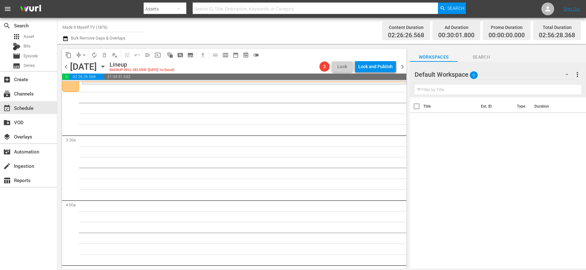
scroll to position [184, 0]
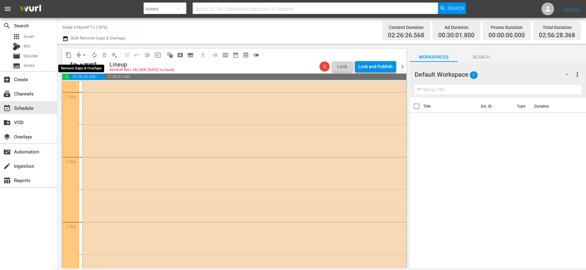
click at [86, 51] on button "arrow_drop_down" at bounding box center [84, 55] width 10 height 10
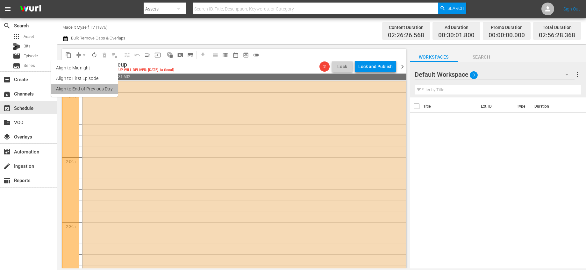
click at [91, 88] on li "Align to End of Previous Day" at bounding box center [84, 89] width 67 height 11
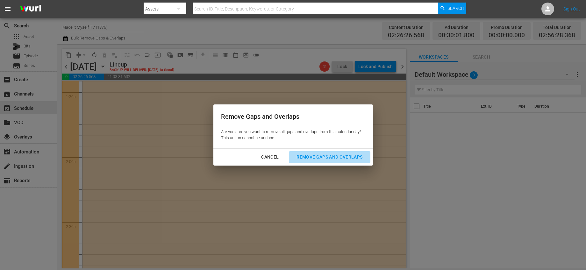
click at [317, 159] on div "Remove Gaps and Overlaps" at bounding box center [329, 157] width 76 height 8
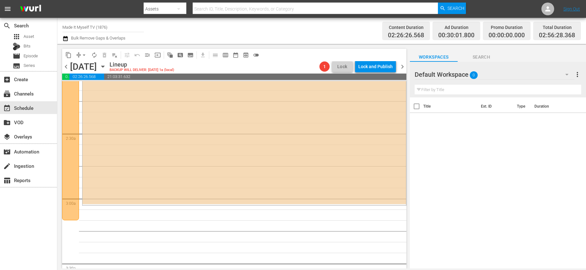
scroll to position [331, 0]
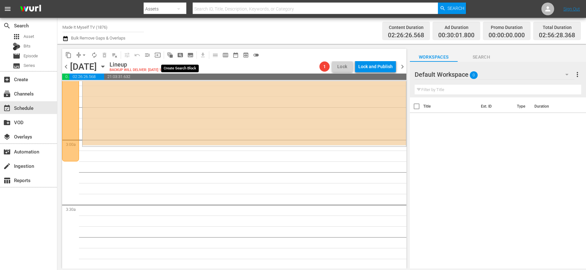
click at [182, 54] on span "pageview_outlined" at bounding box center [180, 55] width 6 height 6
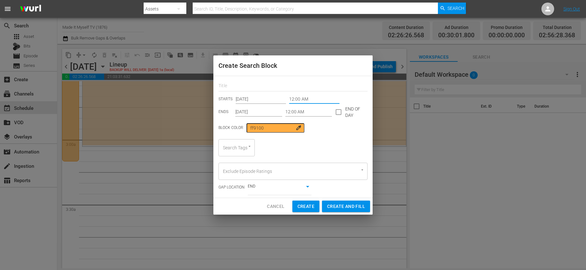
click at [307, 99] on input "12:00 AM" at bounding box center [314, 100] width 50 height 10
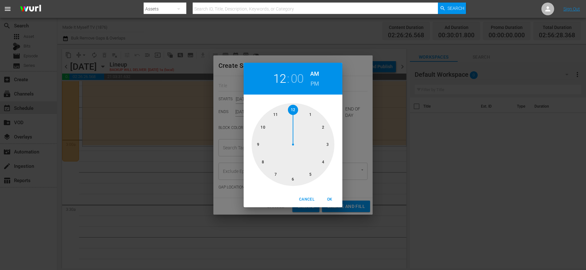
click at [329, 145] on div at bounding box center [293, 144] width 83 height 83
click at [323, 126] on div at bounding box center [293, 144] width 83 height 83
click at [326, 197] on span "OK" at bounding box center [329, 199] width 15 height 7
type input "03:10 AM"
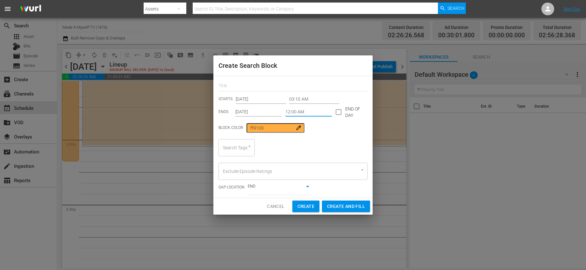
click at [303, 112] on input "12:00 AM" at bounding box center [308, 112] width 47 height 10
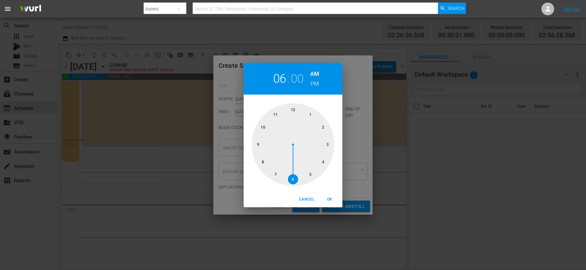
click at [293, 178] on div at bounding box center [293, 144] width 83 height 83
click at [320, 128] on div at bounding box center [293, 144] width 83 height 83
click at [326, 197] on span "OK" at bounding box center [329, 199] width 15 height 7
type input "06:10 AM"
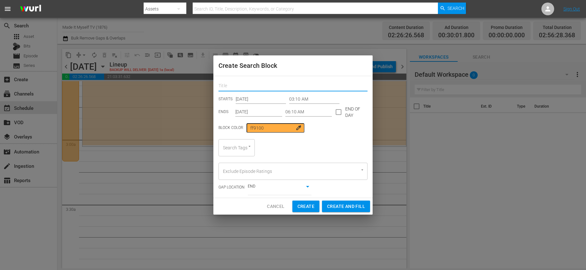
click at [269, 83] on input "text" at bounding box center [293, 87] width 149 height 10
type input "Entry"
click at [242, 147] on div at bounding box center [246, 146] width 11 height 7
type input "entry"
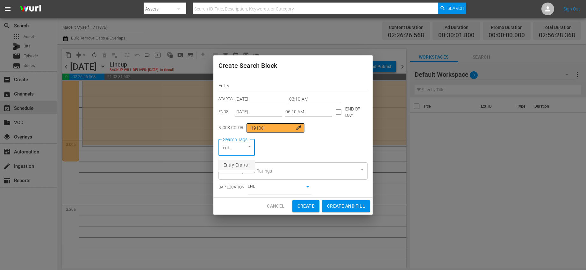
click at [229, 170] on li "Entry Crafts" at bounding box center [237, 165] width 36 height 11
click at [349, 204] on span "Create and Fill" at bounding box center [346, 206] width 38 height 8
type input "12:00 AM"
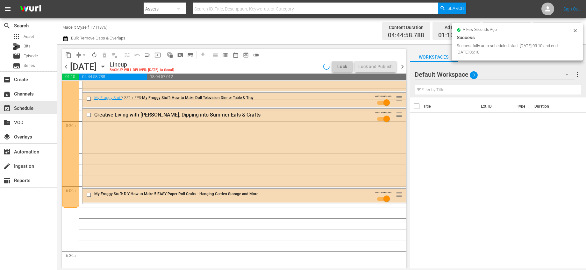
scroll to position [769, 0]
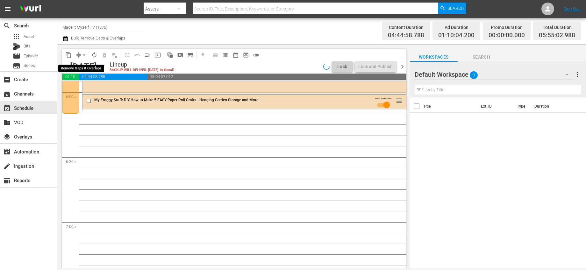
click at [85, 55] on span "arrow_drop_down" at bounding box center [84, 55] width 6 height 6
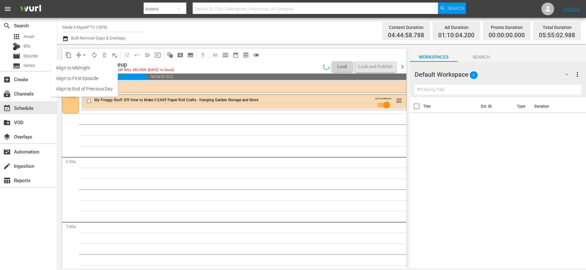
click at [97, 88] on li "Align to End of Previous Day" at bounding box center [84, 89] width 67 height 11
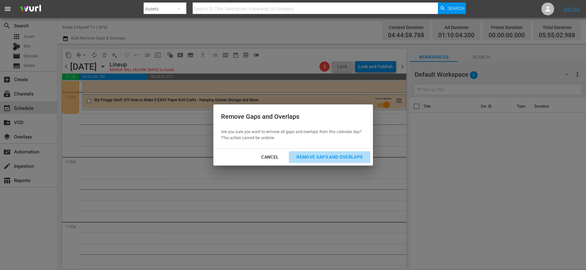
click at [340, 159] on div "Remove Gaps and Overlaps" at bounding box center [329, 157] width 76 height 8
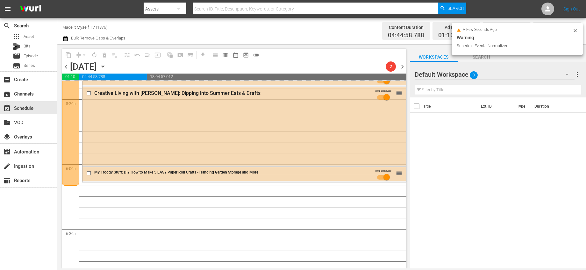
scroll to position [706, 0]
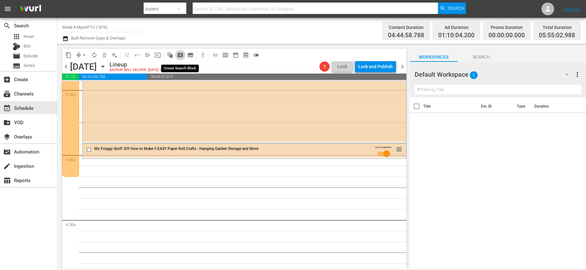
click at [178, 53] on span "pageview_outlined" at bounding box center [180, 55] width 6 height 6
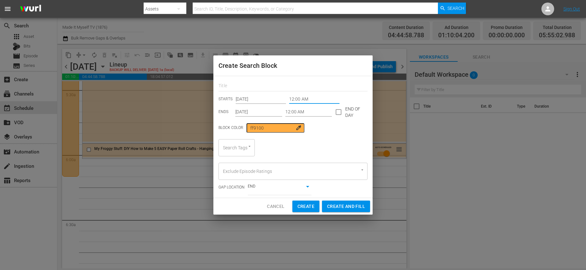
click at [290, 95] on input "12:00 AM" at bounding box center [314, 100] width 50 height 10
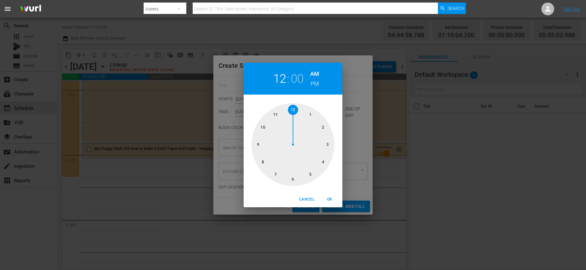
click at [293, 179] on div at bounding box center [293, 144] width 83 height 83
click at [323, 125] on div at bounding box center [293, 144] width 83 height 83
click at [329, 197] on span "OK" at bounding box center [329, 199] width 15 height 7
type input "06:10 AM"
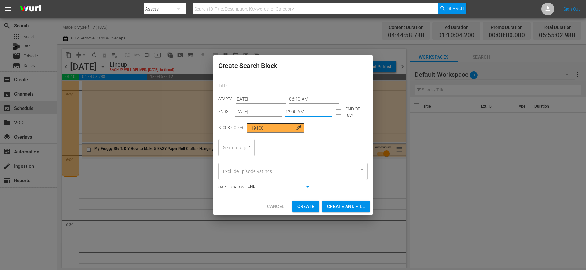
click at [307, 115] on input "12:00 AM" at bounding box center [308, 112] width 47 height 10
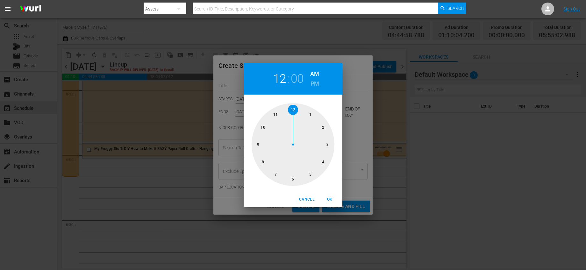
click at [258, 143] on div at bounding box center [293, 144] width 83 height 83
click at [325, 124] on div at bounding box center [293, 144] width 83 height 83
click at [331, 197] on span "OK" at bounding box center [329, 199] width 15 height 7
type input "09:10 AM"
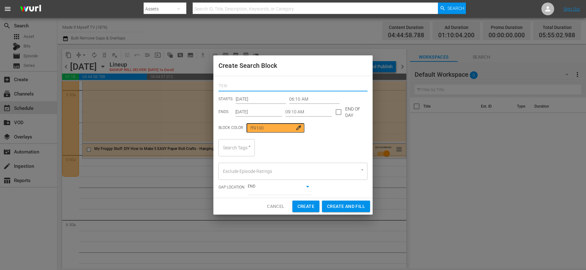
click at [279, 89] on input "text" at bounding box center [293, 87] width 149 height 10
type input "Lean Back"
click at [242, 146] on div at bounding box center [246, 146] width 11 height 7
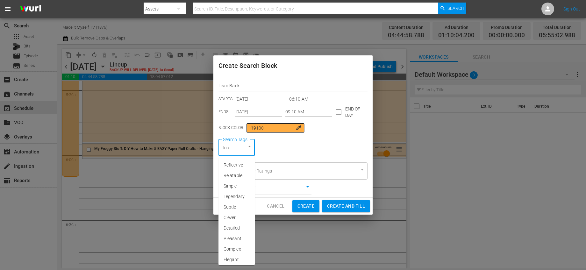
type input "lean"
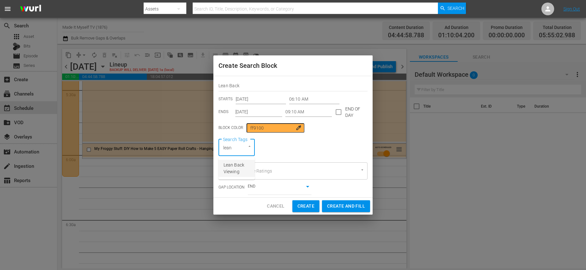
click at [231, 165] on span "Lean Back Viewing" at bounding box center [237, 168] width 26 height 13
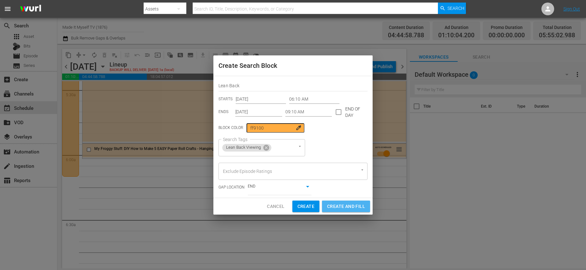
click at [348, 207] on span "Create and Fill" at bounding box center [346, 207] width 38 height 8
type input "12:00 AM"
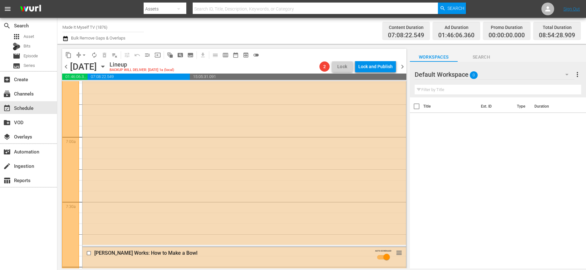
scroll to position [915, 0]
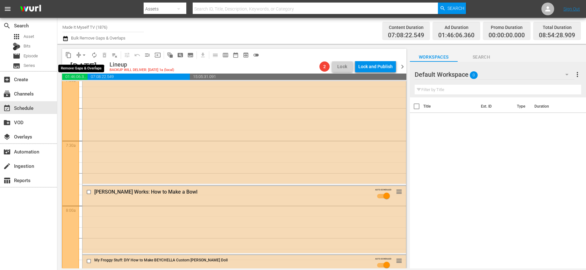
click at [85, 55] on span "arrow_drop_down" at bounding box center [84, 55] width 6 height 6
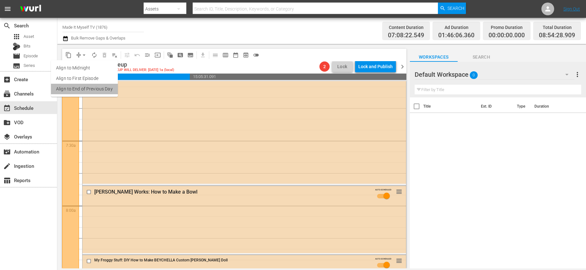
click at [92, 84] on li "Align to End of Previous Day" at bounding box center [84, 89] width 67 height 11
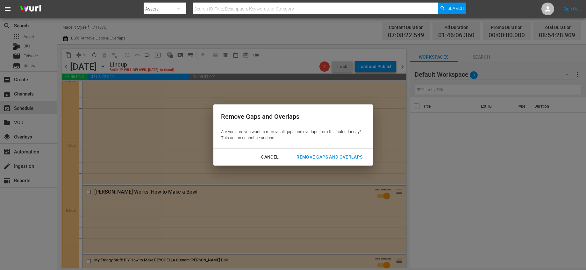
click at [348, 157] on div "Remove Gaps and Overlaps" at bounding box center [329, 157] width 76 height 8
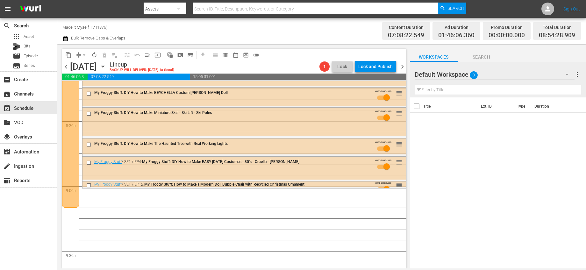
scroll to position [1126, 0]
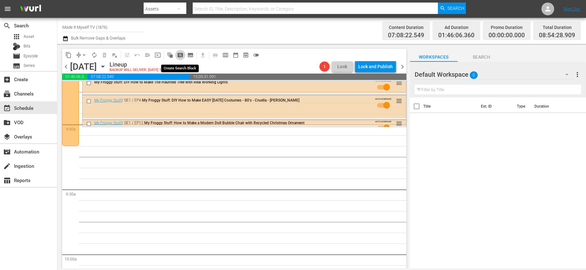
click at [183, 52] on span "pageview_outlined" at bounding box center [180, 55] width 6 height 6
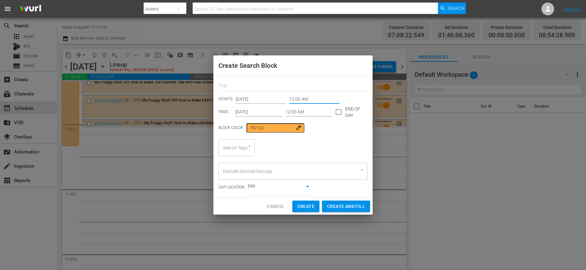
click at [291, 101] on input "12:00 AM" at bounding box center [314, 100] width 50 height 10
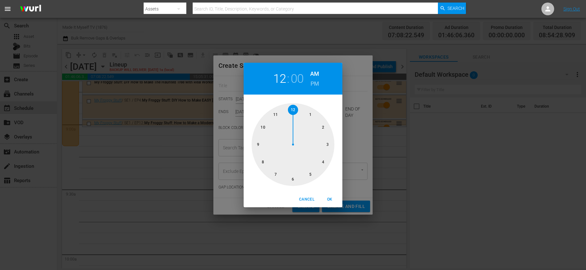
click at [259, 145] on div at bounding box center [293, 144] width 83 height 83
click at [321, 123] on div at bounding box center [293, 144] width 83 height 83
click at [327, 195] on button "OK" at bounding box center [330, 199] width 20 height 11
type input "09:10 AM"
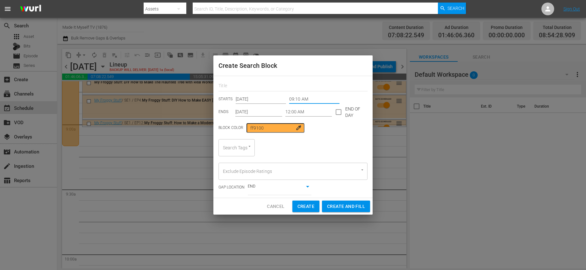
click at [305, 113] on input "12:00 AM" at bounding box center [308, 112] width 47 height 10
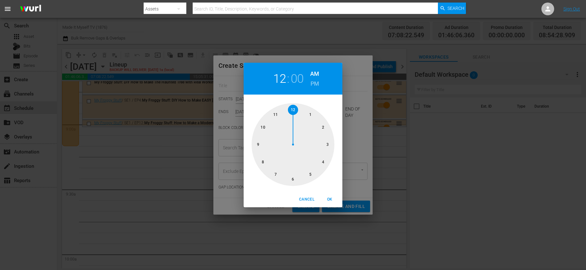
click at [296, 108] on div at bounding box center [293, 144] width 83 height 83
click at [325, 143] on div at bounding box center [293, 144] width 83 height 83
click at [313, 85] on h6 "PM" at bounding box center [315, 84] width 9 height 10
click at [328, 198] on span "OK" at bounding box center [329, 199] width 15 height 7
type input "12:15 PM"
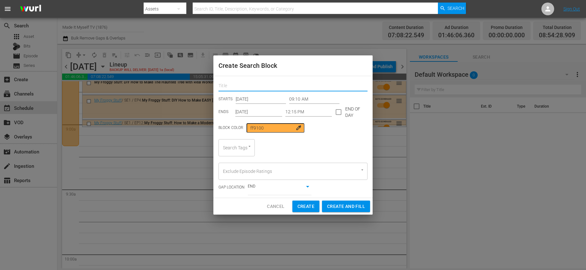
click at [268, 86] on input "text" at bounding box center [293, 87] width 149 height 10
type input "Paper Crafts"
click at [239, 151] on div "Search Tags" at bounding box center [237, 147] width 36 height 17
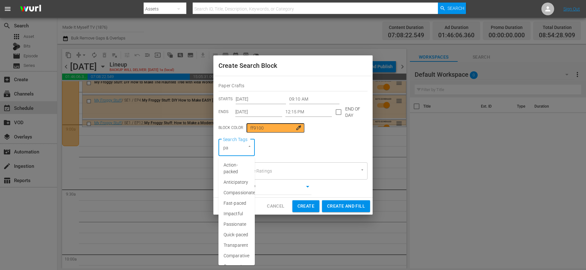
type input "pap"
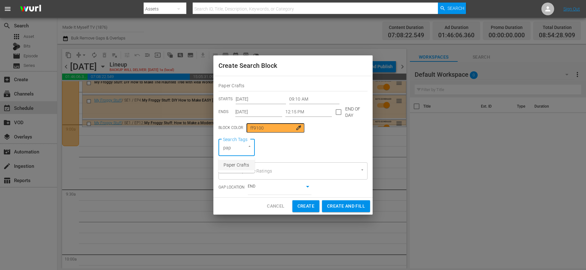
click at [242, 167] on span "Paper Crafts" at bounding box center [236, 165] width 25 height 7
drag, startPoint x: 347, startPoint y: 208, endPoint x: 349, endPoint y: 201, distance: 7.1
click at [347, 208] on span "Create and Fill" at bounding box center [346, 206] width 38 height 8
type input "12:00 AM"
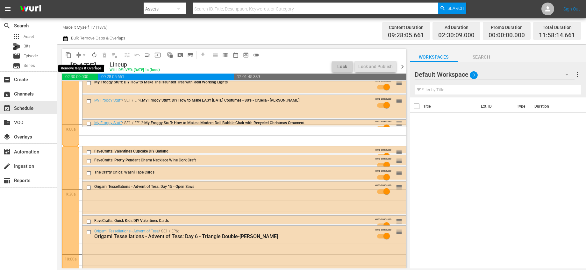
click at [85, 54] on span "arrow_drop_down" at bounding box center [84, 55] width 6 height 6
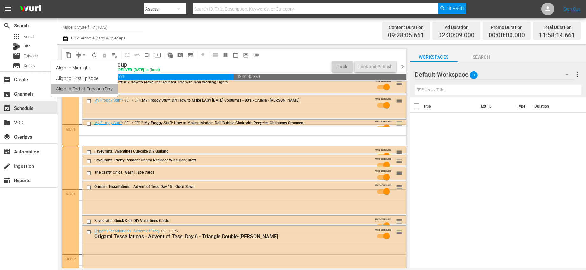
click at [90, 90] on li "Align to End of Previous Day" at bounding box center [84, 89] width 67 height 11
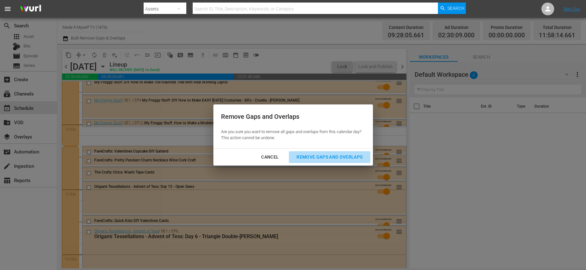
click at [353, 159] on div "Remove Gaps and Overlaps" at bounding box center [329, 157] width 76 height 8
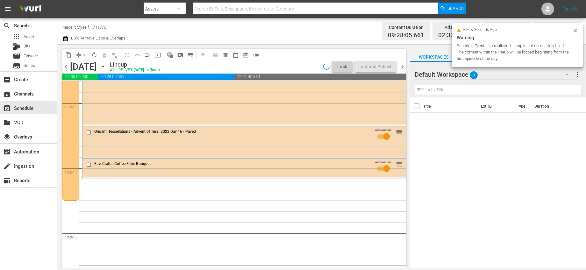
scroll to position [1494, 0]
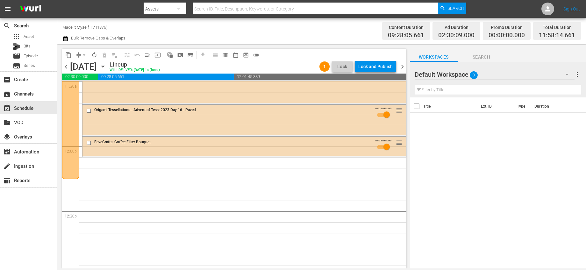
click at [97, 55] on span "autorenew_outlined" at bounding box center [94, 55] width 6 height 6
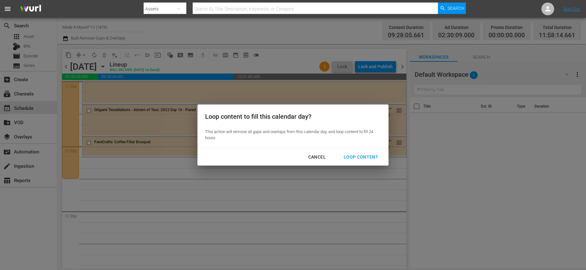
click at [353, 156] on div "Loop Content" at bounding box center [361, 157] width 45 height 8
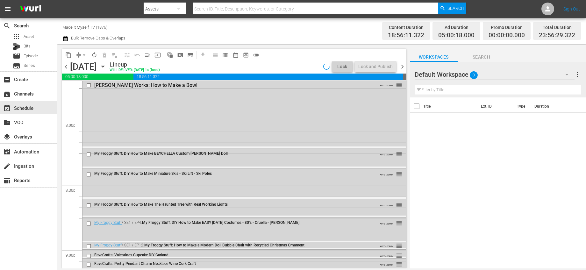
scroll to position [2939, 0]
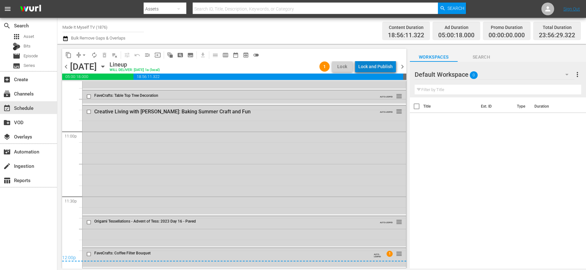
click at [380, 65] on div "Lock and Publish" at bounding box center [375, 66] width 34 height 11
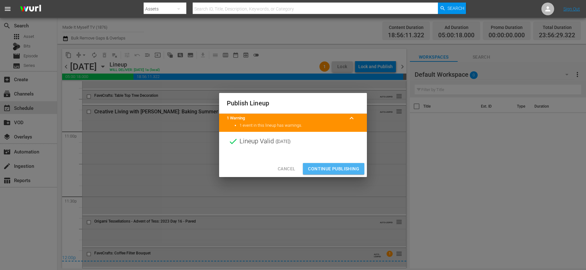
click at [341, 167] on span "Continue Publishing" at bounding box center [333, 169] width 51 height 8
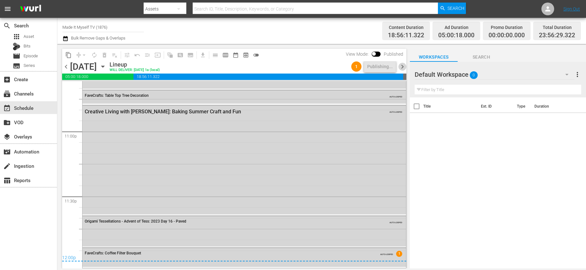
click at [404, 65] on span "chevron_right" at bounding box center [403, 67] width 8 height 8
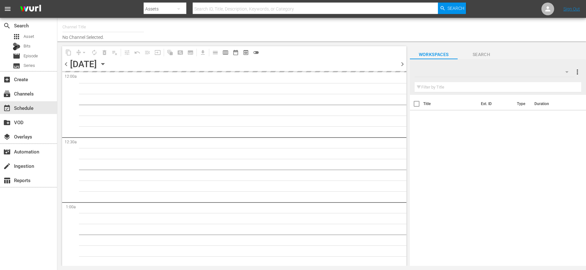
type input "Made It Myself TV (1876)"
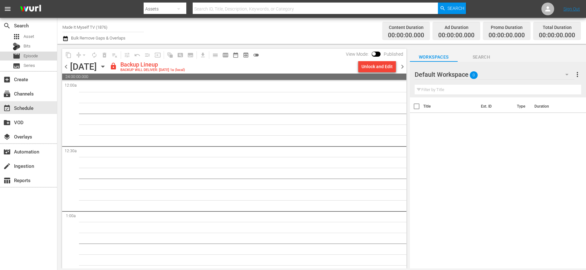
click at [39, 55] on div "movie Episode" at bounding box center [28, 56] width 57 height 9
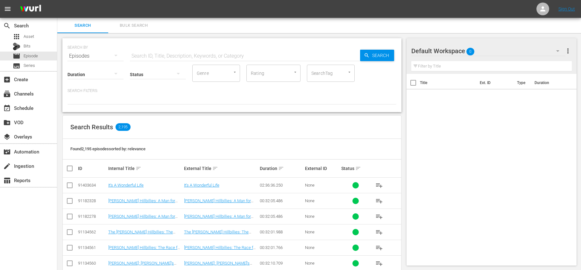
click at [344, 74] on div at bounding box center [346, 72] width 11 height 7
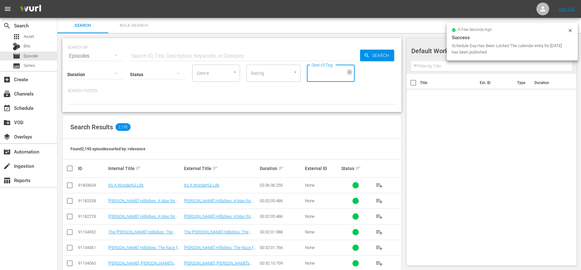
click at [350, 72] on icon "Open" at bounding box center [349, 72] width 5 height 5
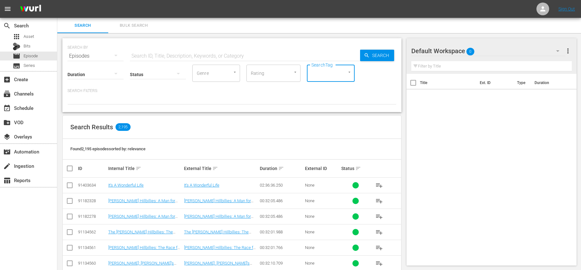
click at [349, 70] on icon "Open" at bounding box center [349, 72] width 5 height 5
type input "up"
click at [321, 134] on span "Upcycling" at bounding box center [321, 133] width 19 height 7
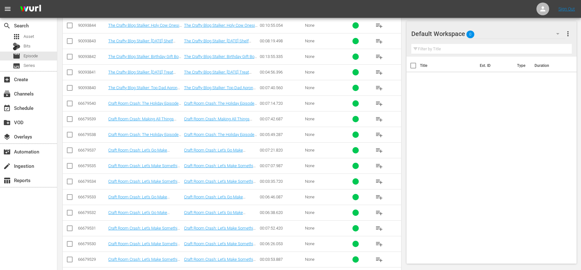
scroll to position [153, 0]
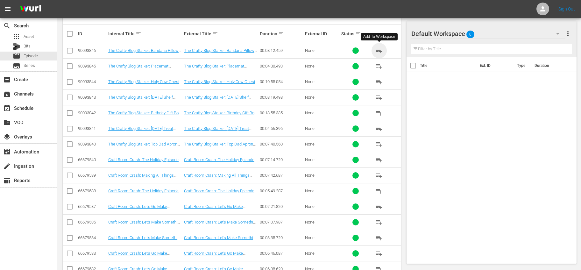
click at [380, 50] on span "playlist_add" at bounding box center [380, 51] width 8 height 8
click at [377, 66] on span "playlist_add" at bounding box center [380, 66] width 8 height 8
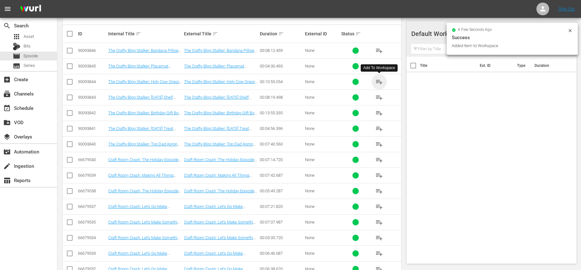
click at [380, 80] on span "playlist_add" at bounding box center [380, 82] width 8 height 8
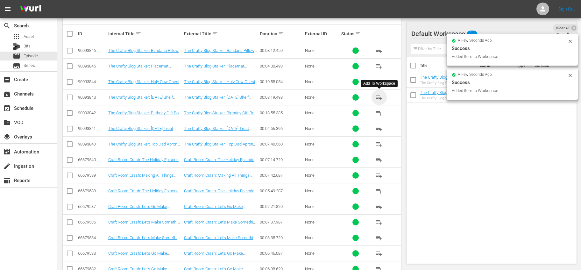
click at [379, 95] on span "playlist_add" at bounding box center [380, 98] width 8 height 8
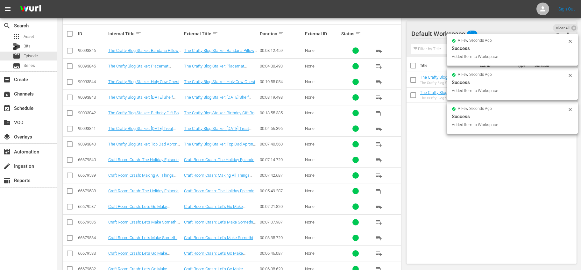
click at [378, 112] on span "playlist_add" at bounding box center [380, 113] width 8 height 8
click at [381, 130] on span "playlist_add" at bounding box center [380, 129] width 8 height 8
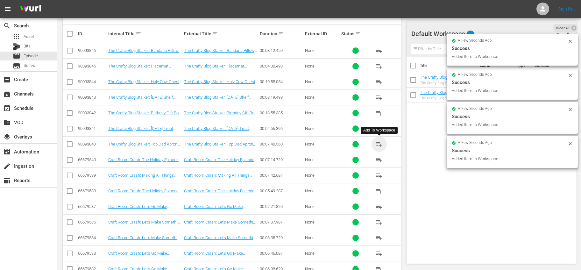
click at [378, 145] on span "playlist_add" at bounding box center [380, 144] width 8 height 8
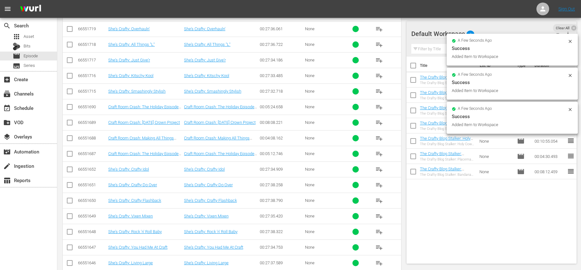
scroll to position [1061, 0]
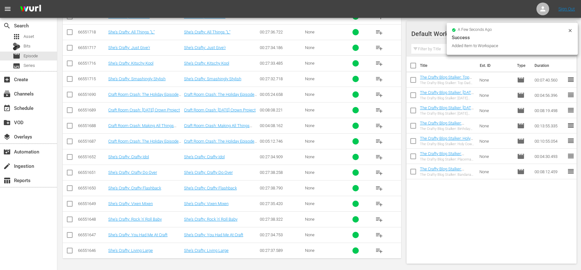
drag, startPoint x: 384, startPoint y: 247, endPoint x: 383, endPoint y: 242, distance: 4.3
click at [383, 247] on button "playlist_add" at bounding box center [379, 250] width 15 height 15
click at [380, 233] on span "playlist_add" at bounding box center [380, 235] width 8 height 8
click at [377, 251] on span "playlist_add" at bounding box center [380, 251] width 8 height 8
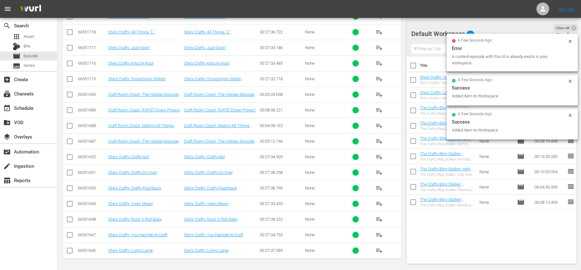
click at [411, 65] on input "checkbox" at bounding box center [413, 66] width 13 height 13
checkbox input "true"
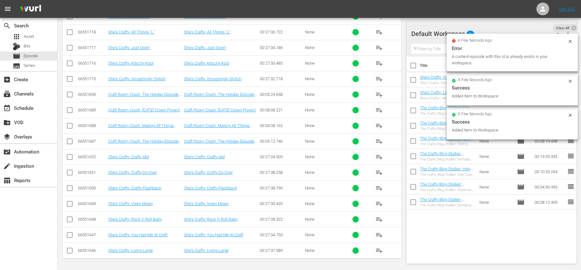
checkbox input "true"
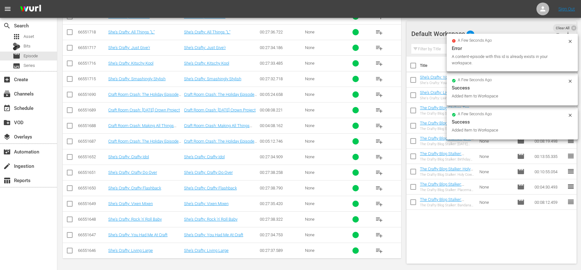
checkbox input "true"
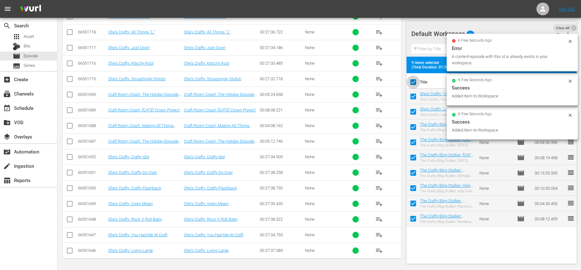
click at [417, 84] on input "checkbox" at bounding box center [413, 83] width 13 height 13
checkbox input "false"
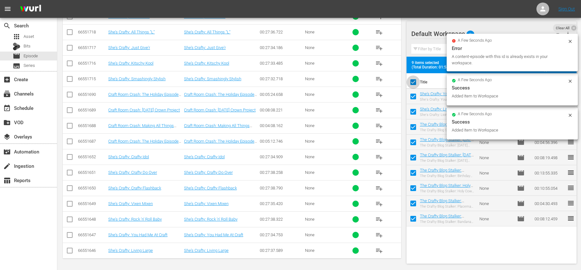
checkbox input "false"
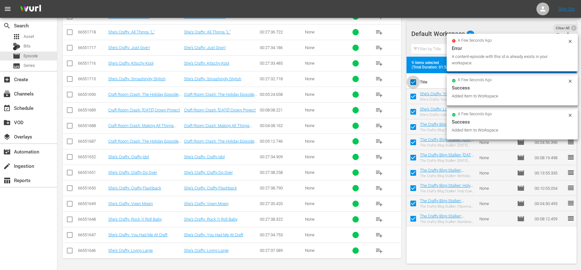
checkbox input "false"
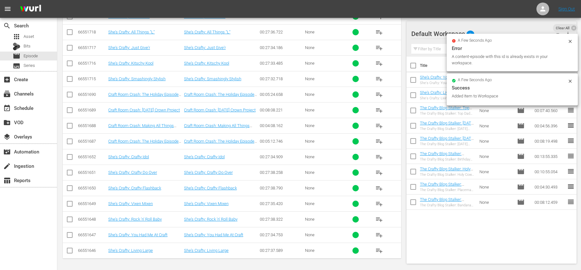
click at [380, 113] on span "playlist_add" at bounding box center [380, 110] width 8 height 8
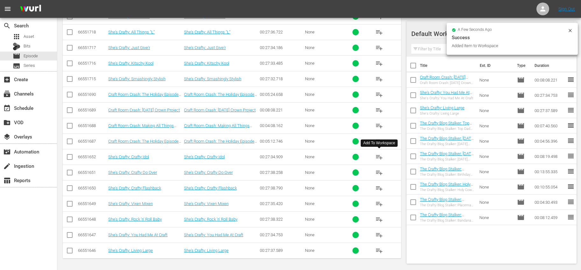
click at [383, 157] on span "playlist_add" at bounding box center [380, 157] width 8 height 8
click at [378, 173] on span "playlist_add" at bounding box center [380, 173] width 8 height 8
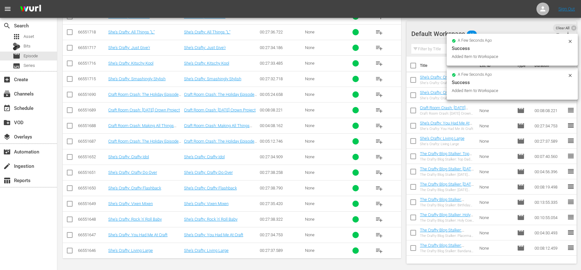
click at [416, 108] on input "checkbox" at bounding box center [413, 111] width 13 height 13
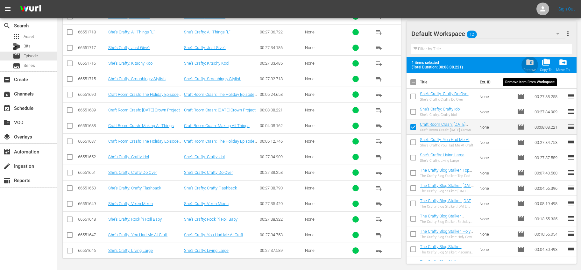
click at [530, 63] on span "folder_delete" at bounding box center [530, 62] width 9 height 9
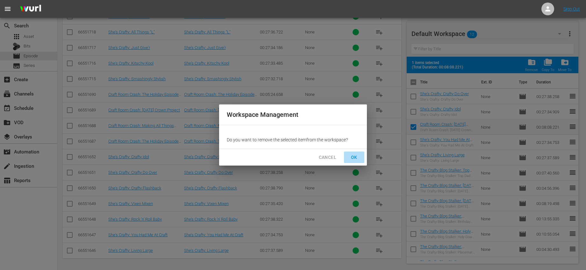
click at [351, 156] on span "OK" at bounding box center [354, 158] width 10 height 8
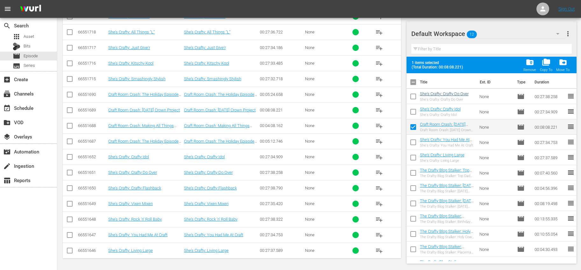
checkbox input "false"
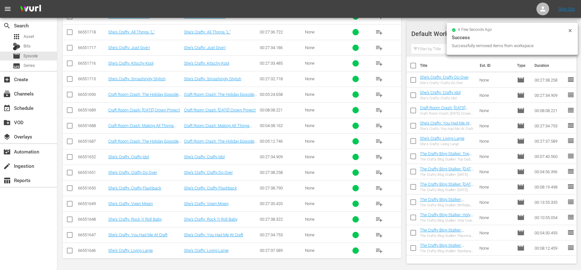
click at [415, 65] on input "checkbox" at bounding box center [413, 66] width 13 height 13
checkbox input "true"
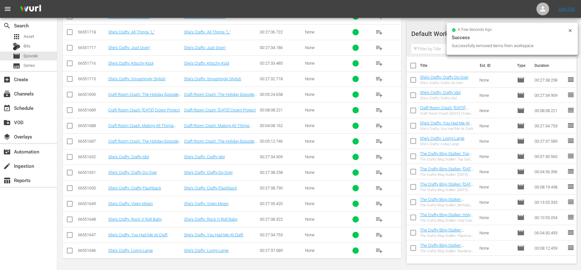
checkbox input "true"
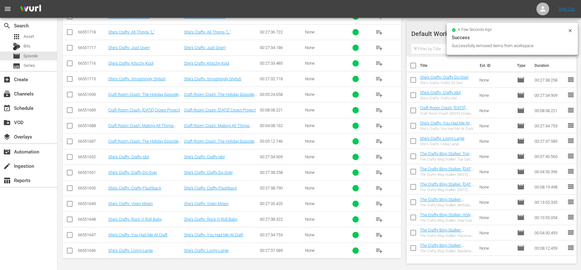
checkbox input "true"
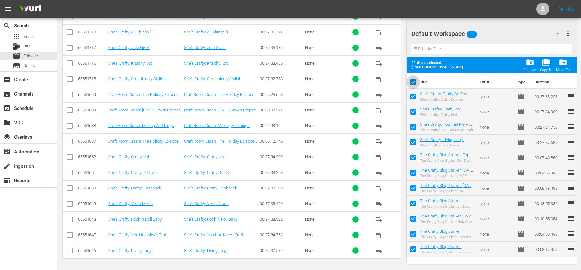
click at [413, 84] on input "checkbox" at bounding box center [413, 83] width 13 height 13
checkbox input "false"
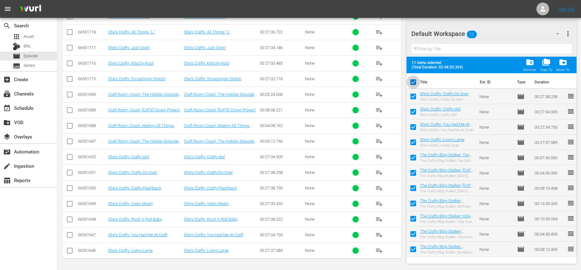
checkbox input "false"
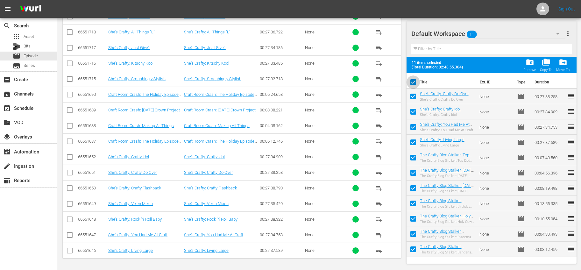
checkbox input "false"
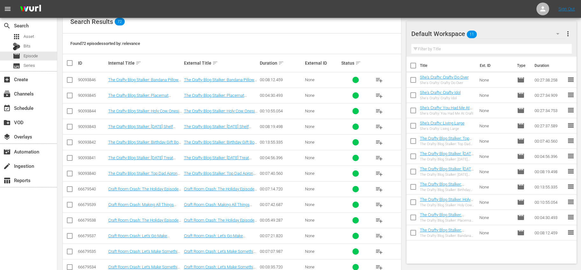
scroll to position [234, 0]
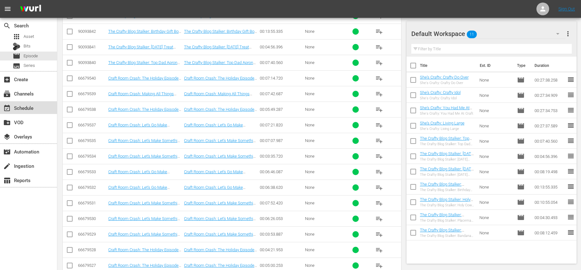
click at [40, 110] on div "event_available Schedule" at bounding box center [28, 107] width 57 height 13
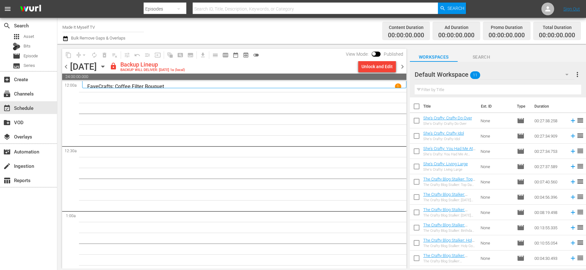
click at [419, 106] on input "checkbox" at bounding box center [416, 107] width 13 height 13
checkbox input "true"
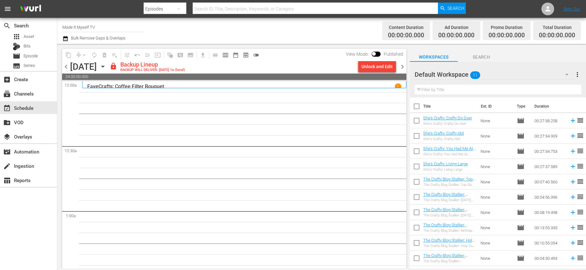
checkbox input "true"
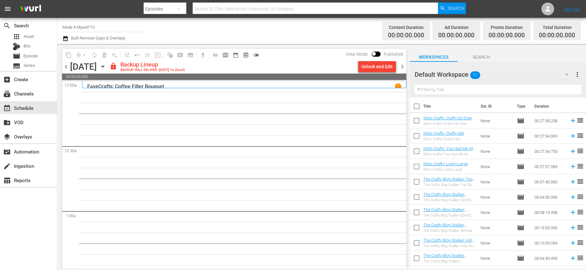
checkbox input "true"
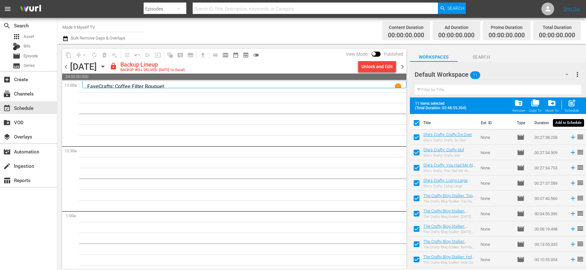
click at [568, 102] on span "post_add" at bounding box center [572, 103] width 9 height 9
checkbox input "false"
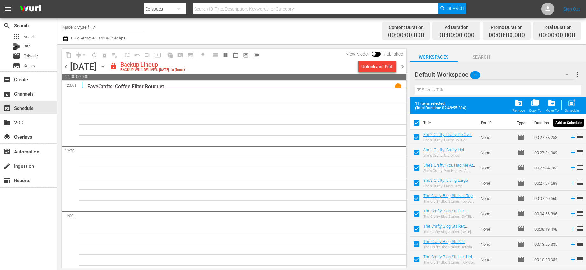
checkbox input "false"
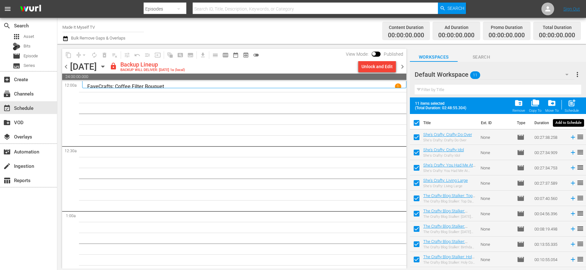
checkbox input "false"
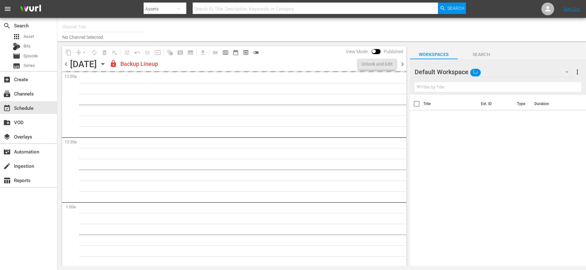
type input "Made It Myself TV (1876)"
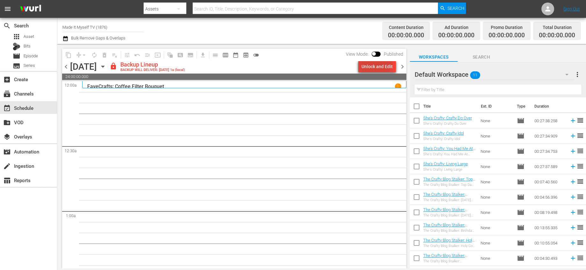
click at [376, 64] on div "Unlock and Edit" at bounding box center [377, 66] width 31 height 11
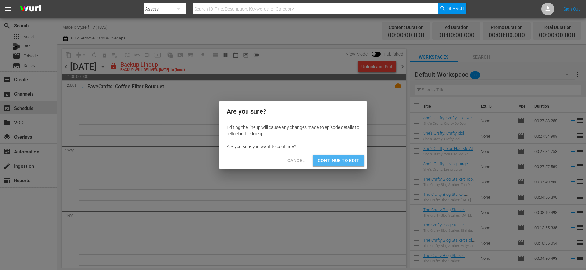
click at [349, 156] on button "Continue to Edit" at bounding box center [339, 161] width 52 height 12
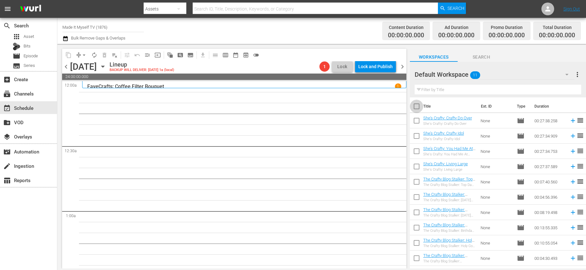
click at [416, 106] on input "checkbox" at bounding box center [416, 107] width 13 height 13
checkbox input "true"
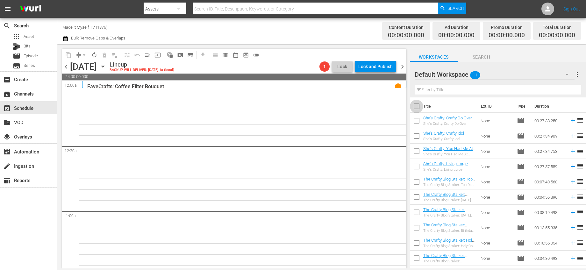
checkbox input "true"
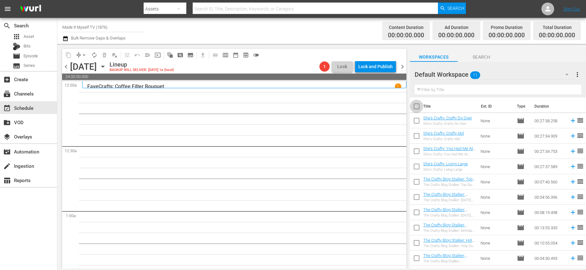
checkbox input "true"
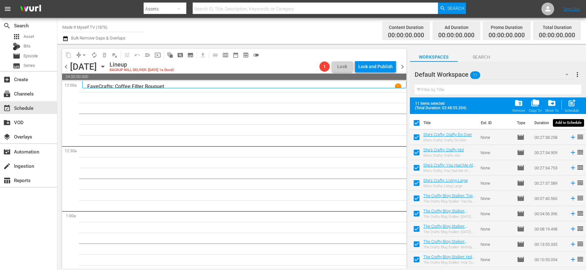
click at [569, 102] on span "post_add" at bounding box center [572, 103] width 9 height 9
checkbox input "false"
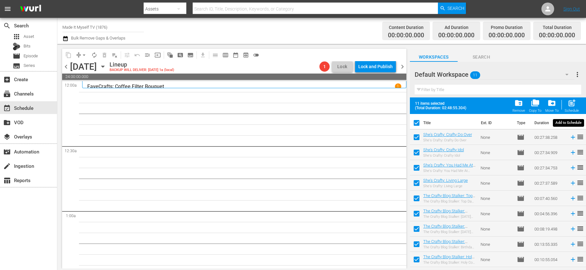
checkbox input "false"
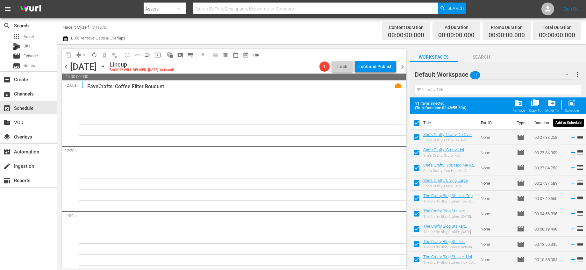
checkbox input "false"
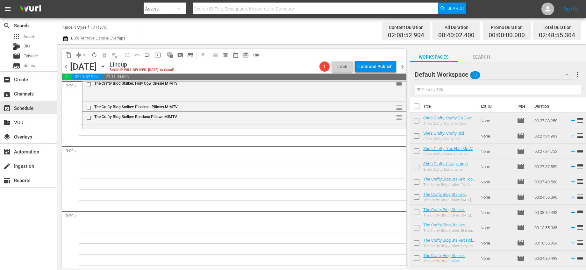
scroll to position [325, 0]
click at [413, 106] on input "checkbox" at bounding box center [416, 107] width 13 height 13
checkbox input "true"
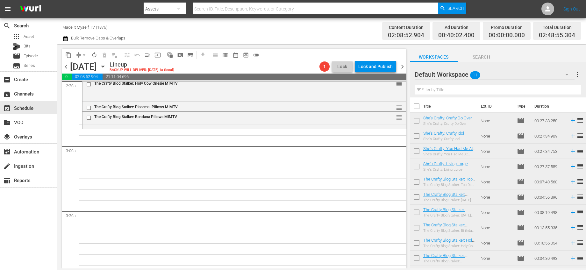
checkbox input "true"
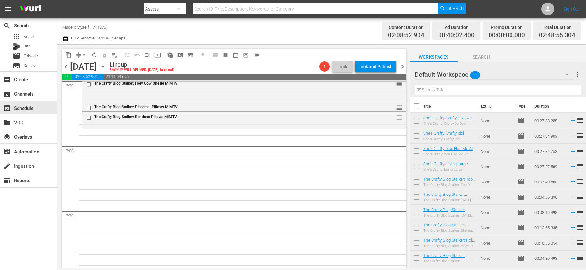
checkbox input "true"
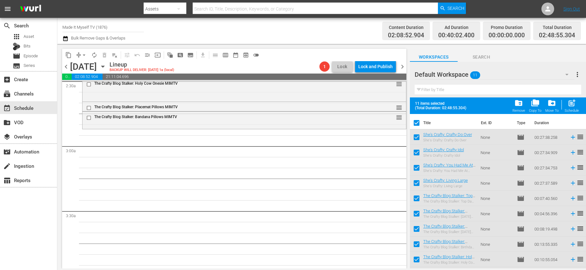
click at [510, 99] on div "11 items selected (Total Duration: 02:48:55.304) folder_delete Remove folder_co…" at bounding box center [498, 105] width 176 height 17
click at [519, 102] on span "folder_delete" at bounding box center [518, 103] width 9 height 9
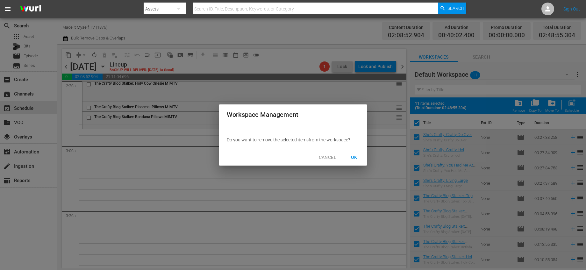
click at [354, 155] on span "OK" at bounding box center [354, 158] width 10 height 8
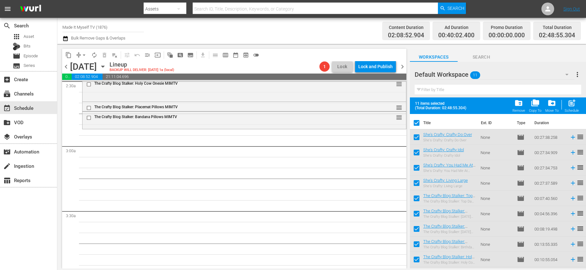
checkbox input "false"
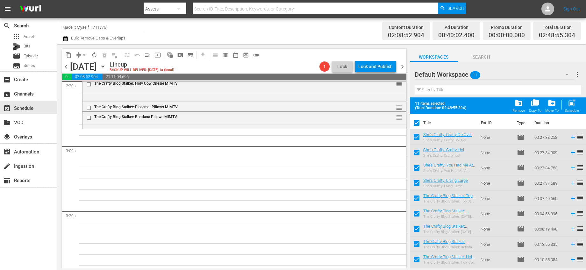
checkbox input "false"
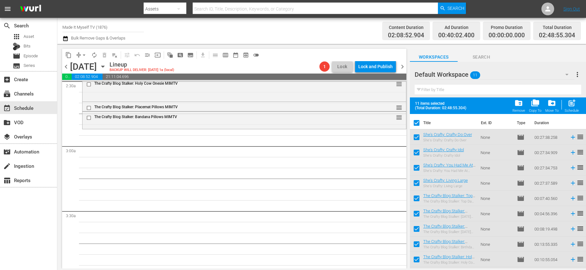
checkbox input "false"
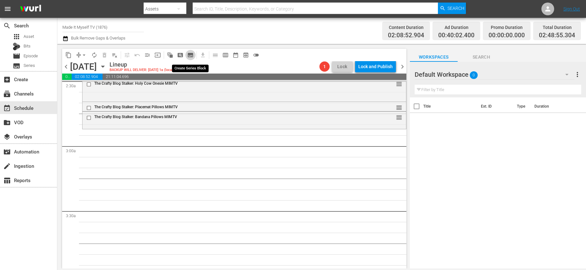
click at [192, 55] on span "subtitles_outlined" at bounding box center [190, 55] width 6 height 6
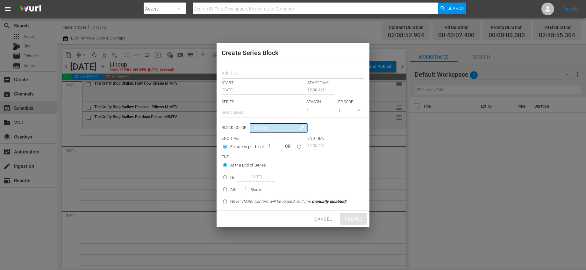
click at [317, 91] on input "12:00 AM" at bounding box center [320, 90] width 27 height 9
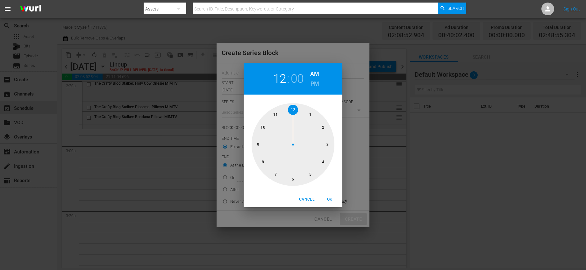
click at [322, 128] on div at bounding box center [293, 144] width 83 height 83
click at [277, 112] on div at bounding box center [293, 144] width 83 height 83
click at [322, 200] on span "OK" at bounding box center [329, 199] width 15 height 7
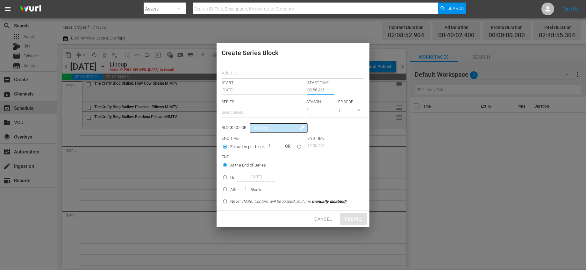
click at [316, 90] on input "02:56 AM" at bounding box center [320, 90] width 27 height 9
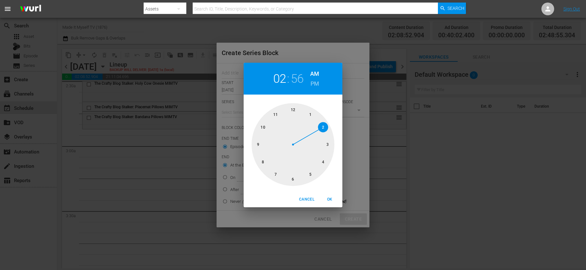
click at [309, 202] on span "Cancel" at bounding box center [306, 199] width 15 height 7
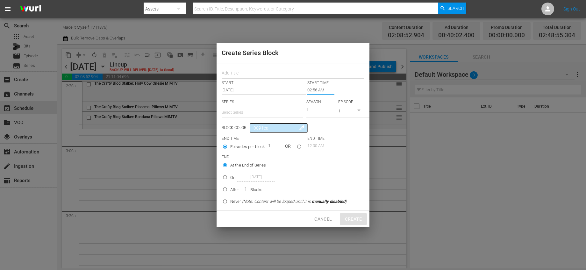
click at [328, 224] on button "Cancel" at bounding box center [323, 219] width 28 height 12
type input "12:00 AM"
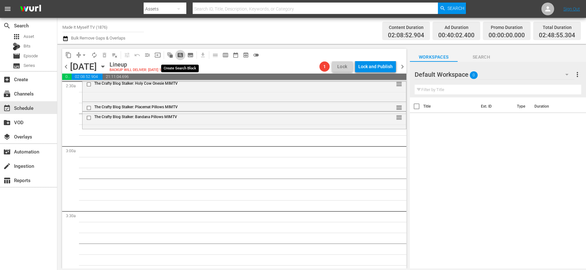
click at [183, 54] on span "pageview_outlined" at bounding box center [180, 55] width 6 height 6
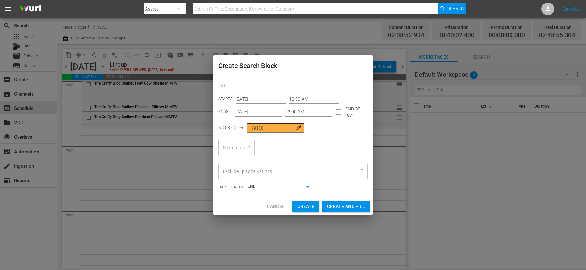
click at [295, 97] on input "12:00 AM" at bounding box center [314, 100] width 50 height 10
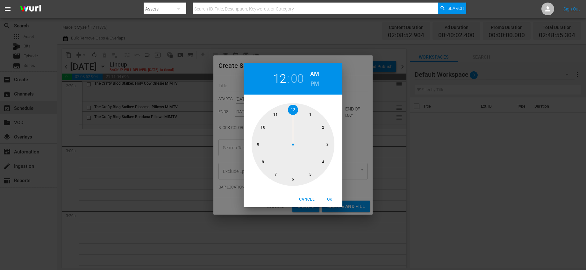
click at [323, 127] on div at bounding box center [293, 144] width 83 height 83
click at [278, 115] on div at bounding box center [293, 144] width 83 height 83
click at [325, 195] on button "OK" at bounding box center [330, 199] width 20 height 11
type input "02:55 AM"
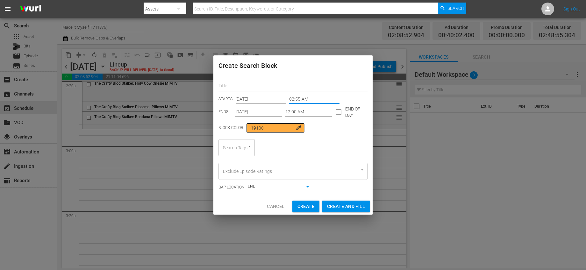
click at [314, 112] on input "12:00 AM" at bounding box center [308, 112] width 47 height 10
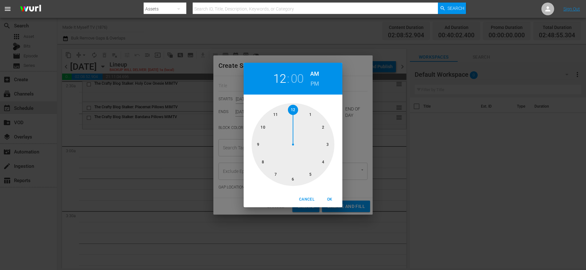
click at [327, 145] on div at bounding box center [293, 144] width 83 height 83
click at [310, 114] on div at bounding box center [293, 144] width 83 height 83
click at [333, 203] on span "OK" at bounding box center [329, 199] width 15 height 7
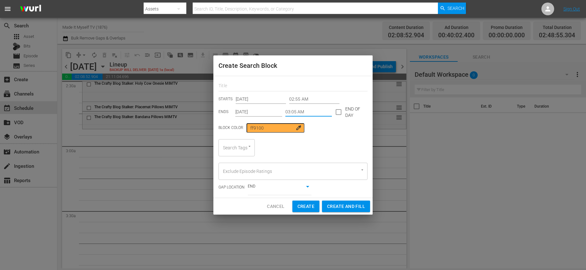
click at [290, 112] on input "03:05 AM" at bounding box center [308, 112] width 47 height 10
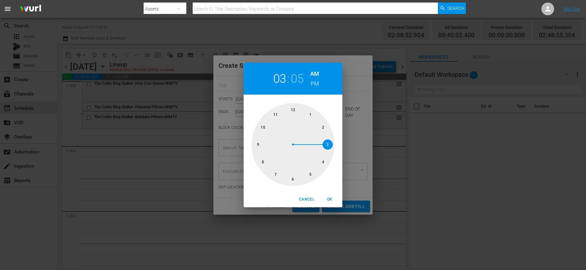
click at [295, 180] on div at bounding box center [293, 144] width 83 height 83
click at [331, 200] on span "OK" at bounding box center [329, 199] width 15 height 7
type input "06:05 AM"
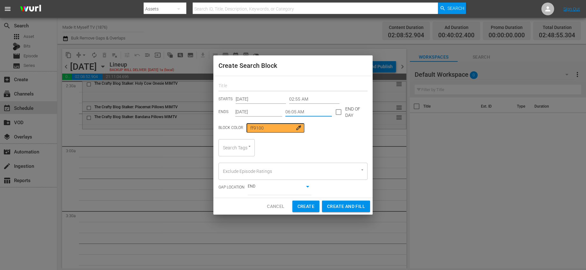
click at [268, 87] on input "text" at bounding box center [293, 87] width 149 height 10
type input "Entry"
click at [240, 145] on div "Search Tags" at bounding box center [237, 147] width 36 height 17
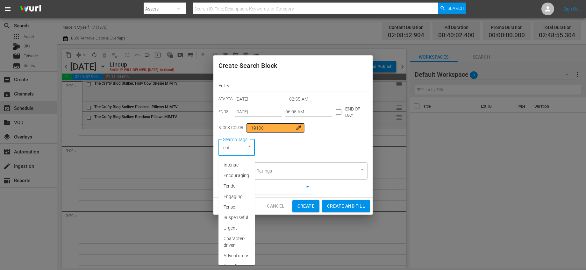
type input "entr"
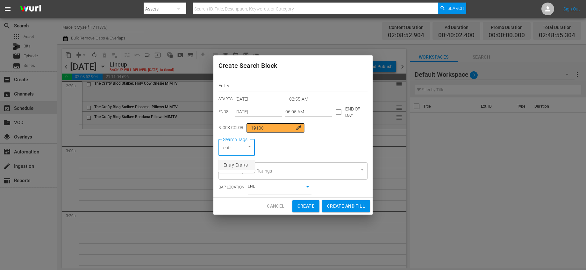
click at [241, 166] on span "Entry Crafts" at bounding box center [236, 165] width 24 height 7
click at [343, 206] on span "Create and Fill" at bounding box center [346, 206] width 38 height 8
type input "12:00 AM"
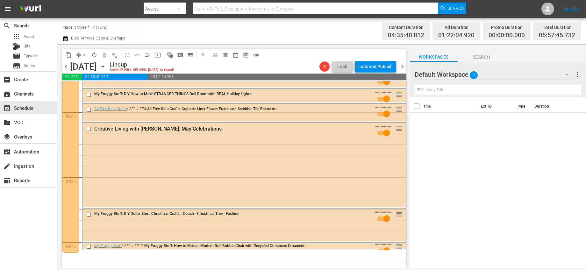
scroll to position [652, 0]
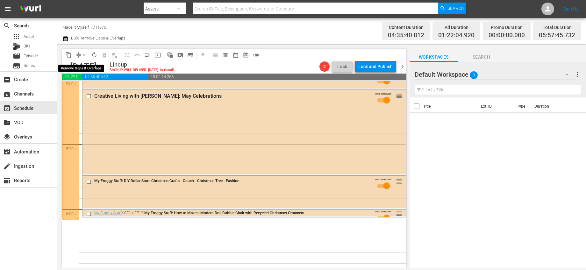
click at [85, 54] on span "arrow_drop_down" at bounding box center [84, 55] width 6 height 6
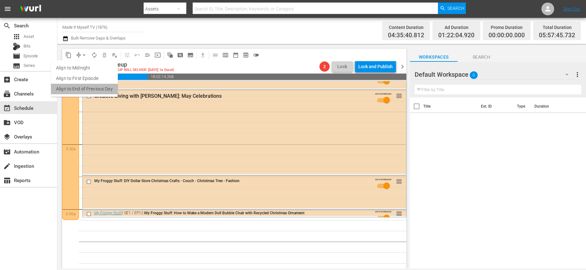
click at [95, 91] on li "Align to End of Previous Day" at bounding box center [84, 89] width 67 height 11
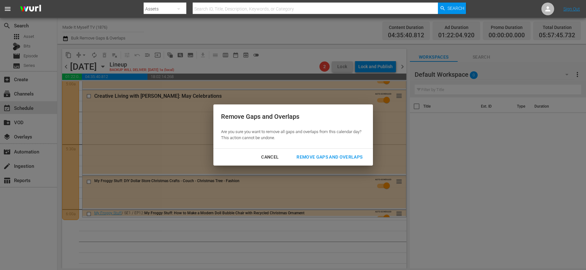
click at [319, 159] on div "Remove Gaps and Overlaps" at bounding box center [329, 157] width 76 height 8
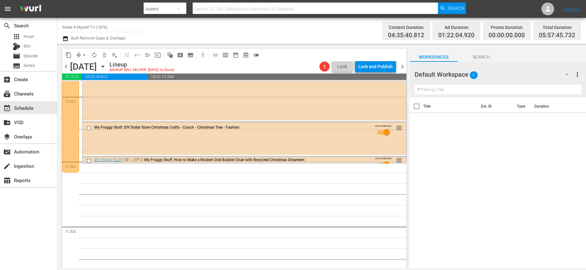
scroll to position [710, 0]
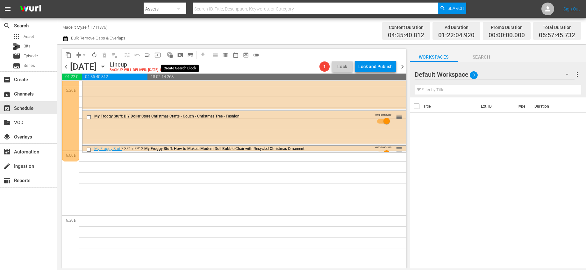
click at [179, 54] on span "pageview_outlined" at bounding box center [180, 55] width 6 height 6
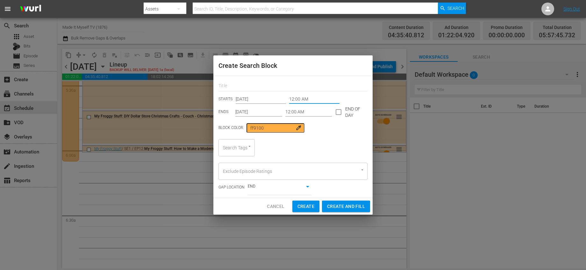
click at [295, 100] on input "12:00 AM" at bounding box center [314, 100] width 50 height 10
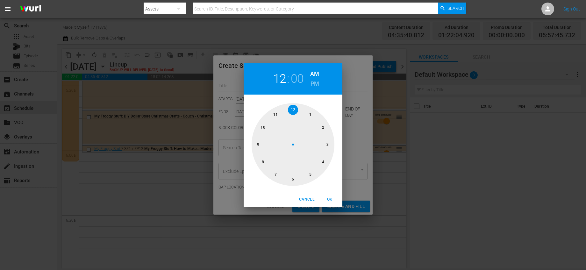
click at [293, 179] on div at bounding box center [293, 144] width 83 height 83
click at [313, 116] on div at bounding box center [293, 144] width 83 height 83
click at [331, 200] on span "OK" at bounding box center [329, 199] width 15 height 7
type input "06:05 AM"
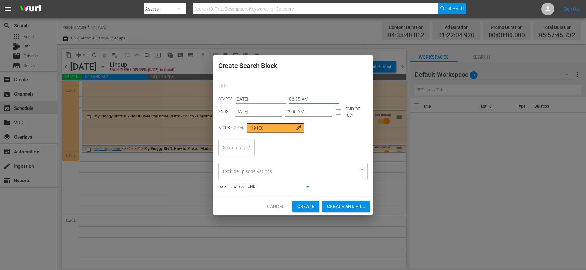
click at [306, 111] on input "12:00 AM" at bounding box center [308, 112] width 47 height 10
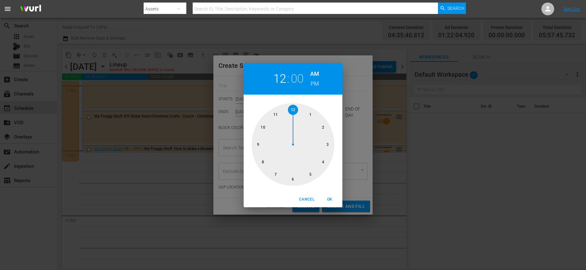
click at [261, 142] on div at bounding box center [293, 144] width 83 height 83
click at [311, 113] on div at bounding box center [293, 144] width 83 height 83
click at [334, 197] on span "OK" at bounding box center [329, 199] width 15 height 7
type input "09:05 AM"
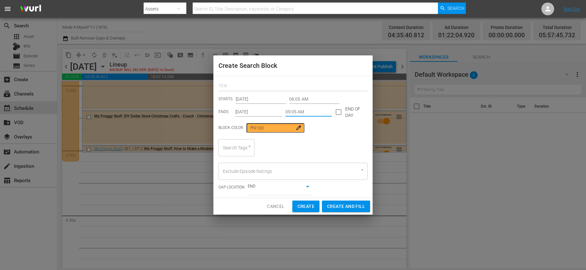
click at [278, 83] on input "text" at bounding box center [293, 87] width 149 height 10
type input "Lean Back"
click at [235, 139] on div "Search Tags" at bounding box center [237, 147] width 36 height 17
type input "lean"
click at [229, 163] on span "Lean Back Viewing" at bounding box center [237, 168] width 26 height 13
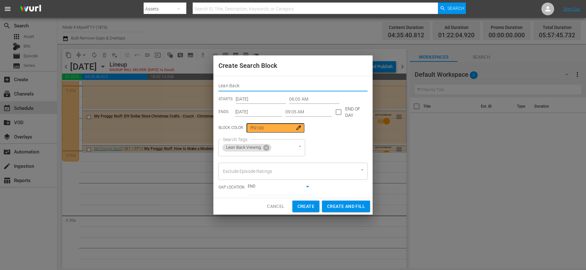
drag, startPoint x: 254, startPoint y: 83, endPoint x: 185, endPoint y: 83, distance: 68.8
click at [185, 83] on div "Create Search Block Lean Back STARTS Oct 14th 2025 06:05 AM ENDS Oct 14th 2025 …" at bounding box center [293, 135] width 586 height 270
click at [265, 151] on icon at bounding box center [266, 147] width 7 height 7
type input "Yarn"
click at [265, 151] on div "Search Tags Search Tags" at bounding box center [293, 147] width 149 height 17
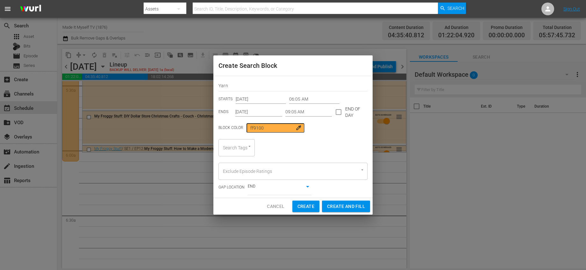
click at [234, 149] on input "Search Tags" at bounding box center [227, 147] width 13 height 11
type input "yar"
click at [237, 166] on li "Yarn" at bounding box center [237, 165] width 36 height 11
click at [346, 207] on span "Create and Fill" at bounding box center [346, 207] width 38 height 8
type input "12:00 AM"
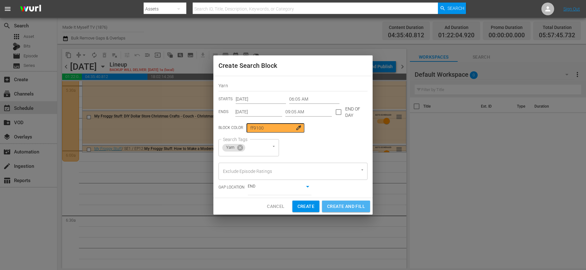
type input "12:00 AM"
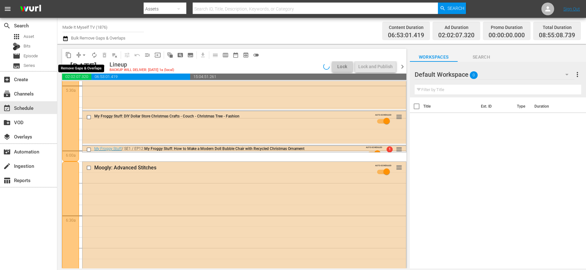
click at [83, 54] on span "arrow_drop_down" at bounding box center [84, 55] width 6 height 6
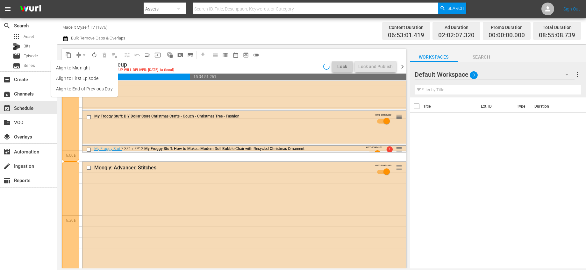
click at [96, 91] on li "Align to End of Previous Day" at bounding box center [84, 89] width 67 height 11
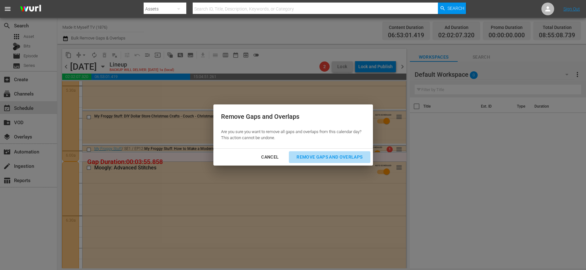
click at [328, 155] on div "Remove Gaps and Overlaps" at bounding box center [329, 157] width 76 height 8
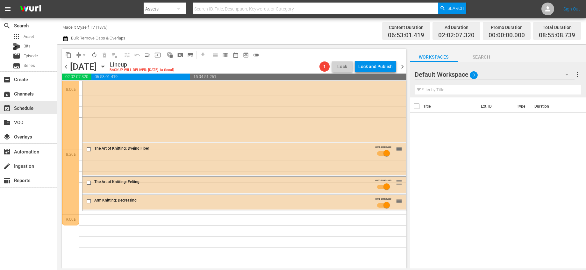
scroll to position [1131, 0]
